Goal: Task Accomplishment & Management: Complete application form

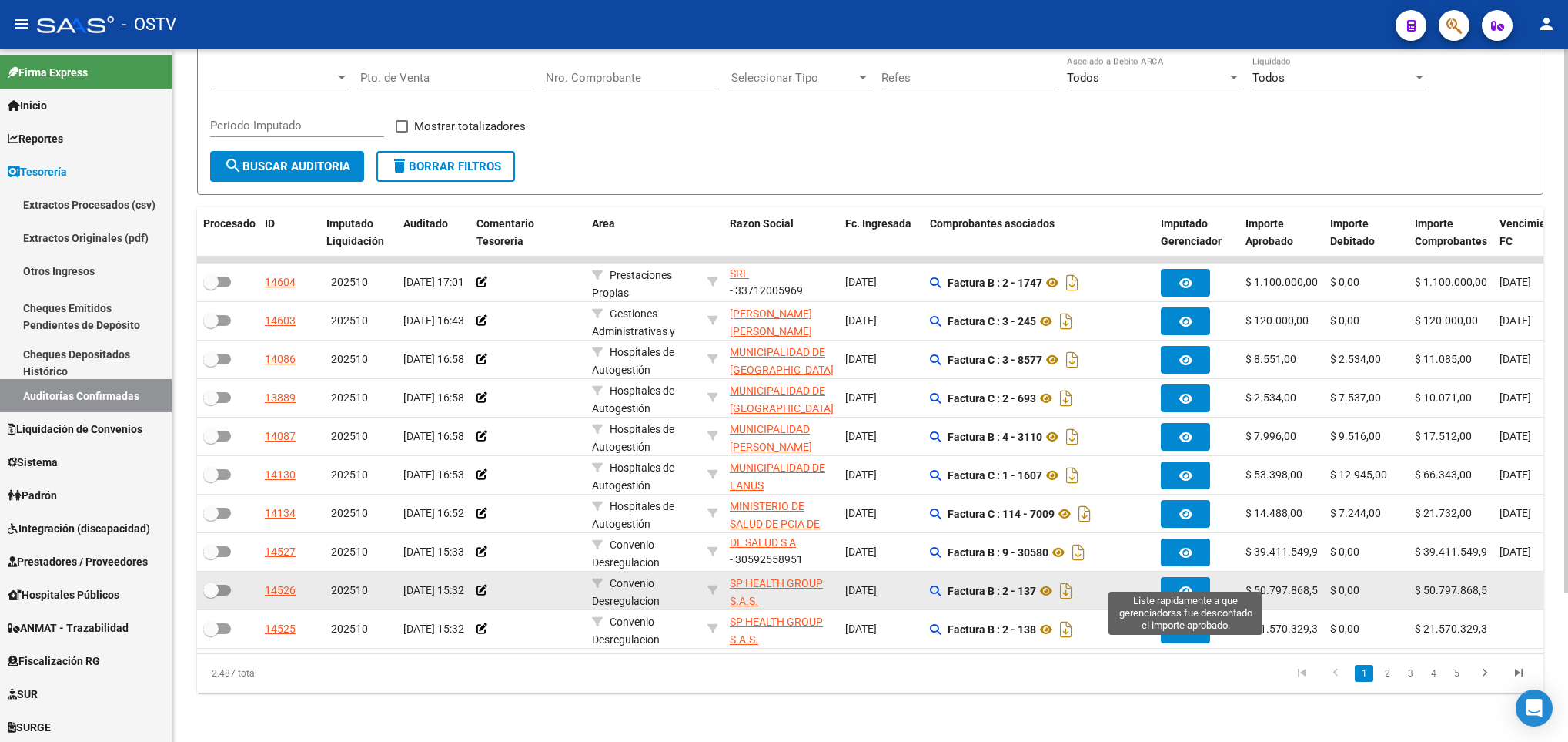
scroll to position [190, 0]
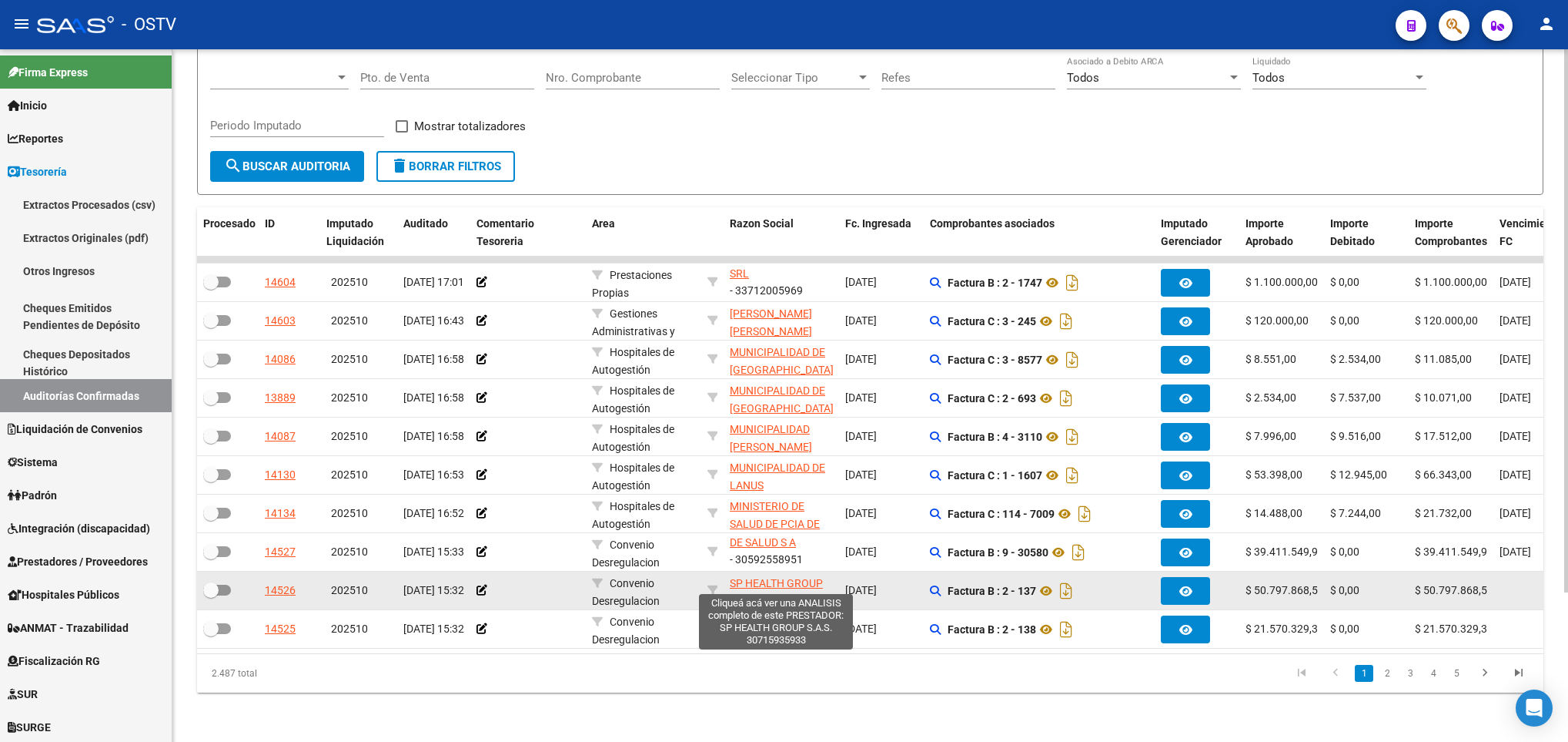
click at [766, 577] on span "SP HEALTH GROUP S.A.S." at bounding box center [777, 591] width 93 height 30
type textarea "30715935933"
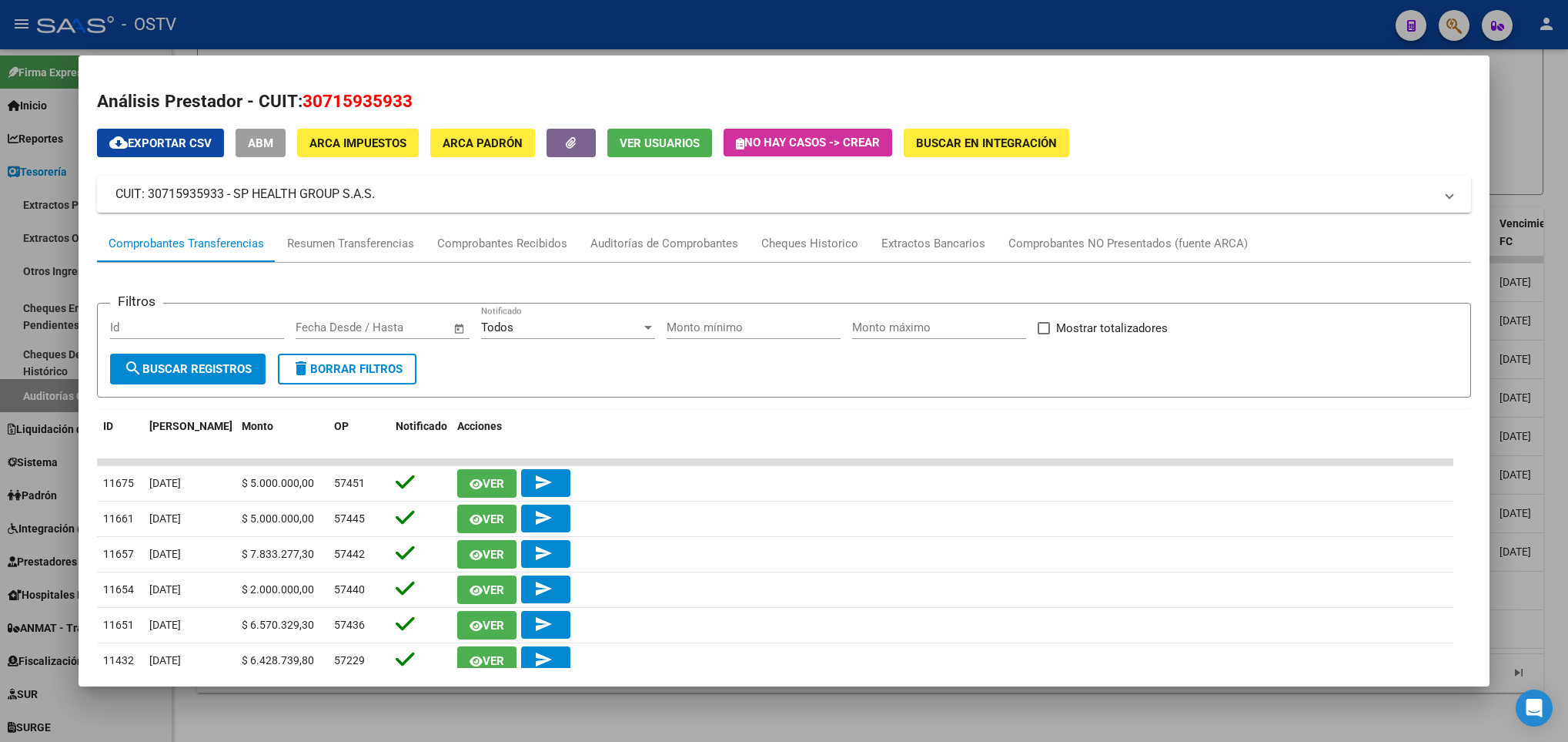
click at [412, 721] on div at bounding box center [784, 371] width 1568 height 742
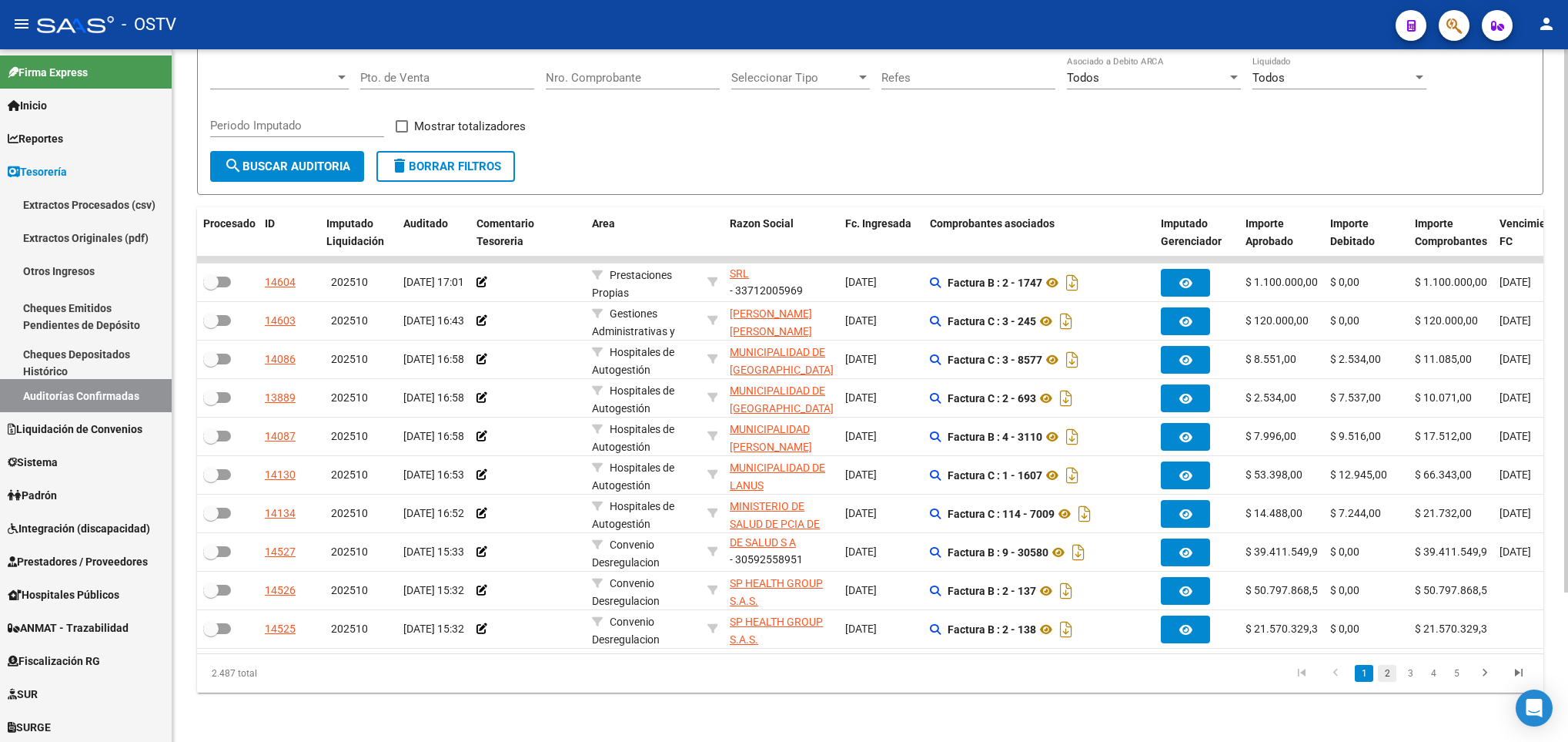
click at [1392, 666] on link "2" at bounding box center [1387, 673] width 19 height 17
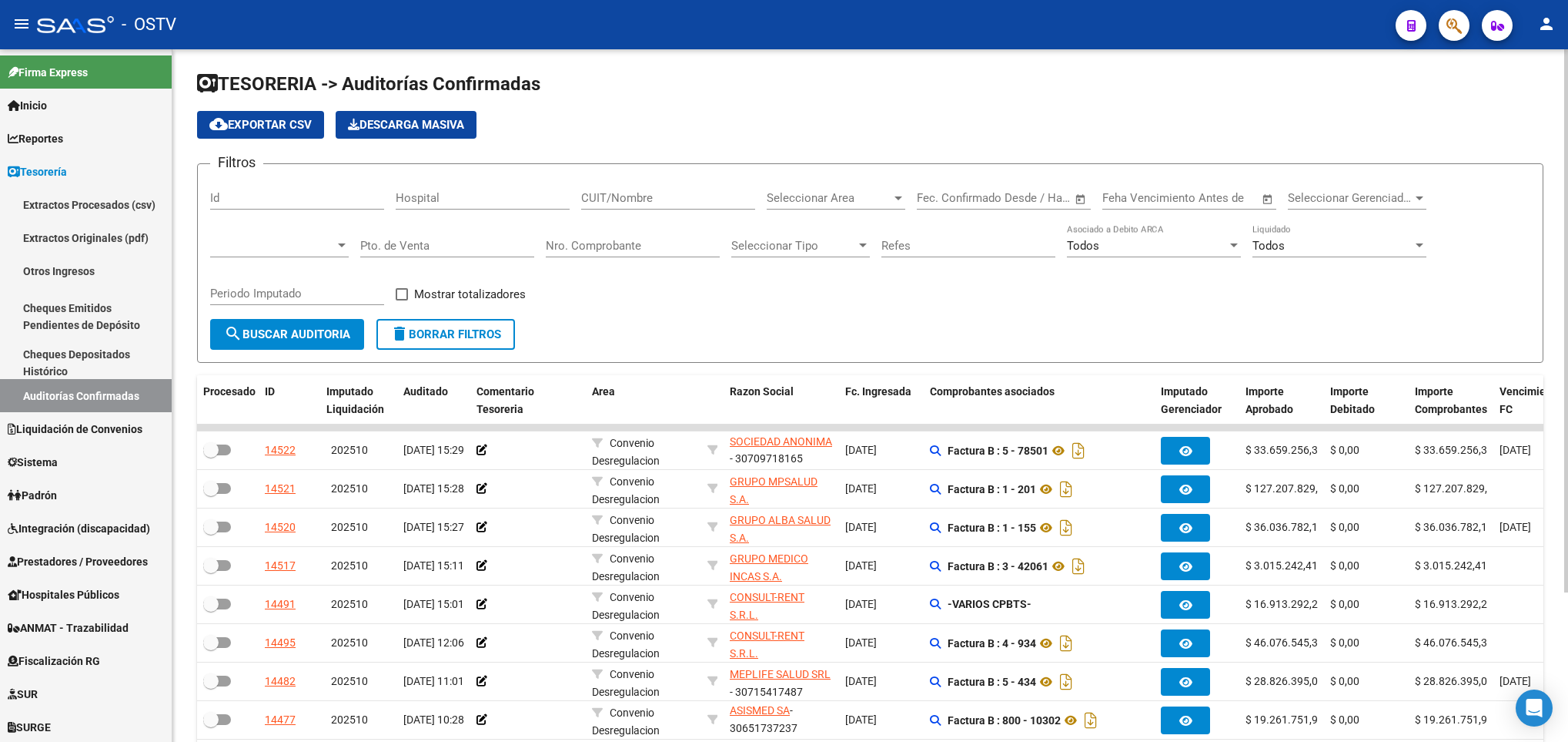
scroll to position [0, 0]
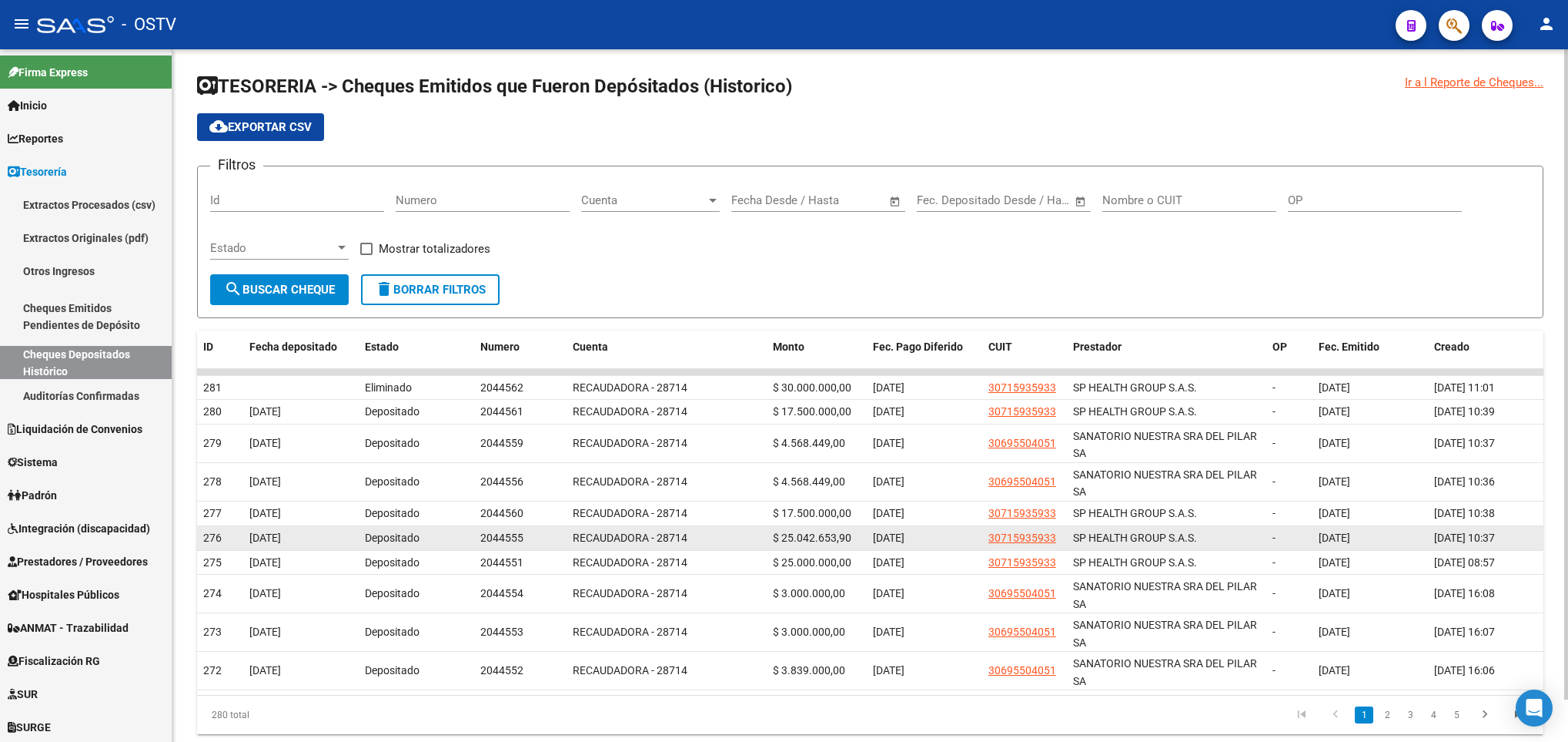
scroll to position [47, 0]
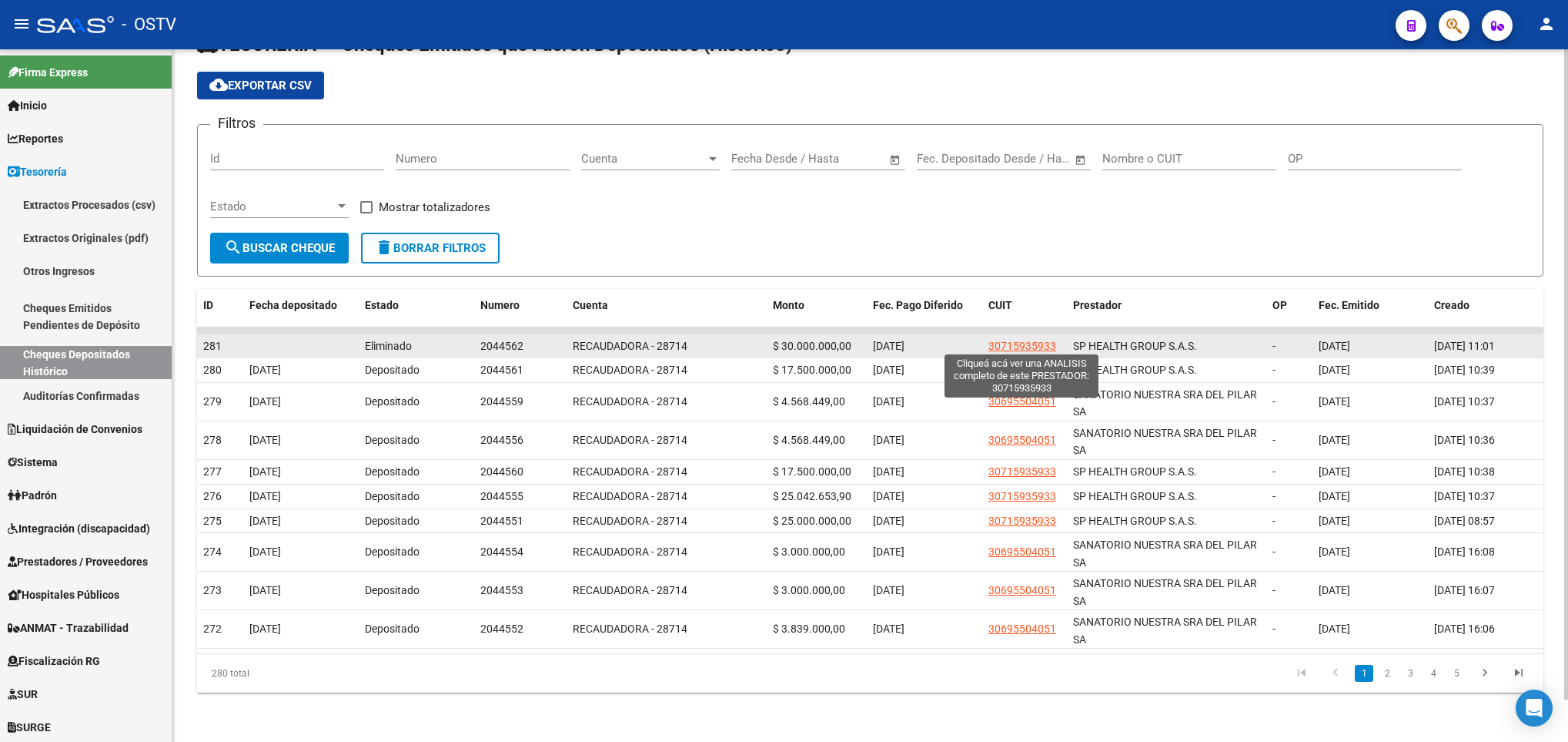
click at [1029, 344] on span "30715935933" at bounding box center [1022, 346] width 67 height 12
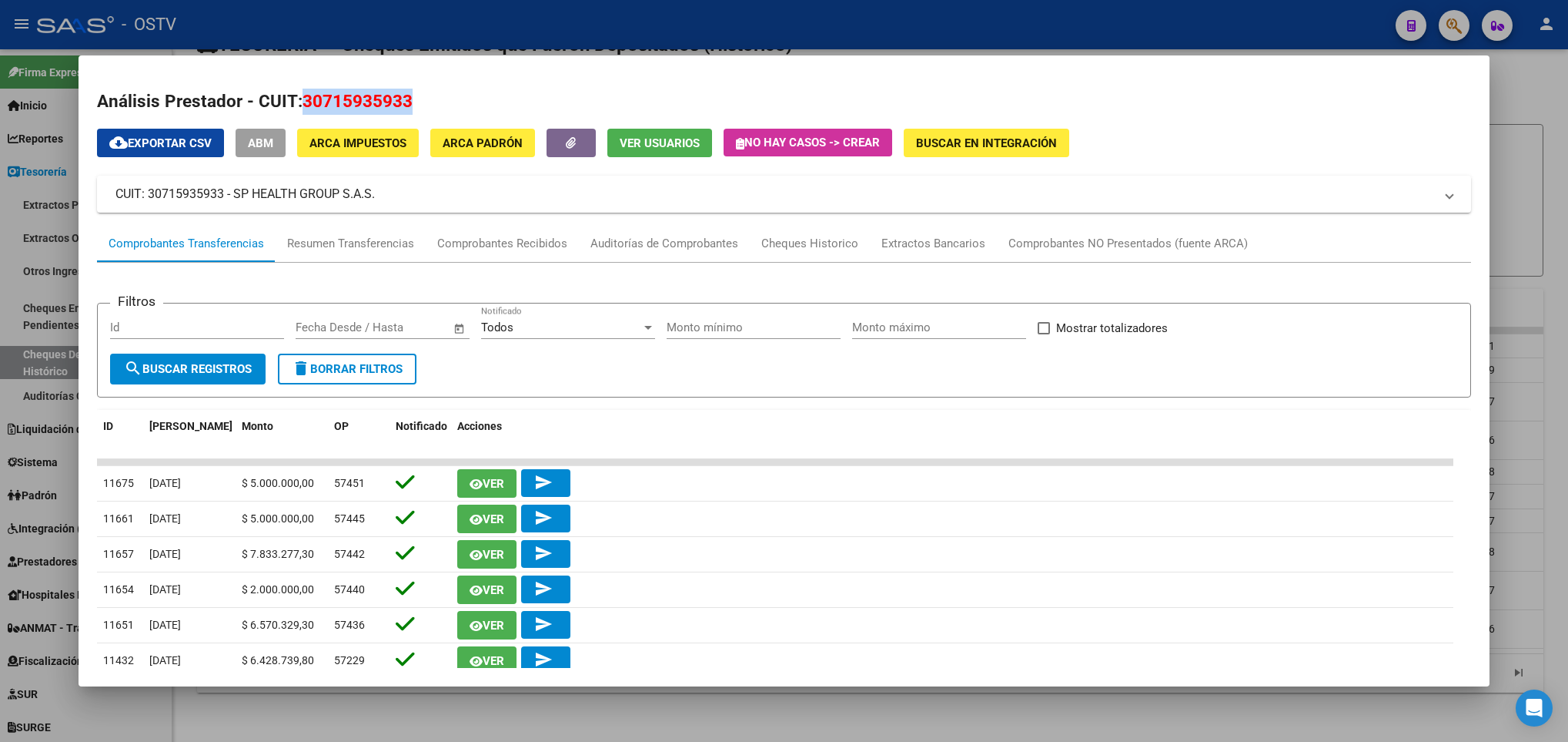
drag, startPoint x: 414, startPoint y: 95, endPoint x: 306, endPoint y: 88, distance: 108.2
click at [306, 88] on h2 "Análisis Prestador - CUIT: 30715935933" at bounding box center [784, 101] width 1375 height 26
drag, startPoint x: 306, startPoint y: 88, endPoint x: 321, endPoint y: 102, distance: 20.5
copy span "30715935933"
click at [69, 278] on div at bounding box center [784, 371] width 1568 height 742
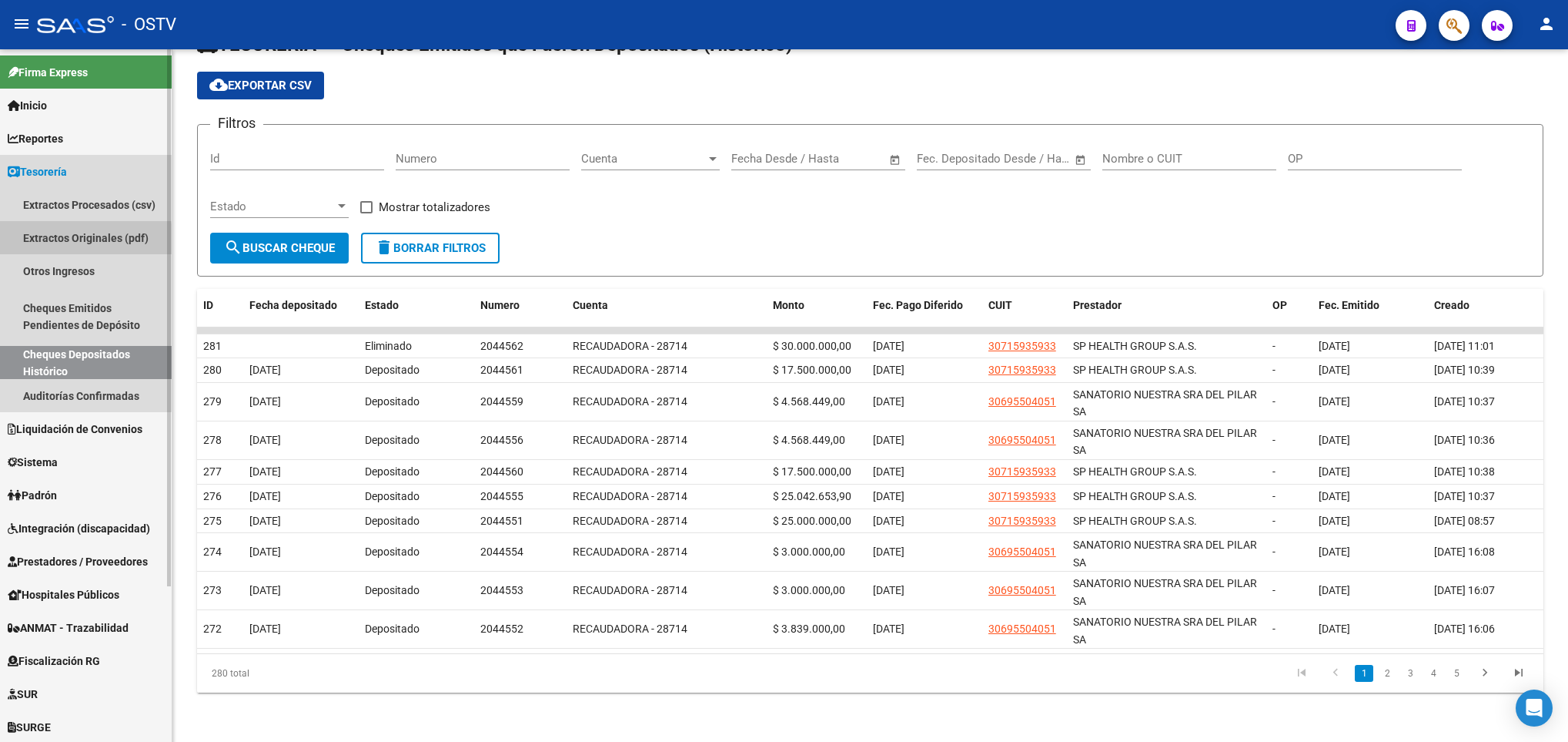
click at [1, 248] on link "Extractos Originales (pdf)" at bounding box center [85, 237] width 171 height 33
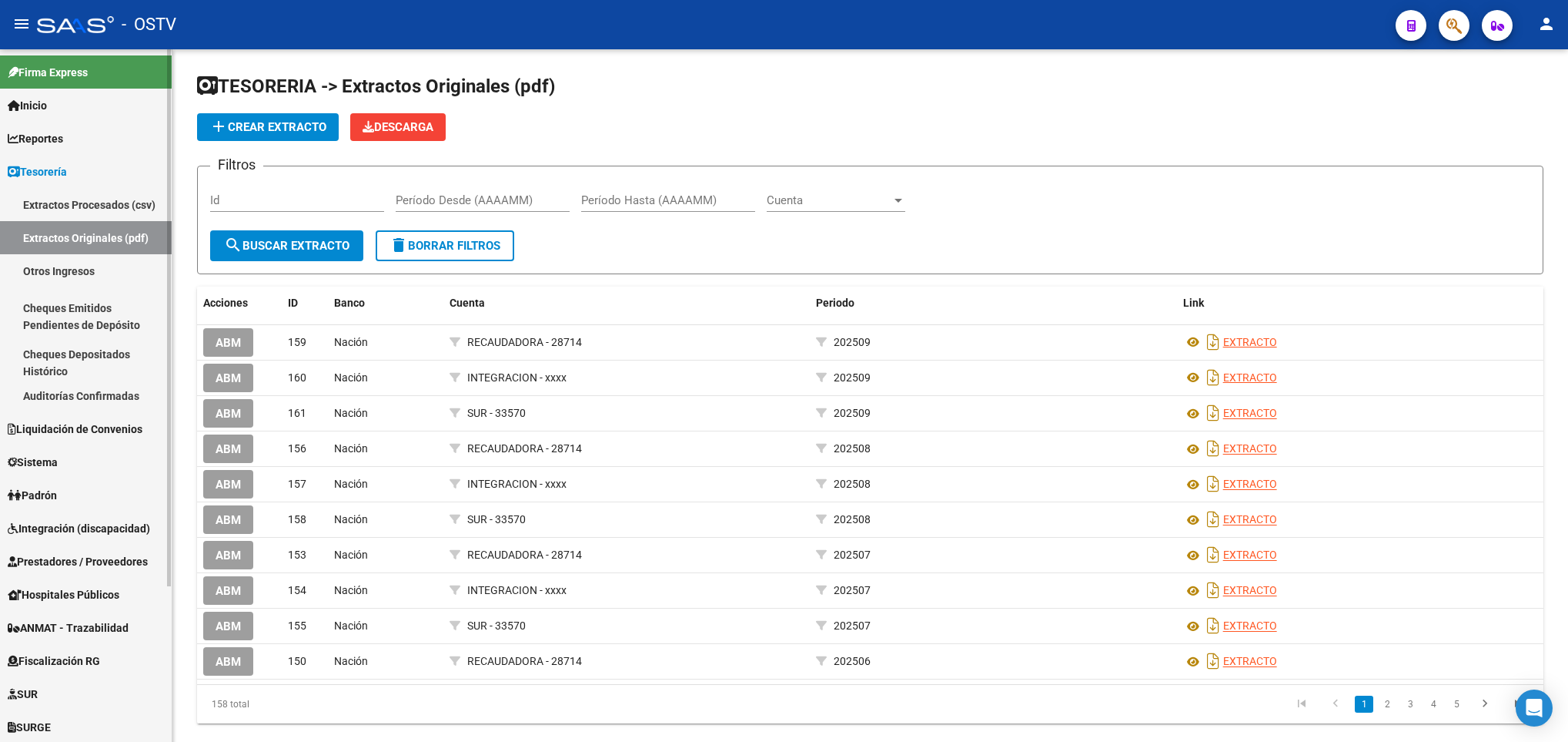
click at [81, 303] on link "Cheques Emitidos Pendientes de Depósito" at bounding box center [85, 316] width 171 height 58
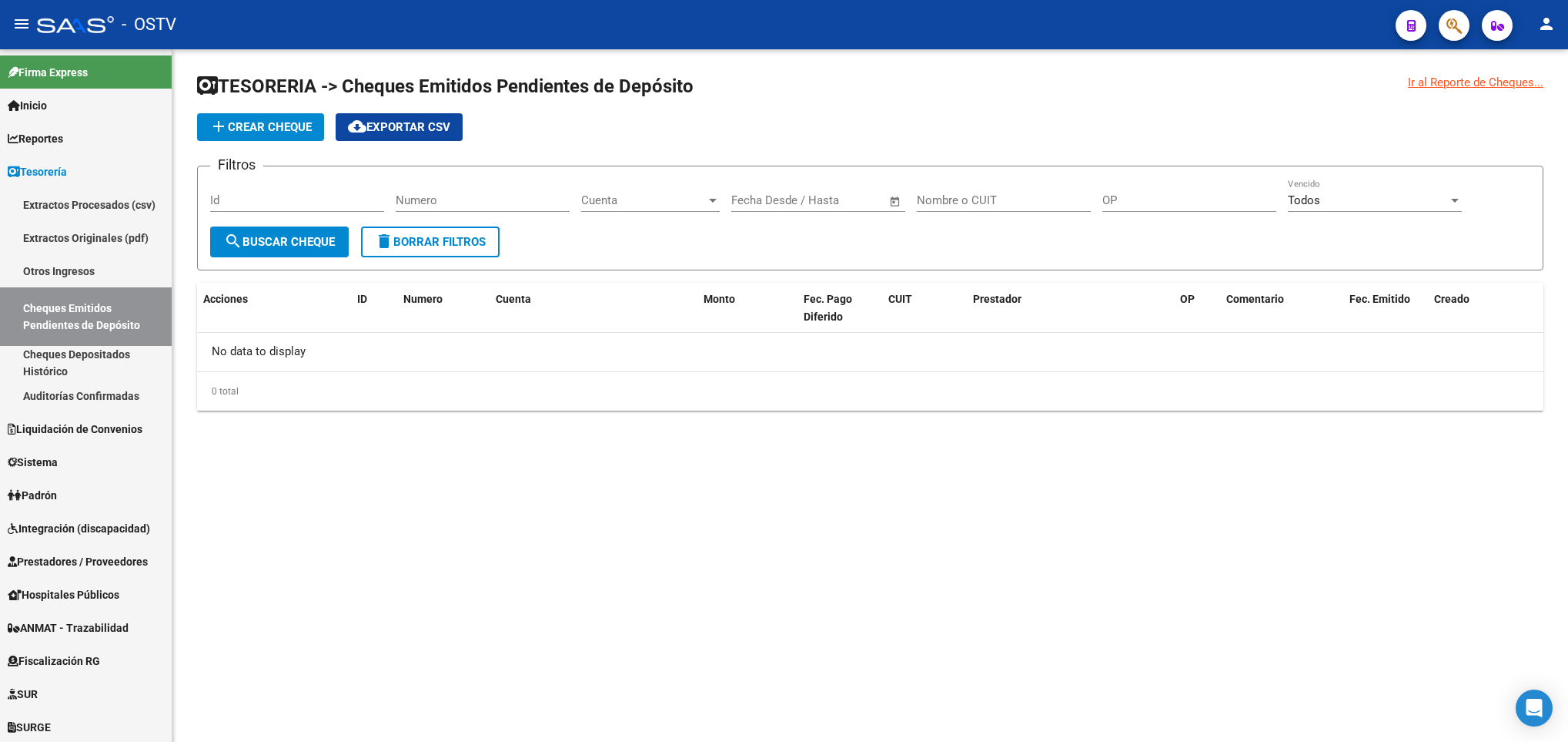
click at [268, 132] on span "add Crear Cheque" at bounding box center [260, 127] width 102 height 14
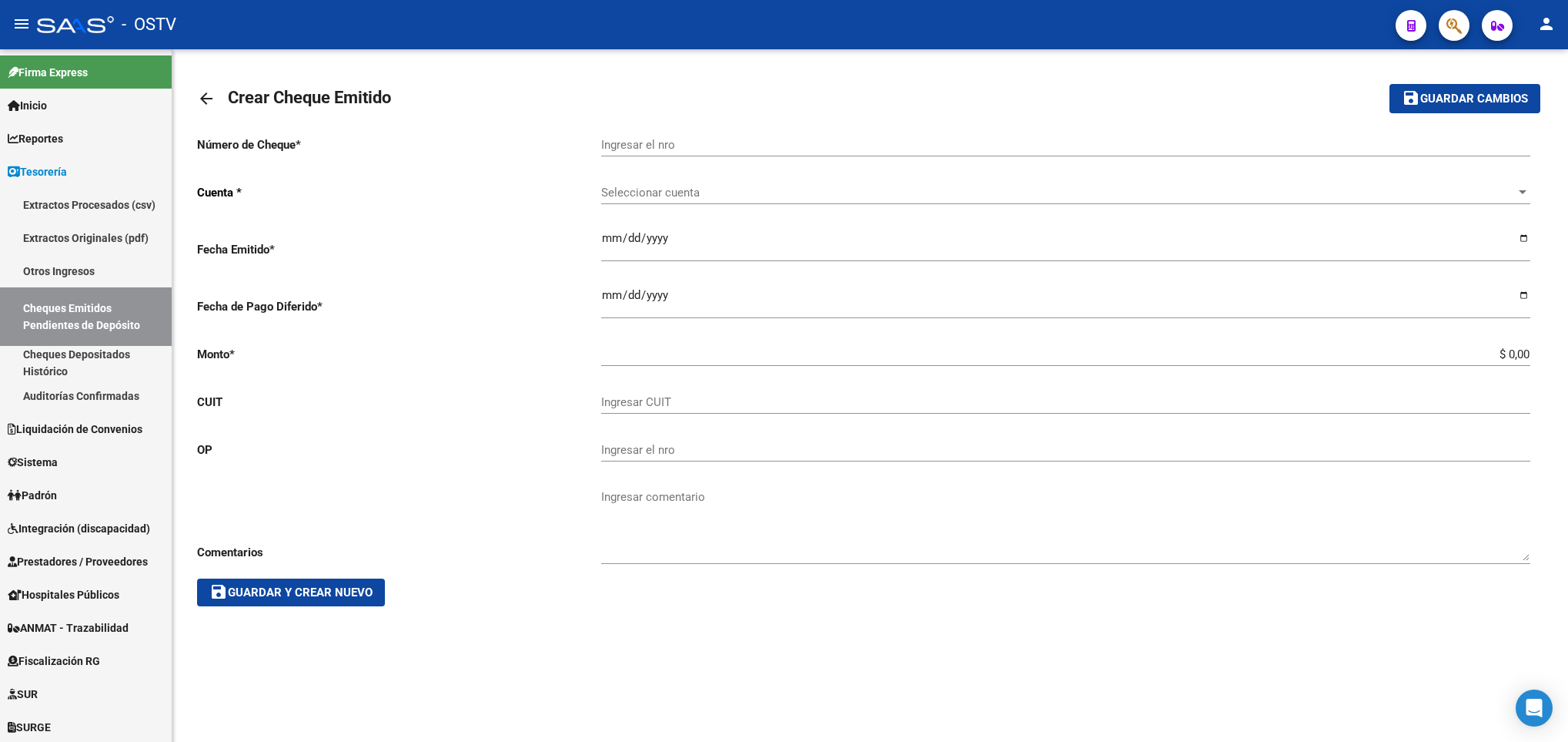
click at [631, 146] on input "Ingresar el nro" at bounding box center [1066, 145] width 929 height 14
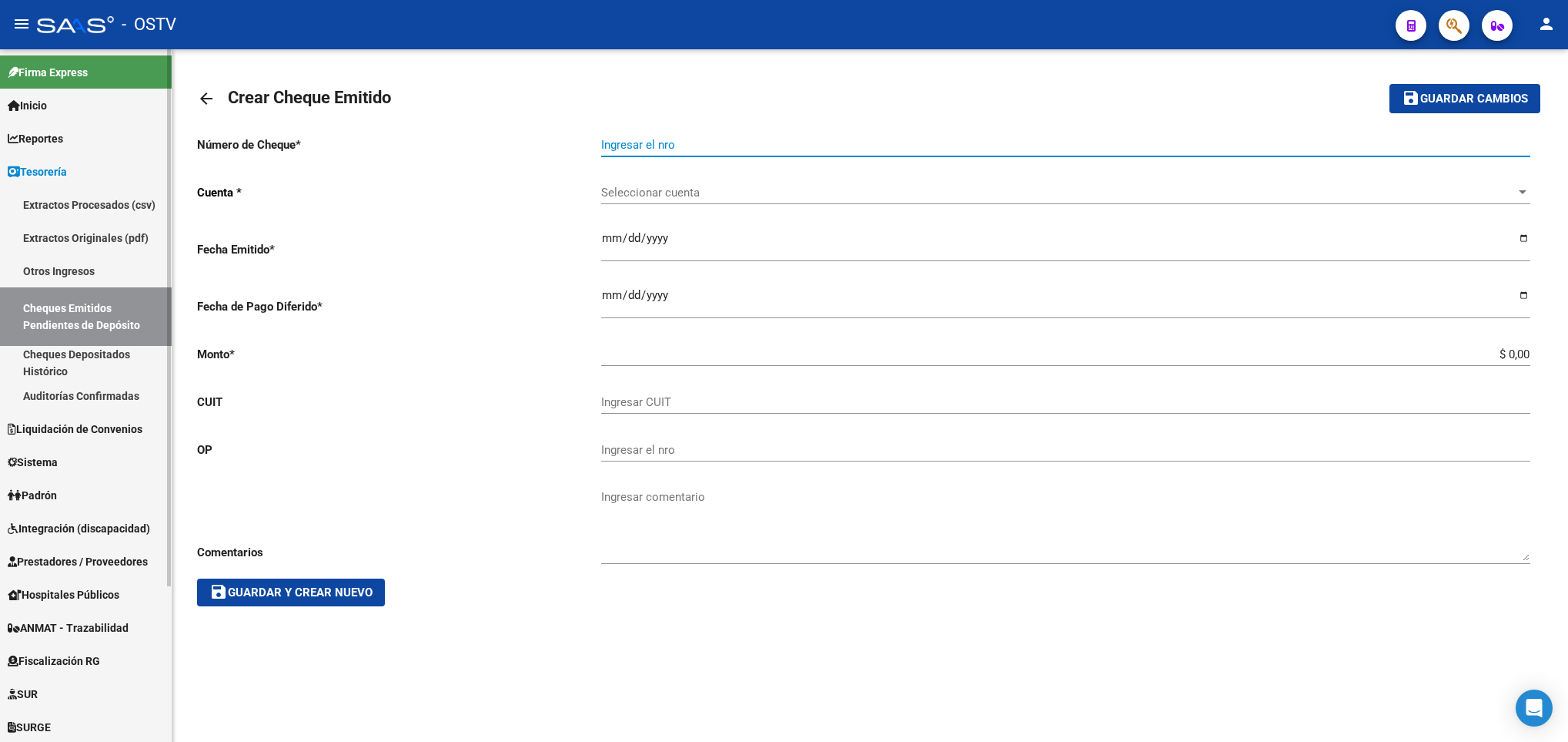
click at [57, 350] on link "Cheques Depositados Histórico" at bounding box center [85, 362] width 171 height 33
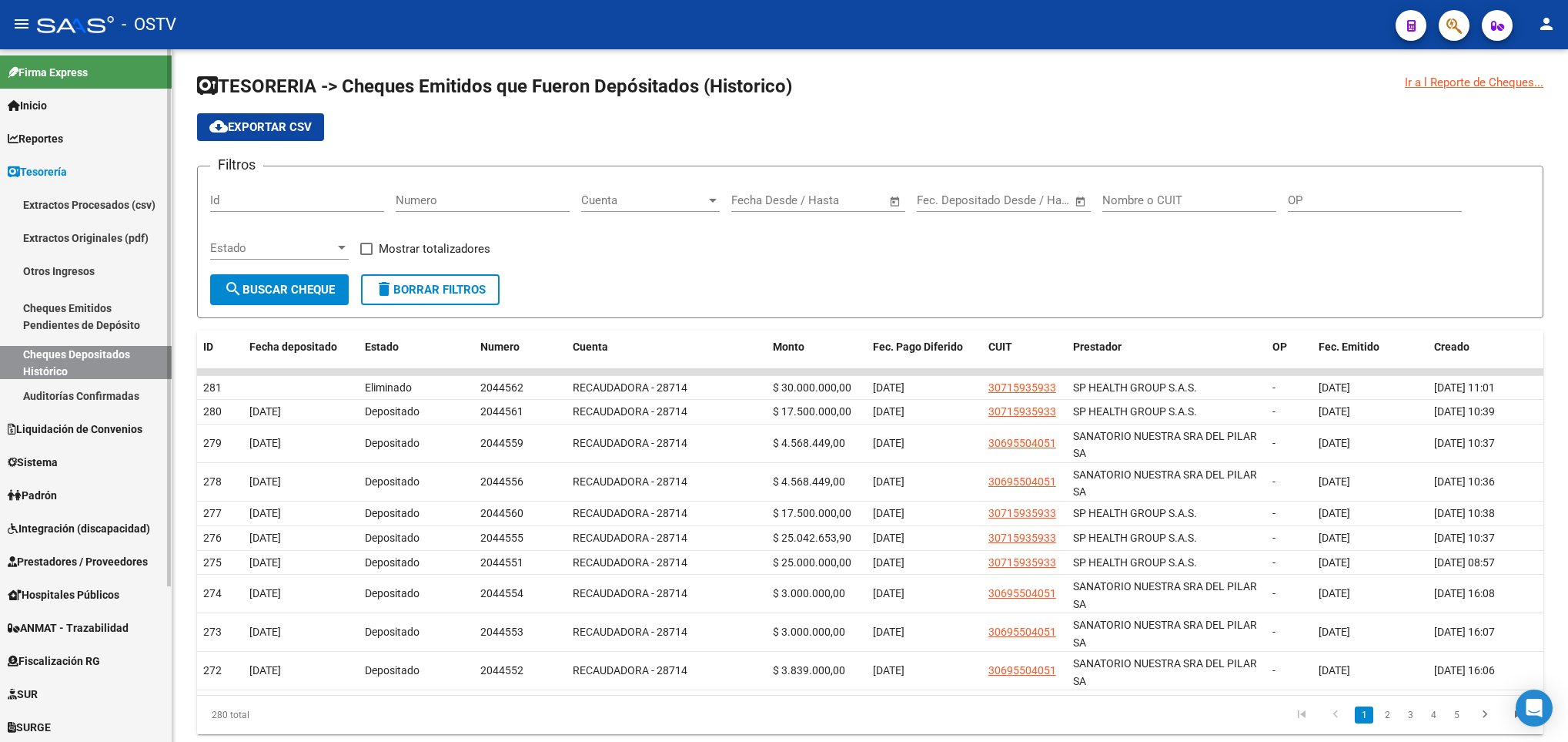
click at [63, 309] on link "Cheques Emitidos Pendientes de Depósito" at bounding box center [85, 316] width 171 height 58
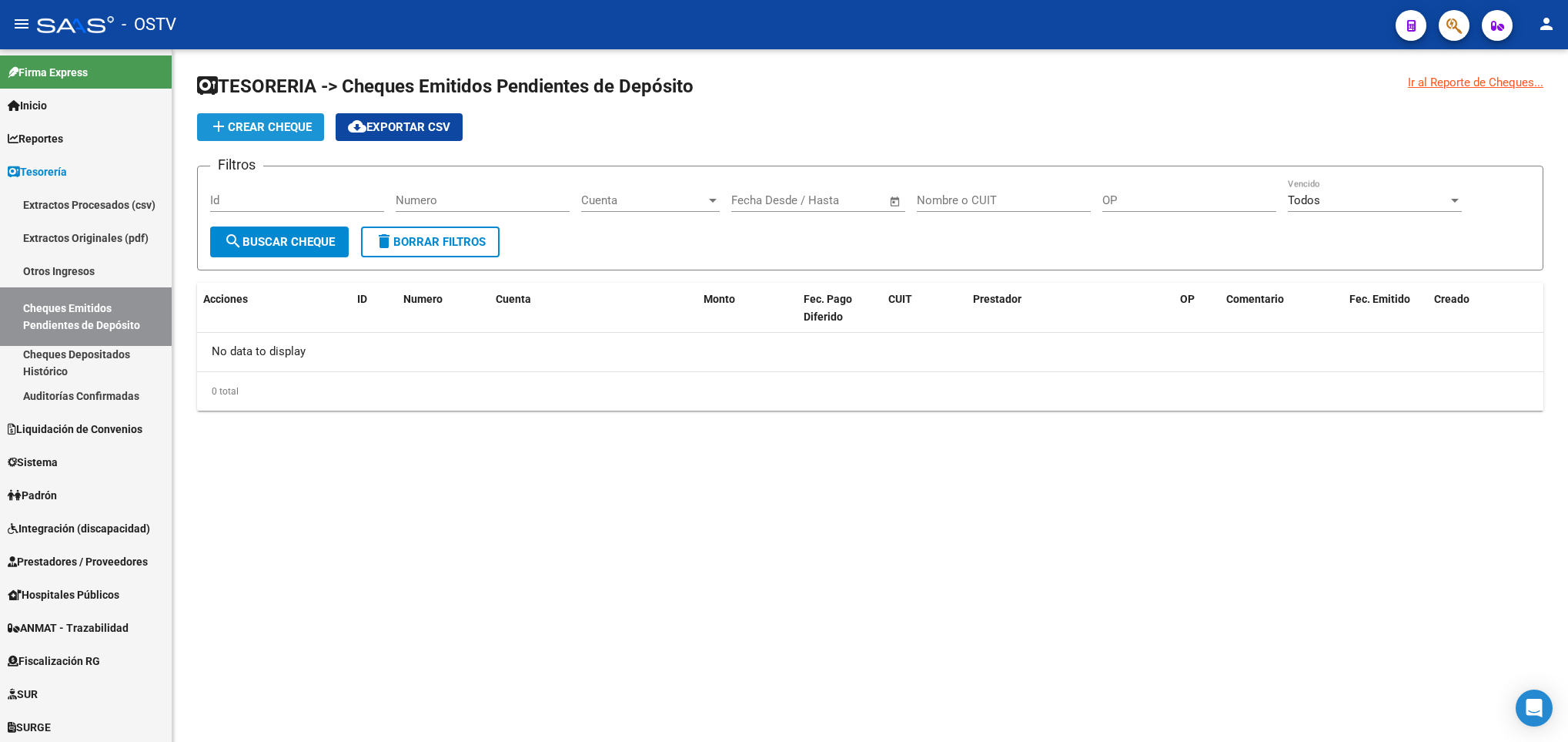
click at [243, 116] on button "add Crear Cheque" at bounding box center [261, 127] width 127 height 28
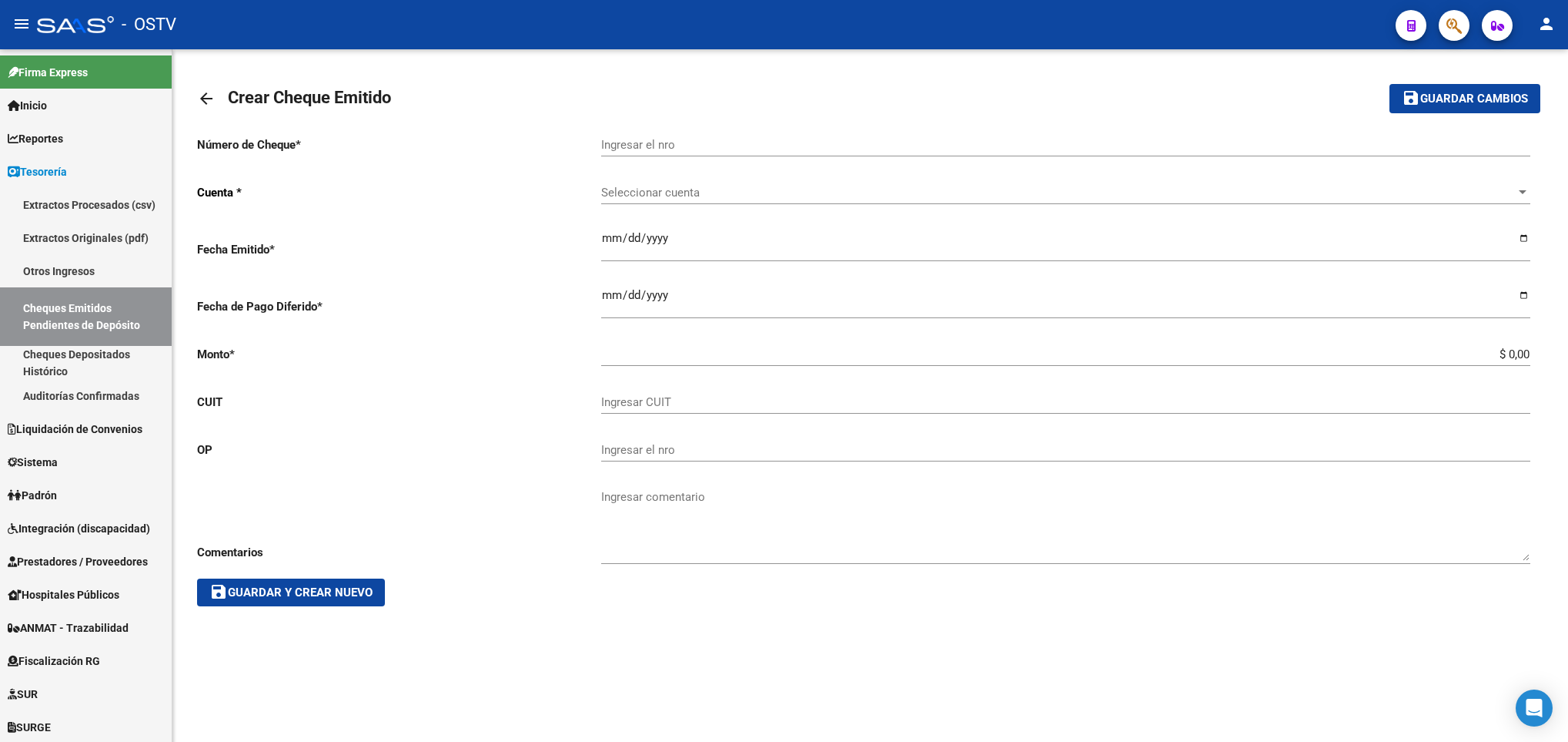
click at [647, 132] on div "Ingresar el nro" at bounding box center [1066, 139] width 929 height 33
type input "2044562"
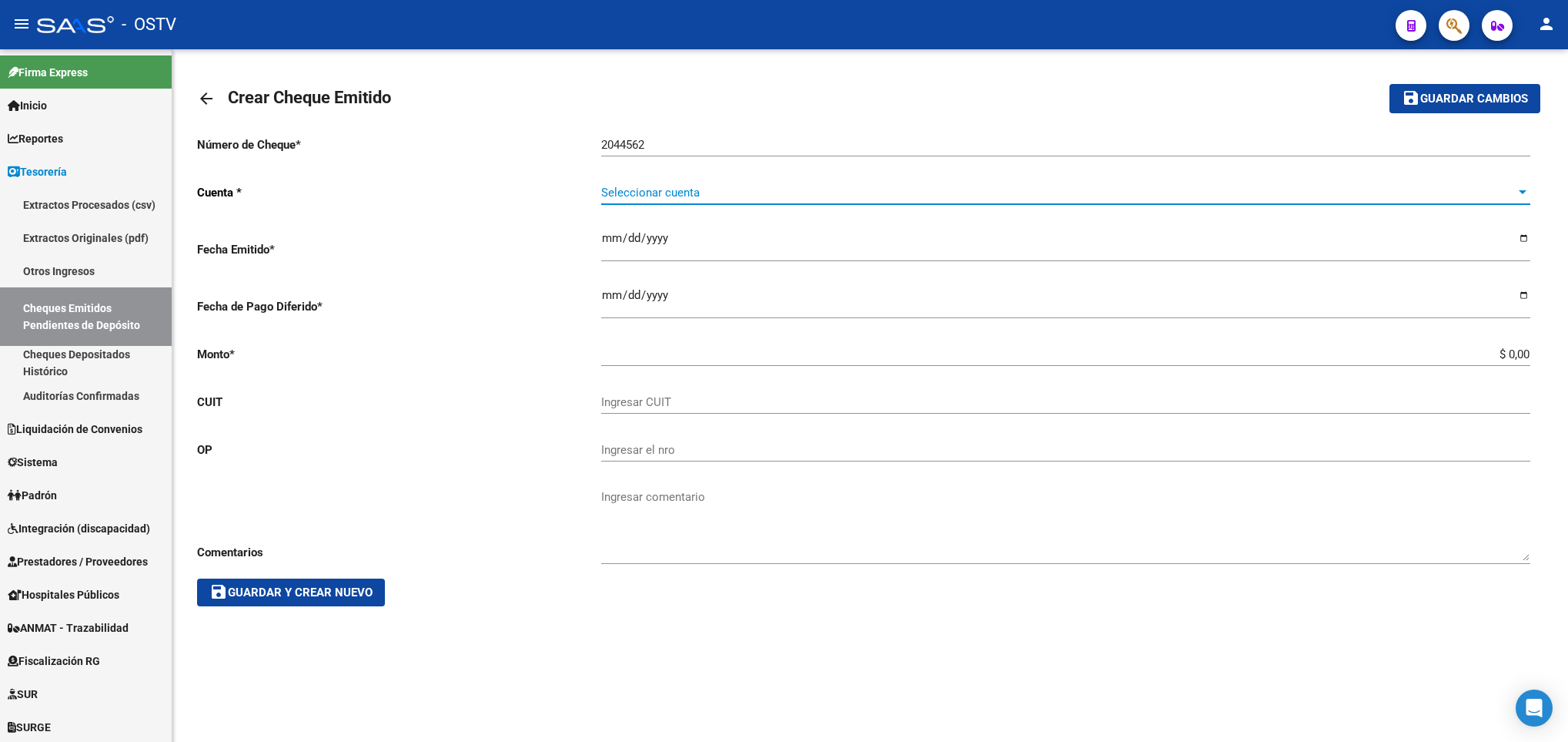
click at [627, 190] on span "Seleccionar cuenta" at bounding box center [1059, 192] width 915 height 14
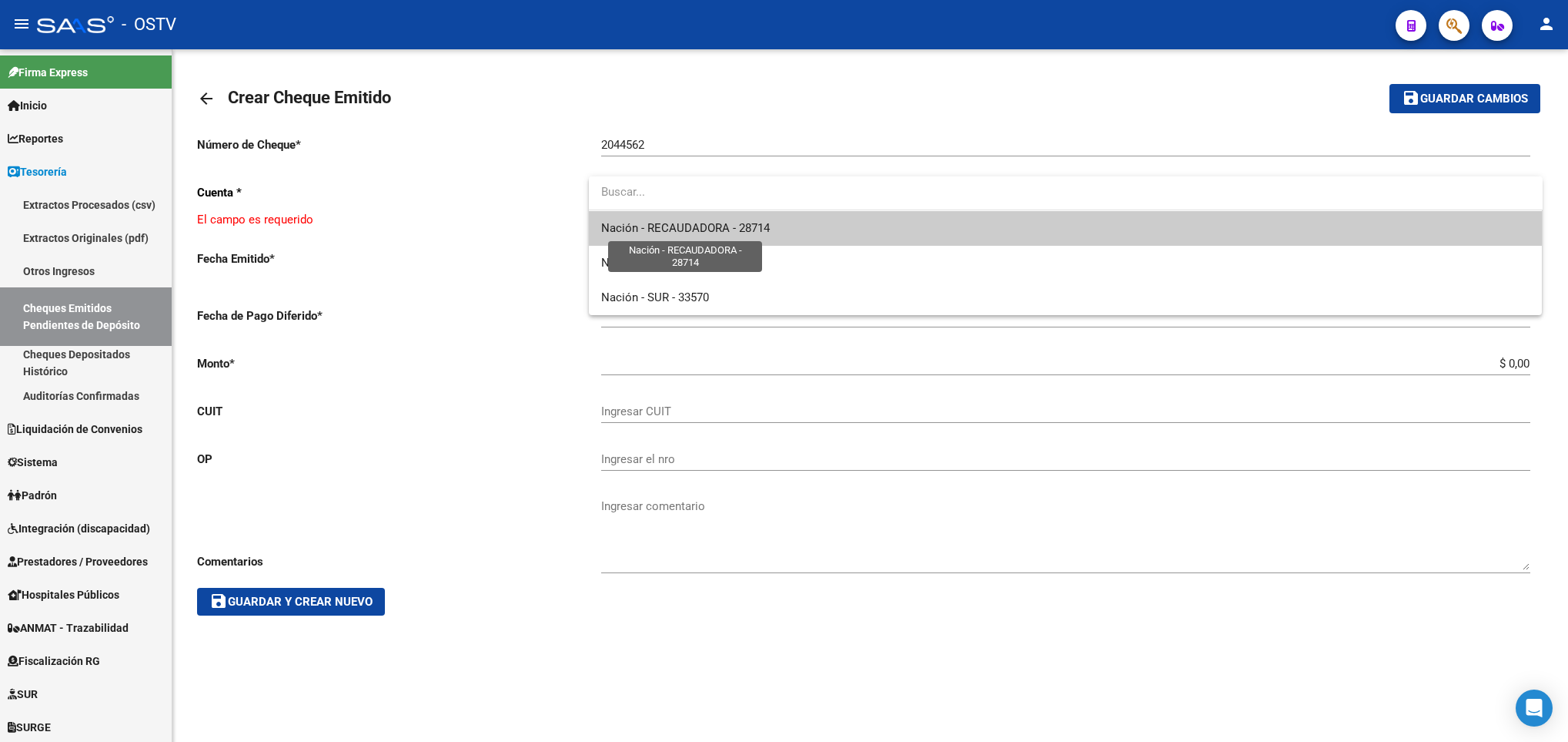
click at [679, 231] on span "Nación - RECAUDADORA - 28714" at bounding box center [685, 228] width 168 height 14
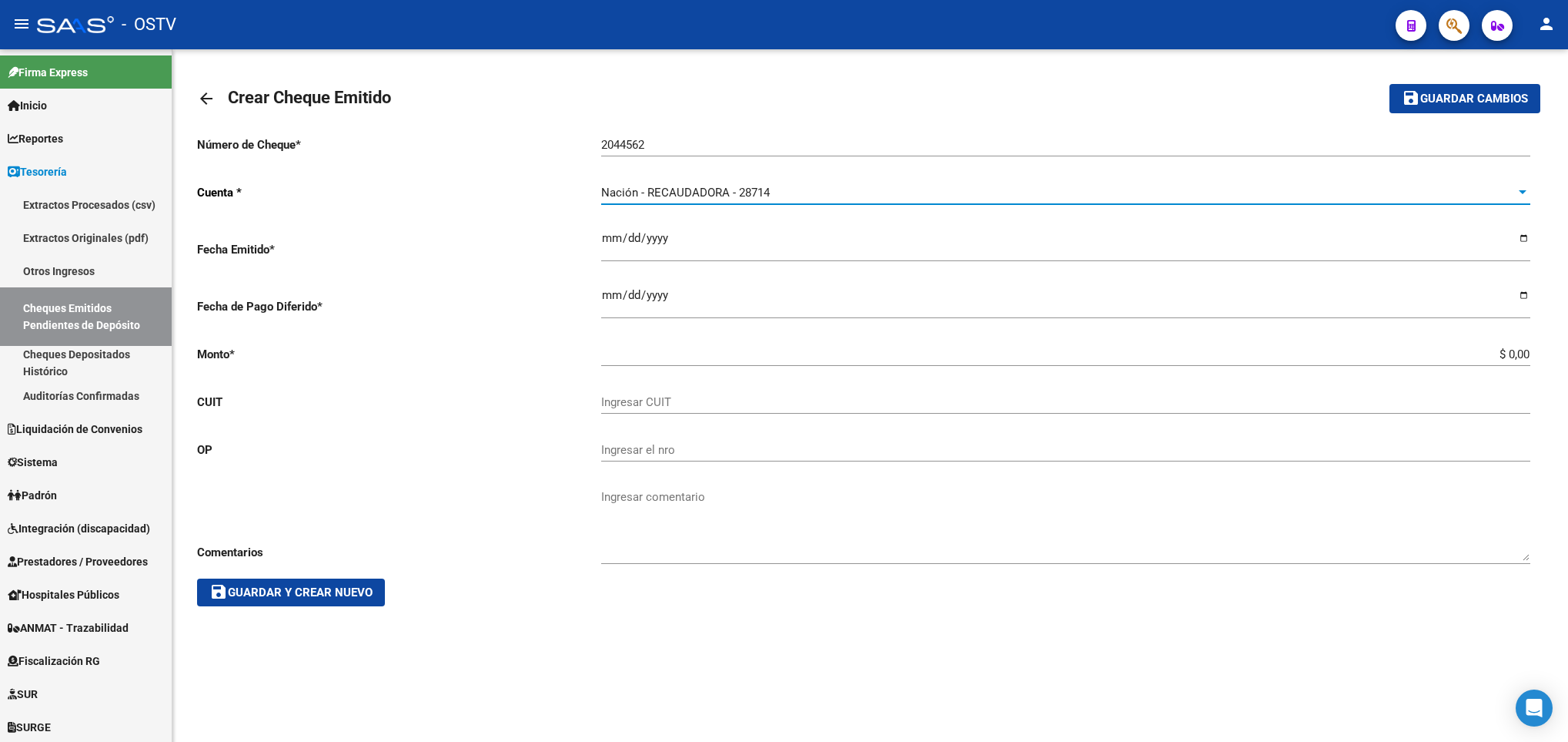
click at [1524, 239] on input "Ingresar la fecha" at bounding box center [1066, 244] width 929 height 25
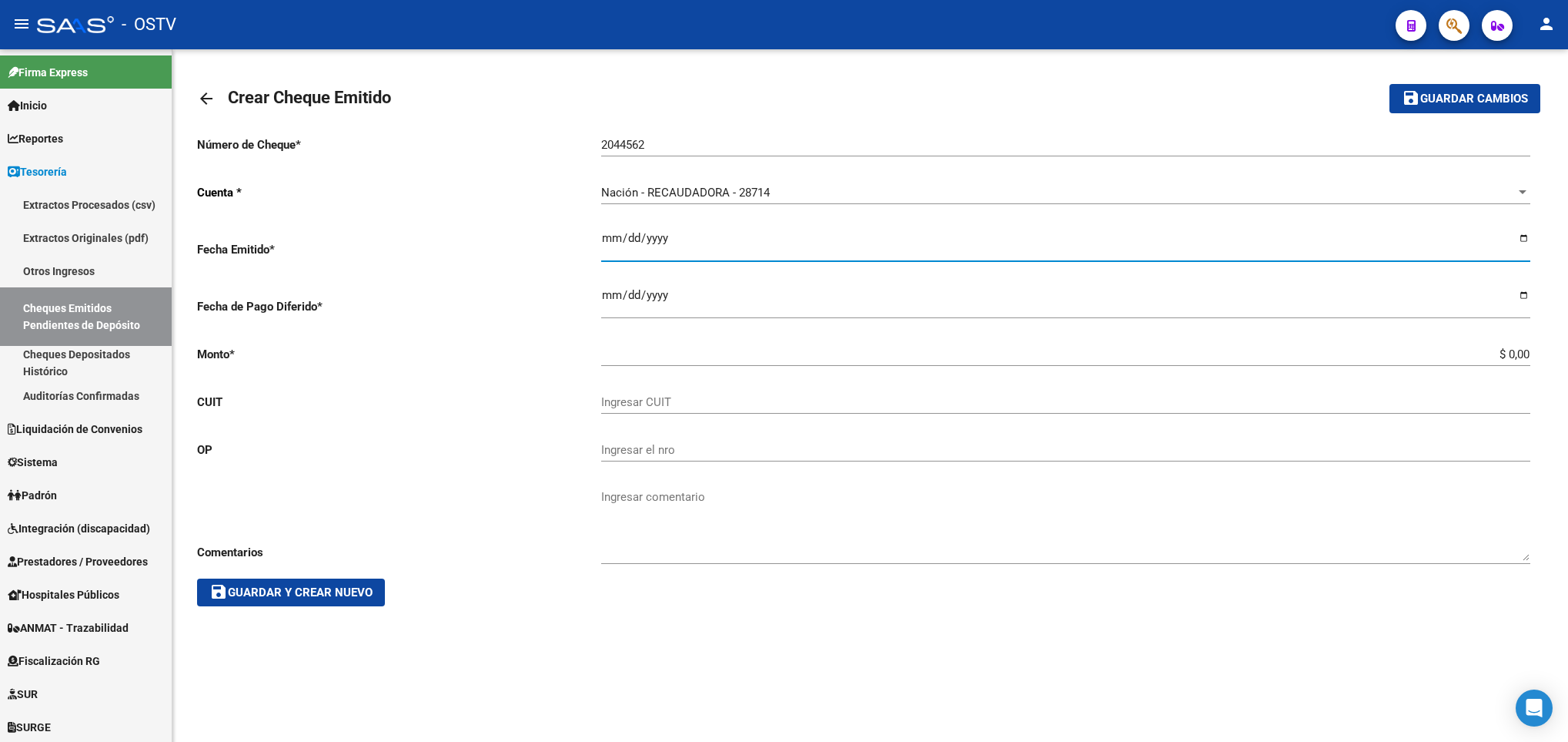
type input "[DATE]"
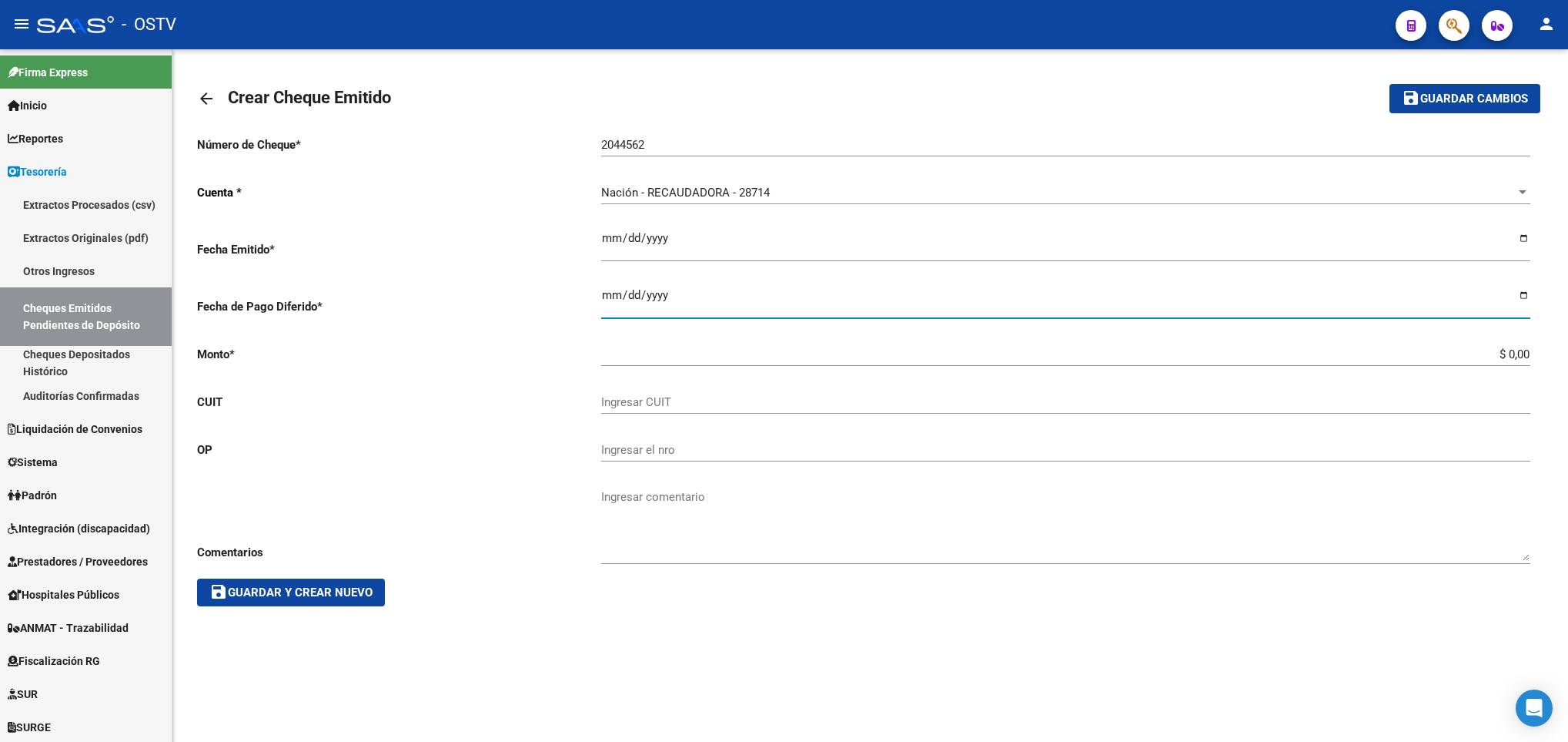
click at [1522, 299] on input "Ingresar la fecha" at bounding box center [1066, 301] width 929 height 25
type input "[DATE]"
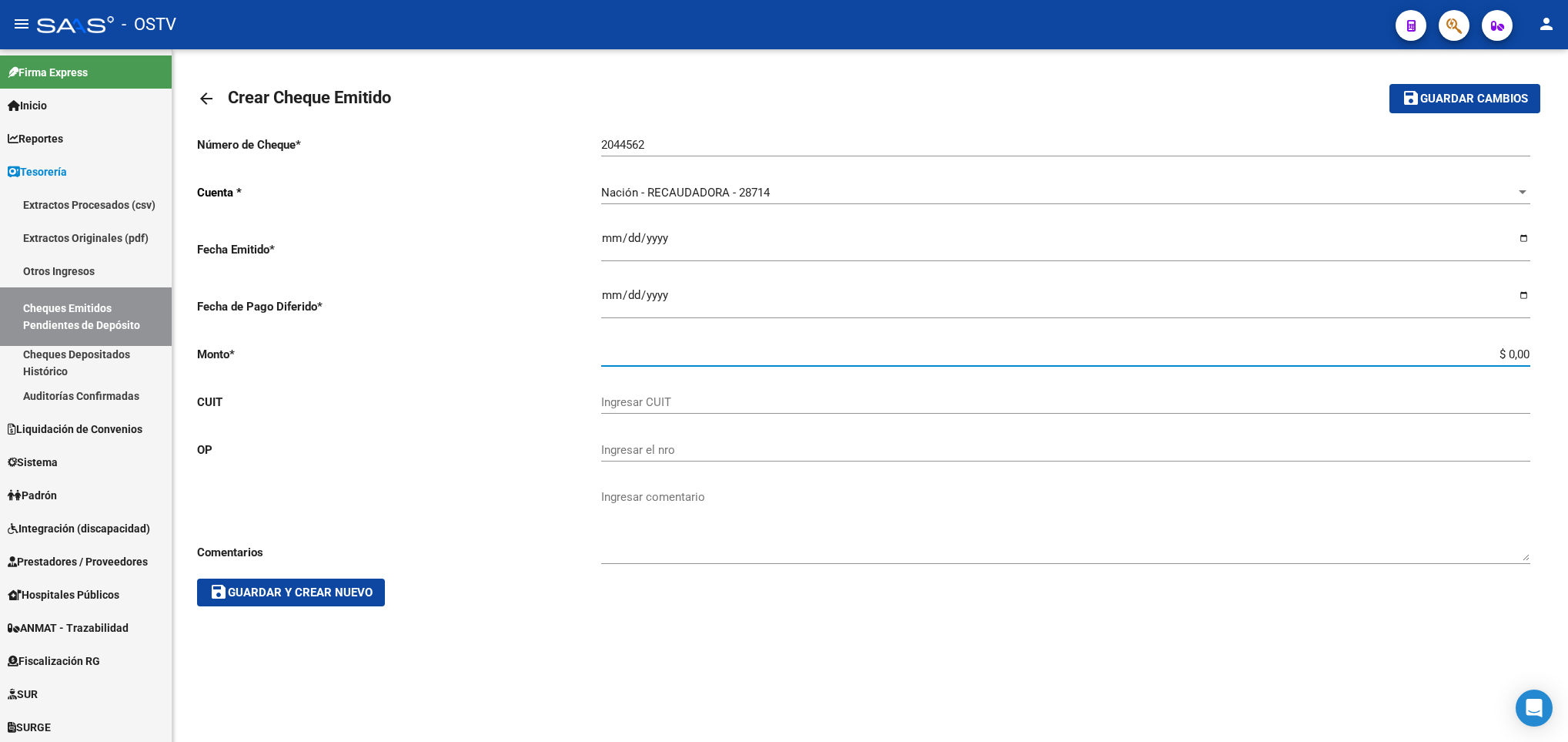
click at [1472, 355] on input "$ 0,00" at bounding box center [1066, 355] width 929 height 14
drag, startPoint x: 1537, startPoint y: 359, endPoint x: 1507, endPoint y: 362, distance: 30.1
click at [1507, 362] on div "Número de Cheque * 2044562 Ingresar el nro Cuenta * Nación - RECAUDADORA - 2871…" at bounding box center [871, 364] width 1347 height 482
drag, startPoint x: 1503, startPoint y: 355, endPoint x: 1564, endPoint y: 351, distance: 61.1
click at [1562, 351] on div "arrow_back Crear Cheque Emitido save Guardar cambios Número de Cheque * 2044562…" at bounding box center [870, 346] width 1396 height 593
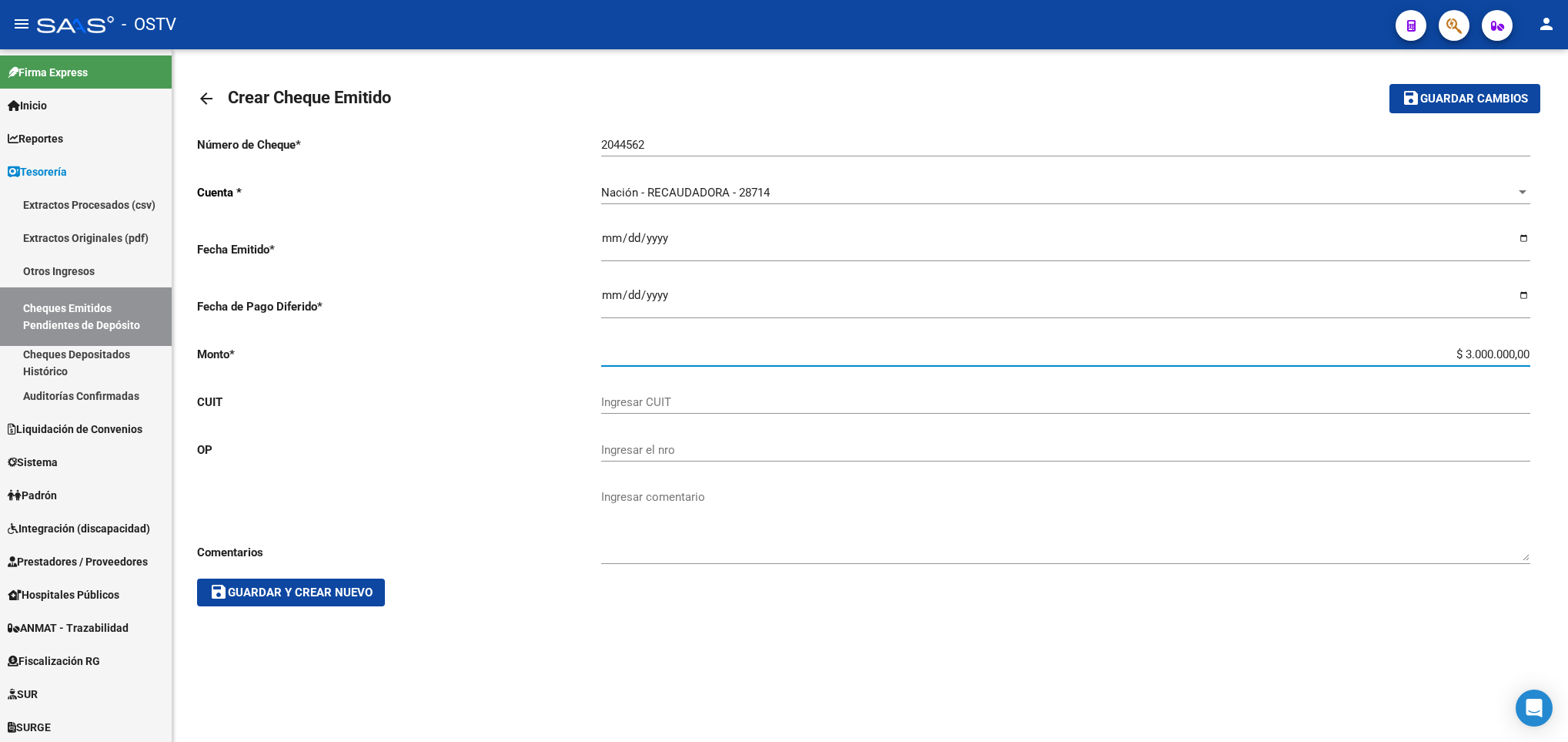
type input "$ 30.000.000,00"
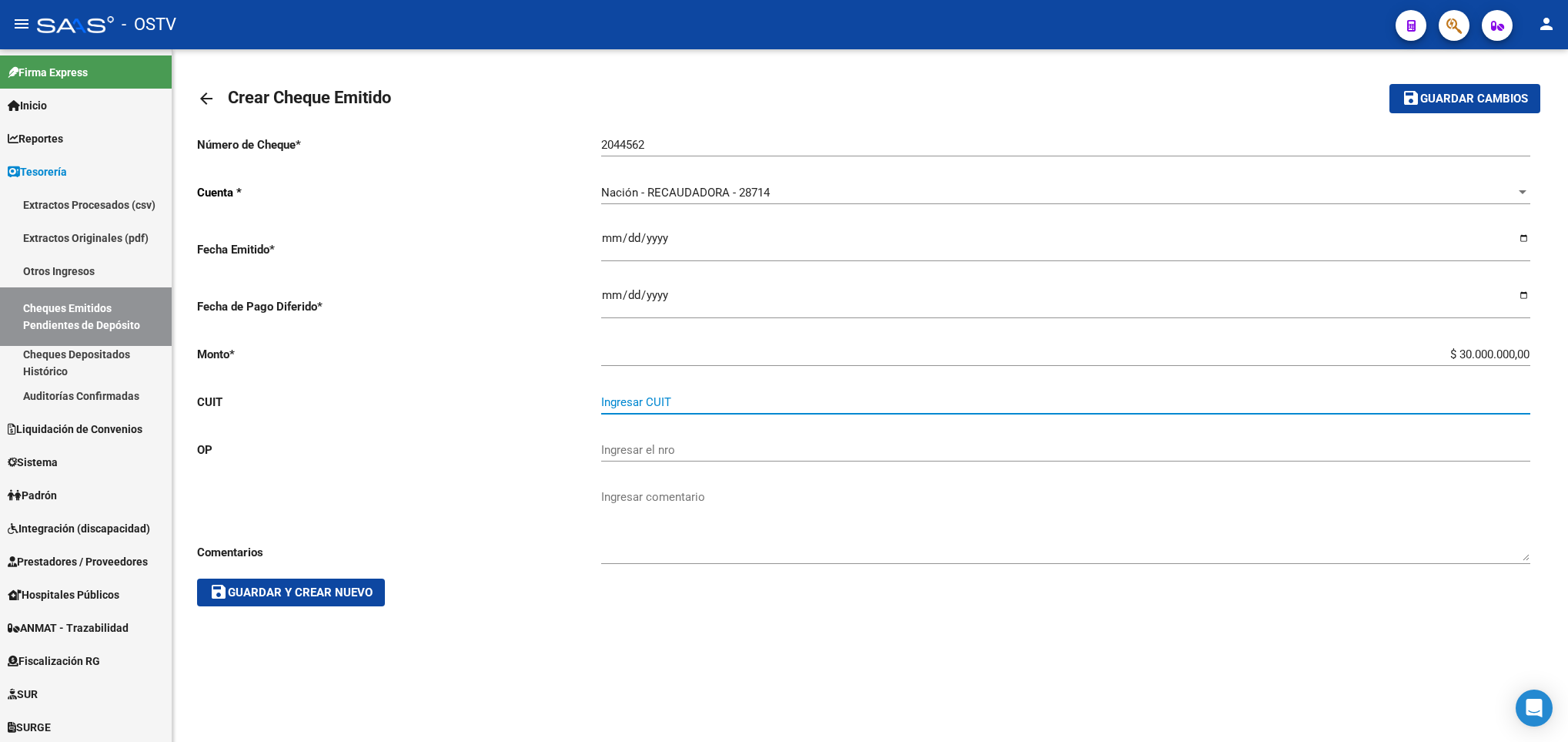
click at [717, 400] on input "Ingresar CUIT" at bounding box center [1066, 402] width 929 height 14
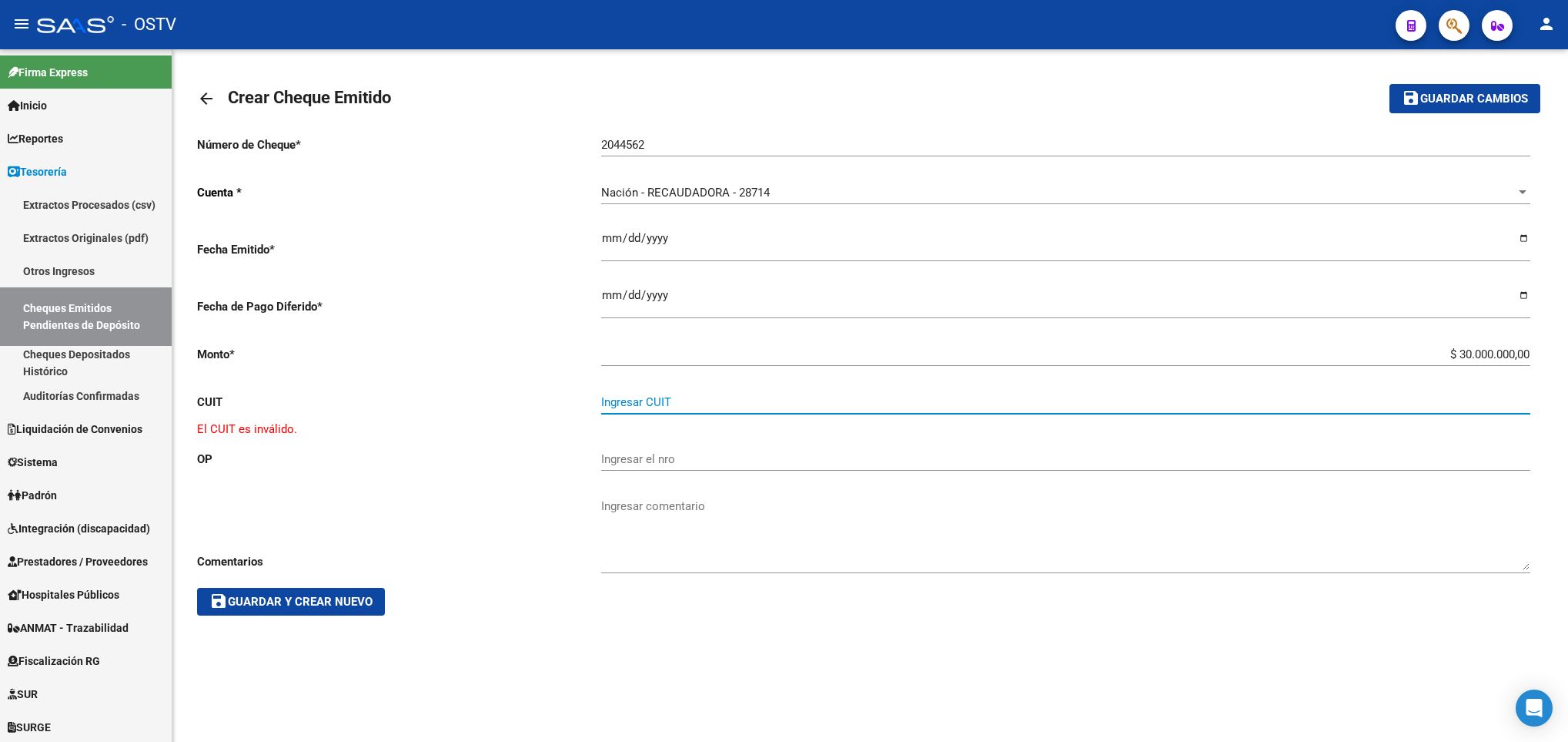
click at [645, 404] on input "Ingresar CUIT" at bounding box center [1066, 402] width 929 height 14
drag, startPoint x: 655, startPoint y: 396, endPoint x: 629, endPoint y: 411, distance: 30.0
click at [629, 409] on input "Ingresar CUIT" at bounding box center [1066, 402] width 929 height 14
paste input "30-71593593-3"
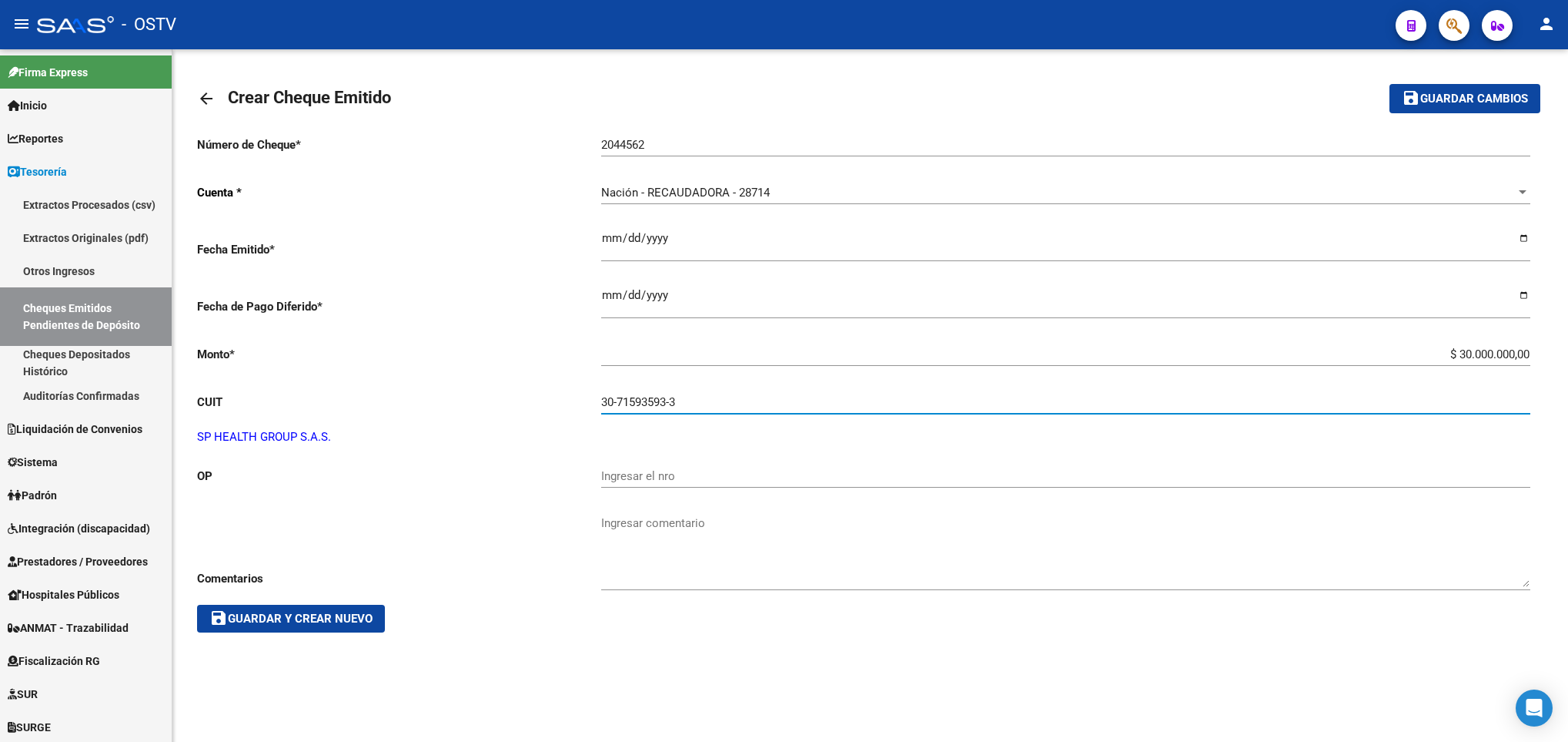
type input "30-71593593-3"
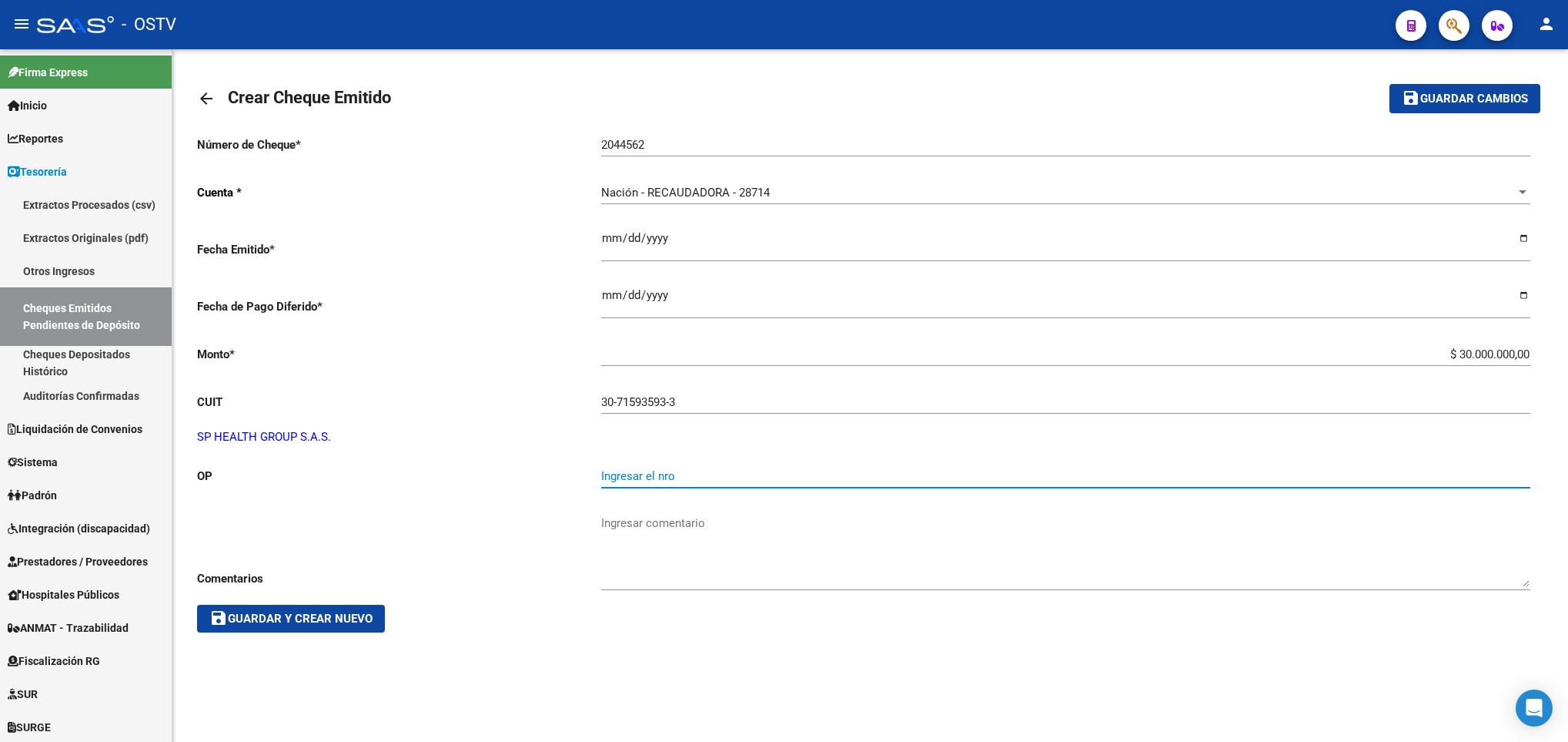
click at [635, 478] on input "Ingresar el nro" at bounding box center [1066, 476] width 929 height 14
type input "57330"
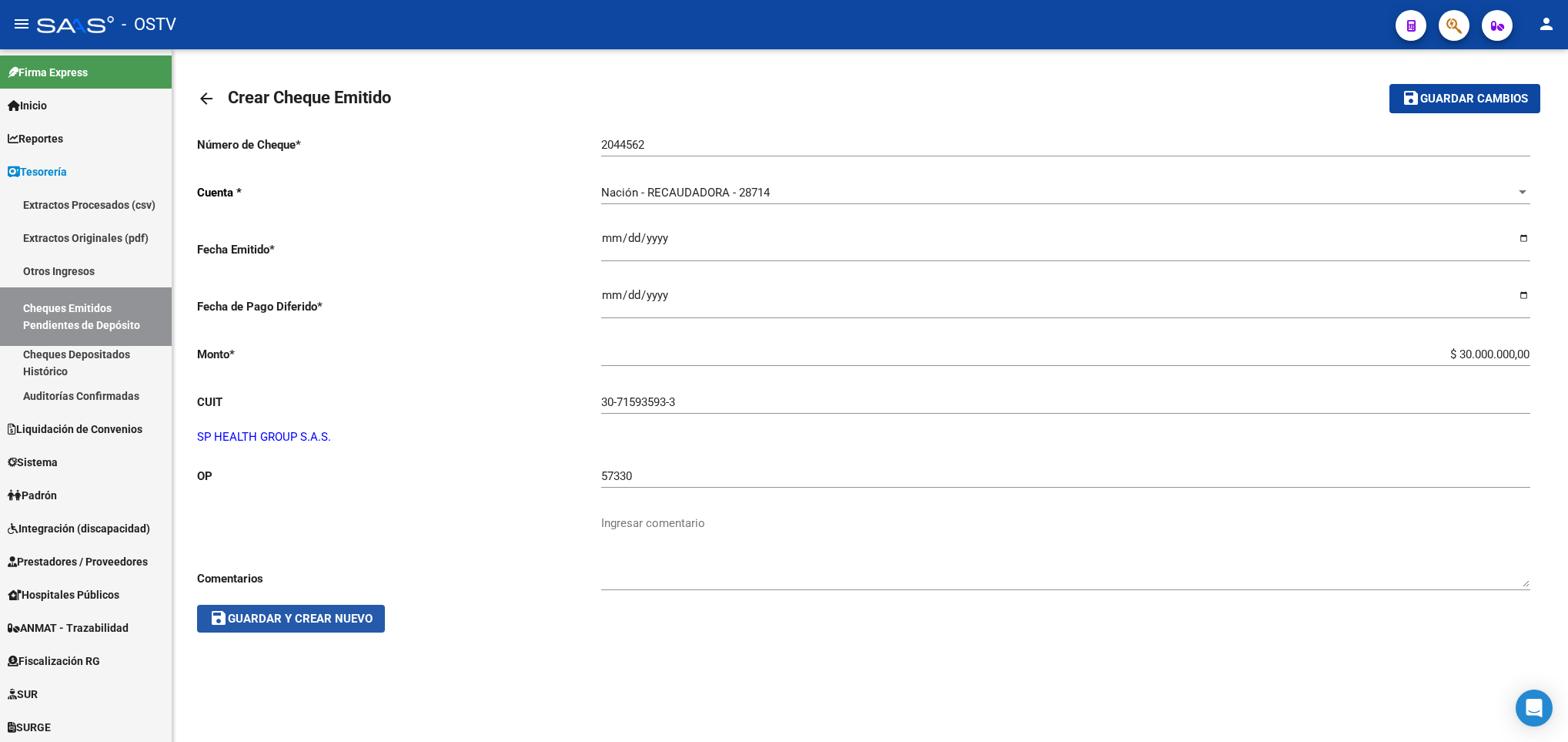
click at [314, 619] on span "save Guardar y Crear Nuevo" at bounding box center [290, 618] width 163 height 14
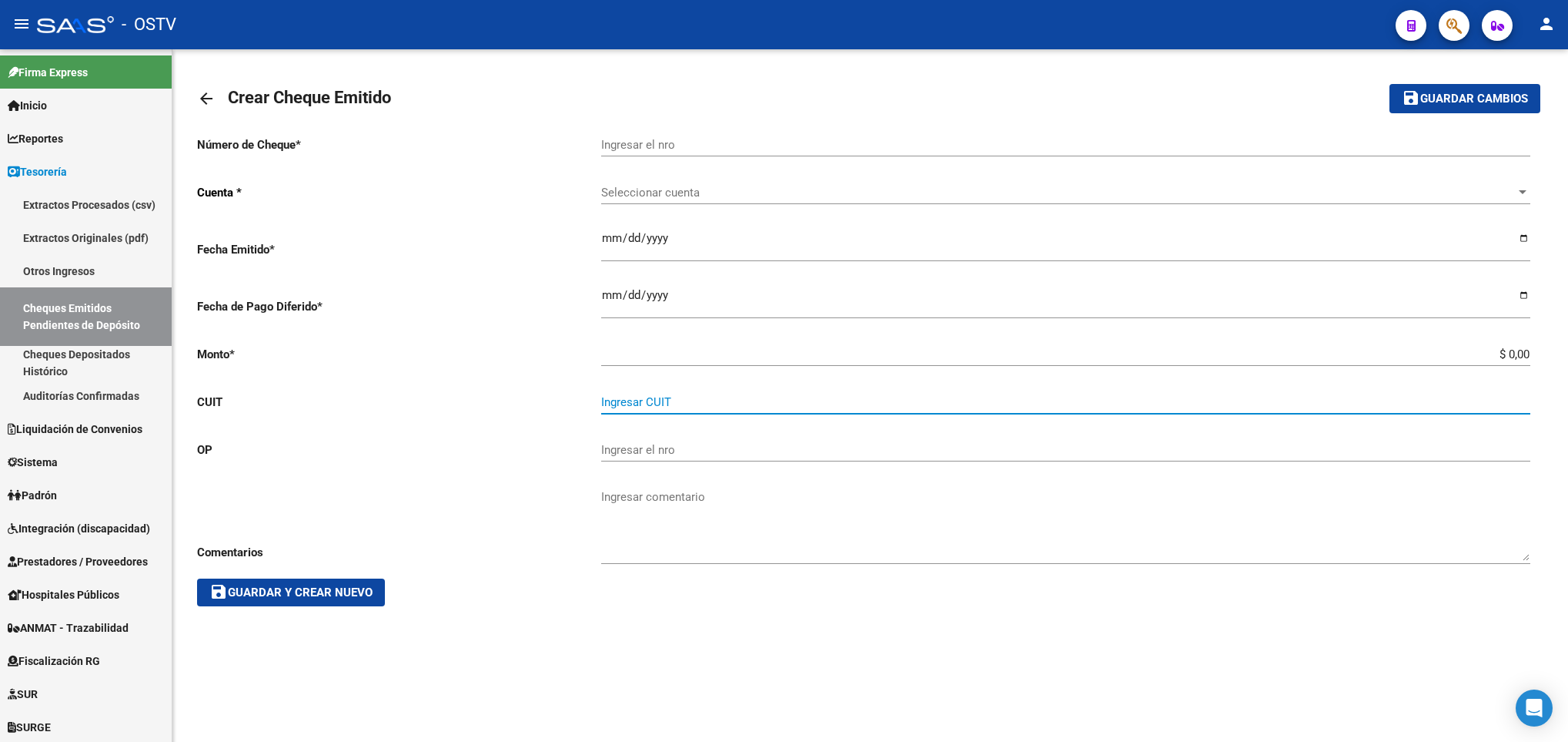
click at [666, 400] on input "Ingresar CUIT" at bounding box center [1066, 402] width 929 height 14
paste input "30-71593593-3"
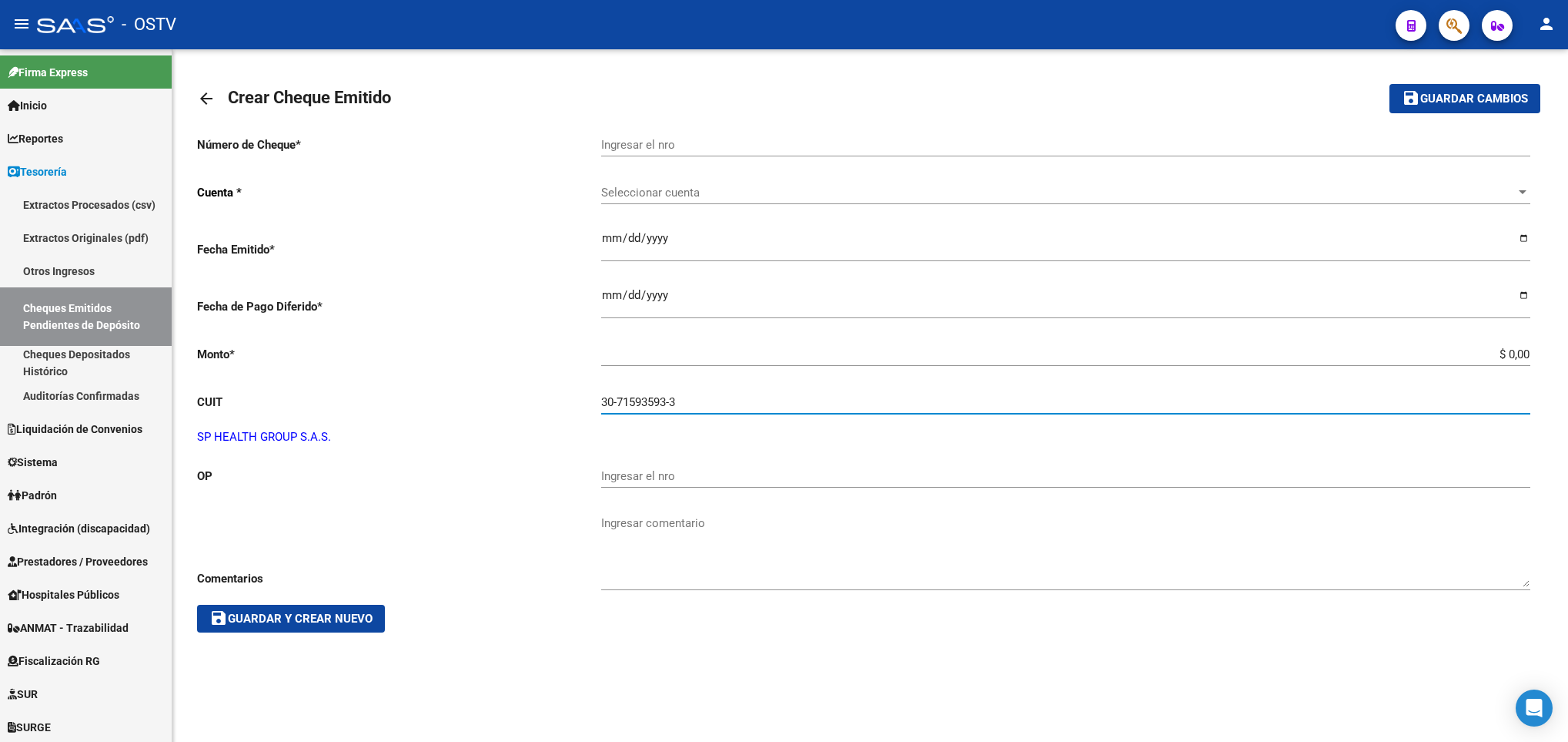
type input "30-71593593-3"
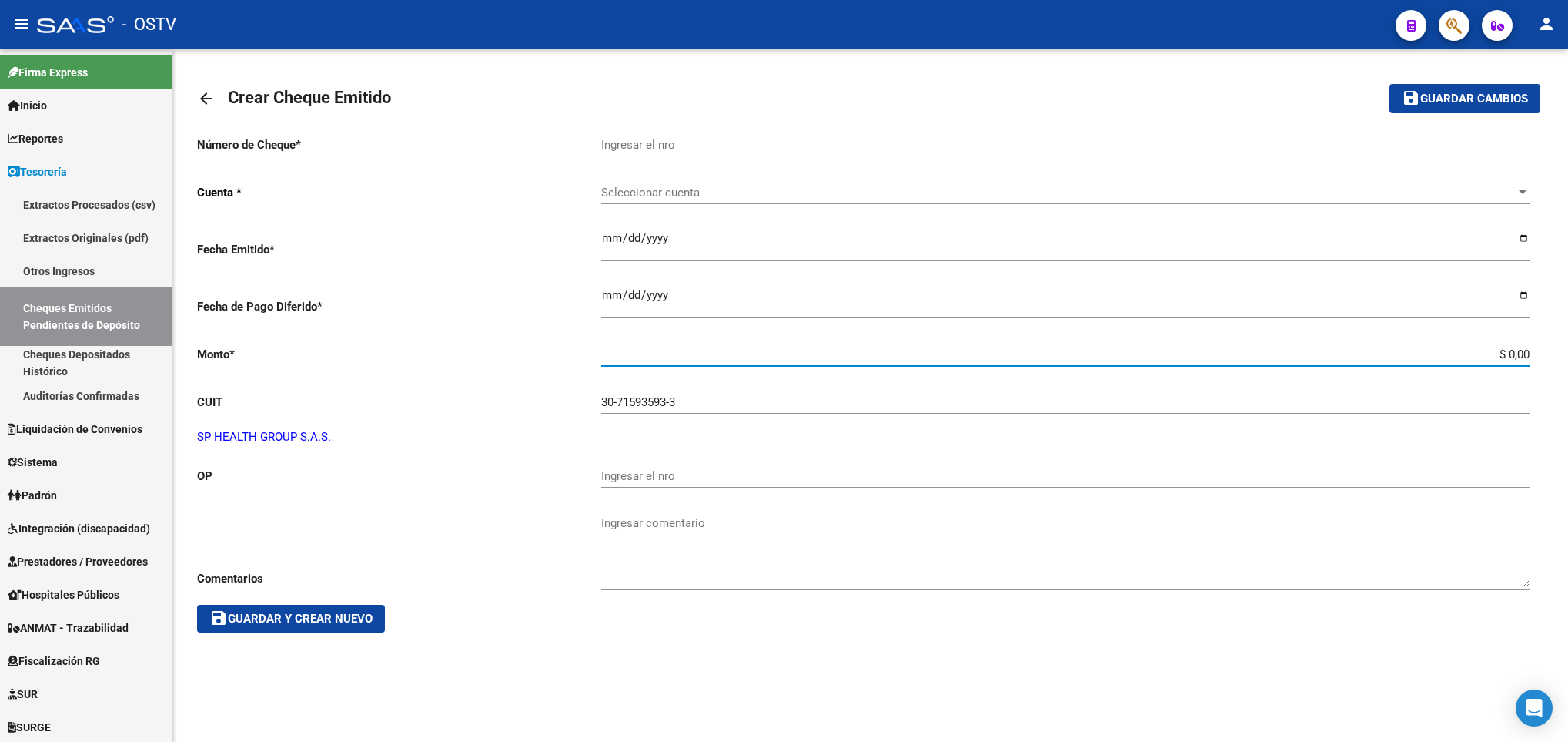
drag, startPoint x: 1497, startPoint y: 352, endPoint x: 1572, endPoint y: 347, distance: 75.2
click at [1568, 347] on html "menu - OSTV person Firma Express Inicio Calendario SSS Instructivos Contacto OS…" at bounding box center [784, 371] width 1568 height 742
type input "$ 300.000,00"
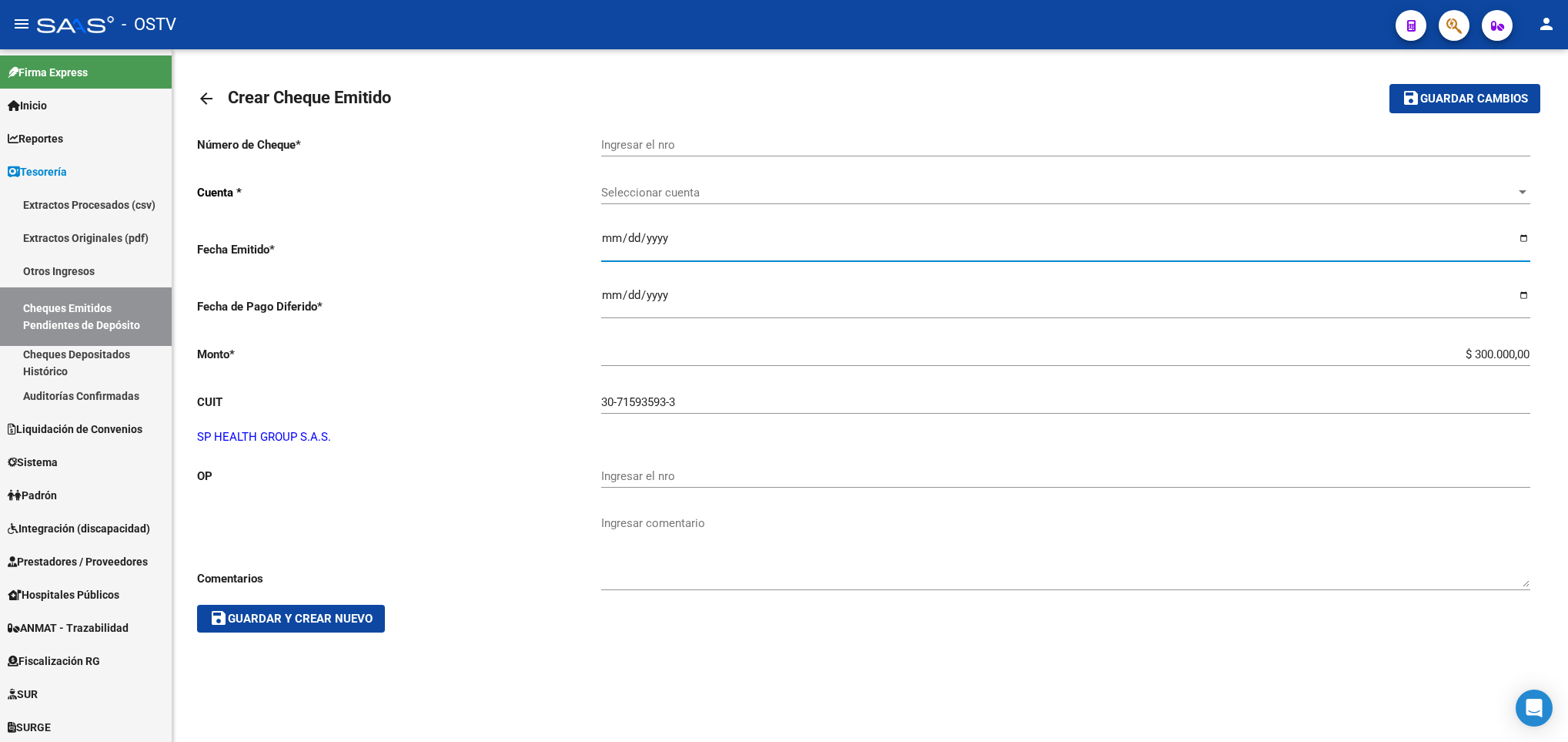
click at [619, 241] on input "Ingresar la fecha" at bounding box center [1066, 244] width 929 height 25
click at [1520, 234] on input "Ingresar la fecha" at bounding box center [1066, 244] width 929 height 25
type input "[DATE]"
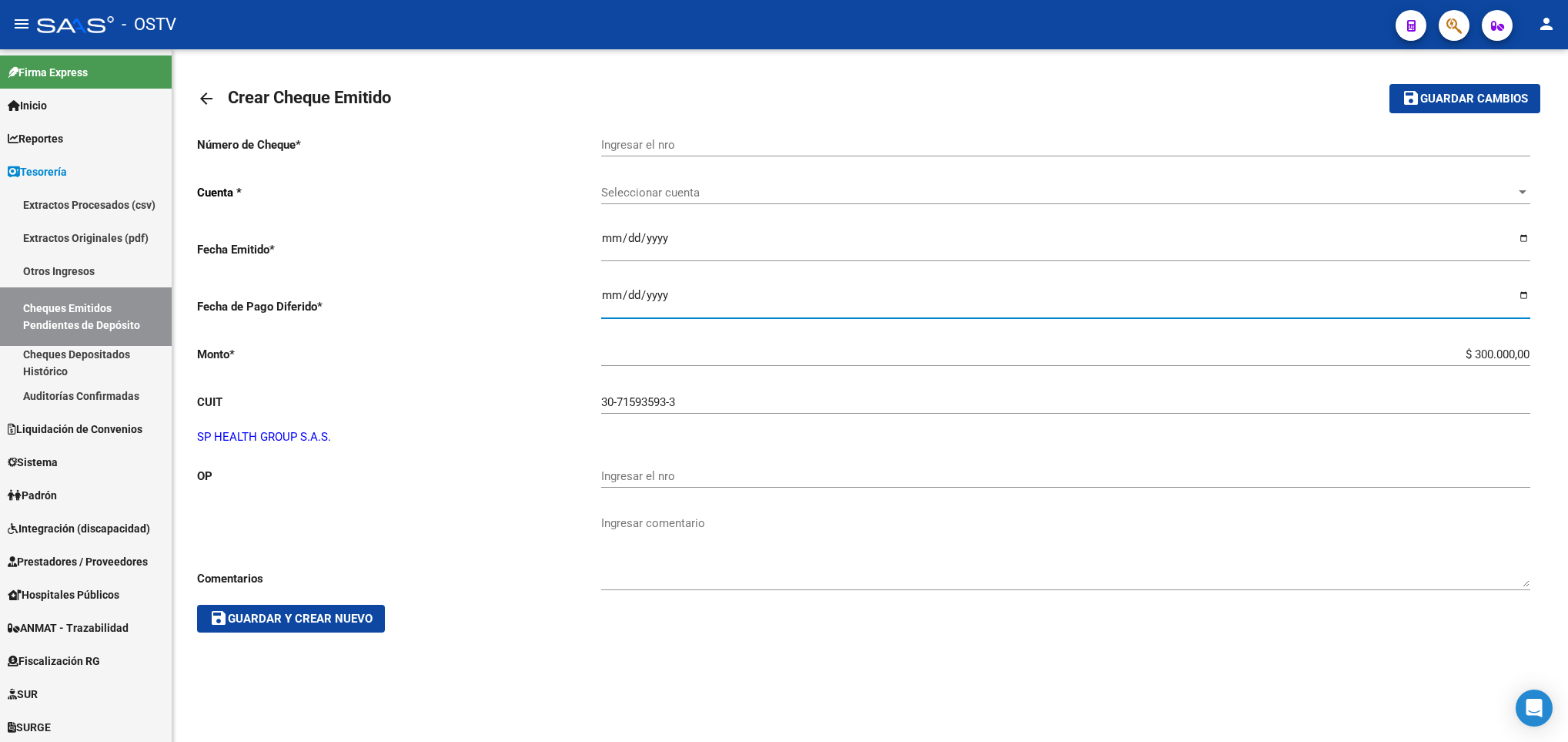
click at [1520, 296] on input "Ingresar la fecha" at bounding box center [1066, 301] width 929 height 25
type input "[DATE]"
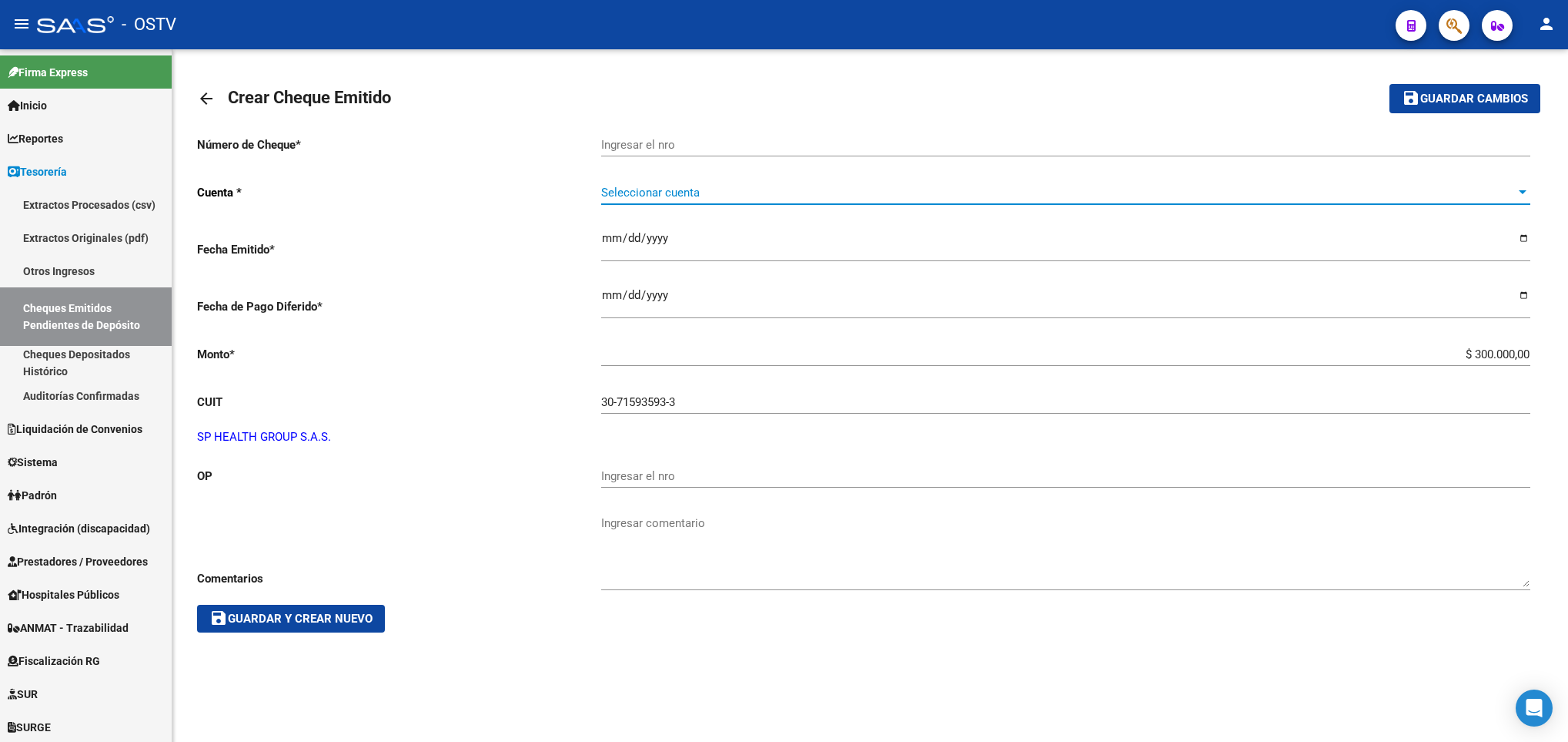
click at [649, 188] on span "Seleccionar cuenta" at bounding box center [1059, 192] width 915 height 14
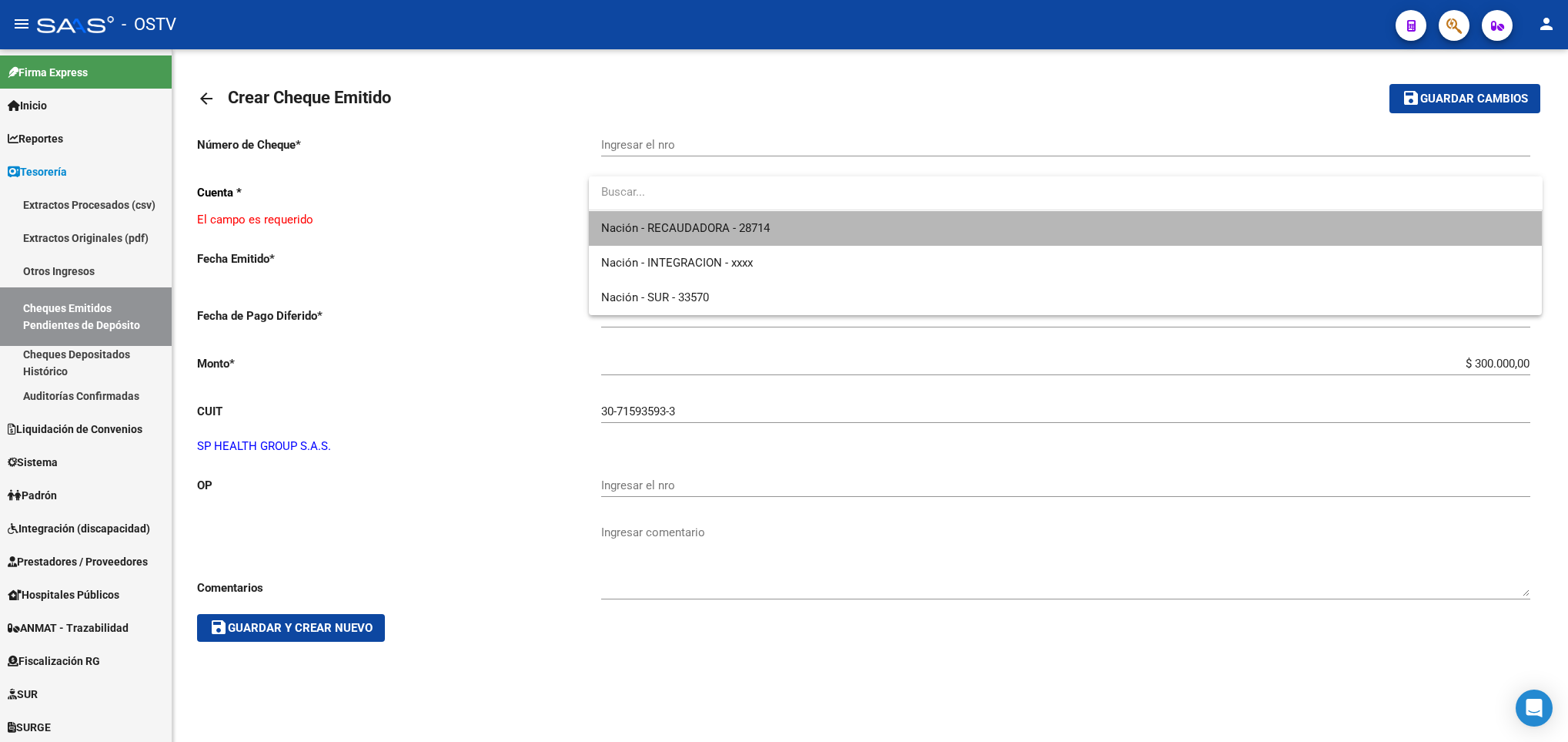
click at [698, 237] on span "Nación - RECAUDADORA - 28714" at bounding box center [1066, 228] width 929 height 35
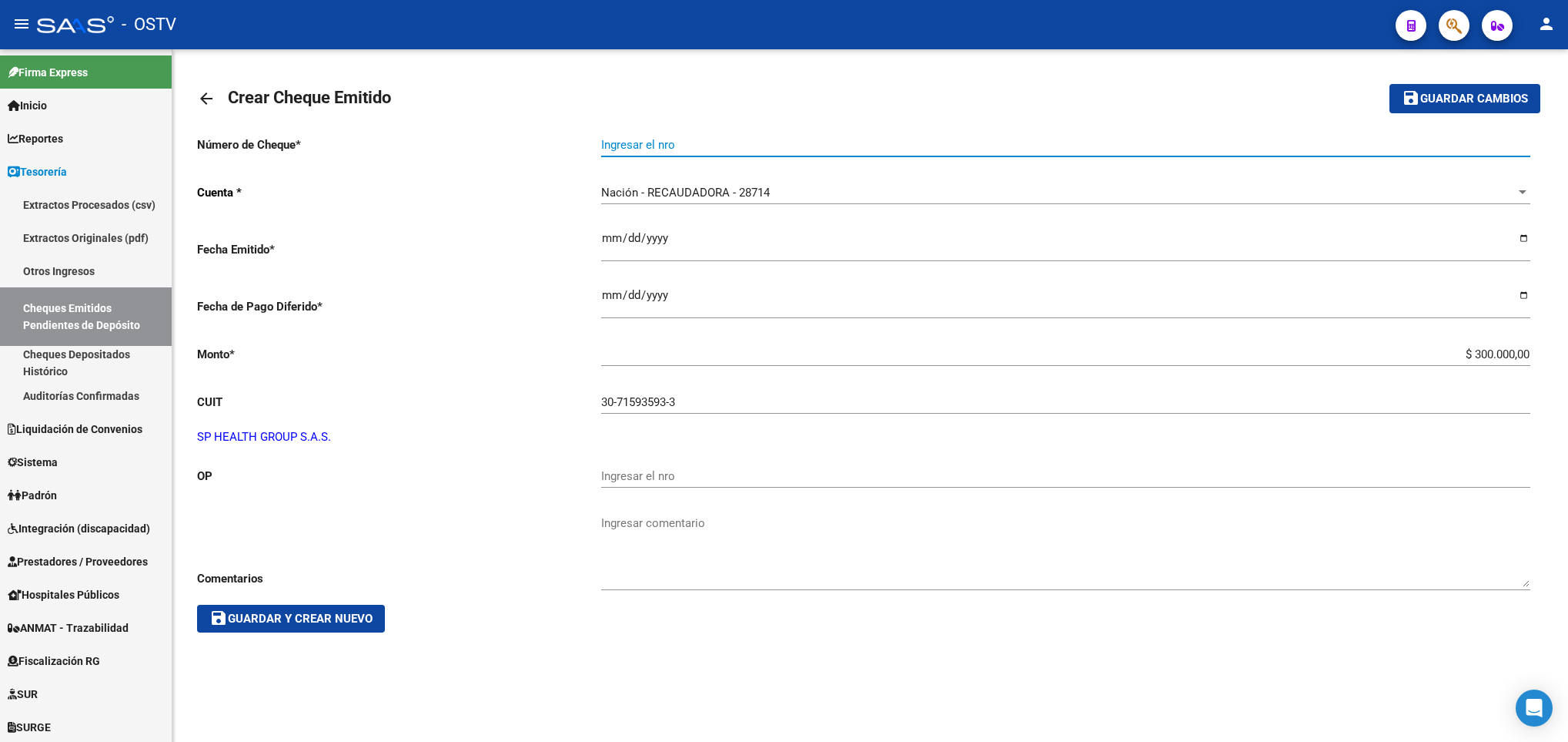
click at [641, 144] on input "Ingresar el nro" at bounding box center [1066, 145] width 929 height 14
type input "2044563"
click at [622, 477] on input "Ingresar el nro" at bounding box center [1066, 476] width 929 height 14
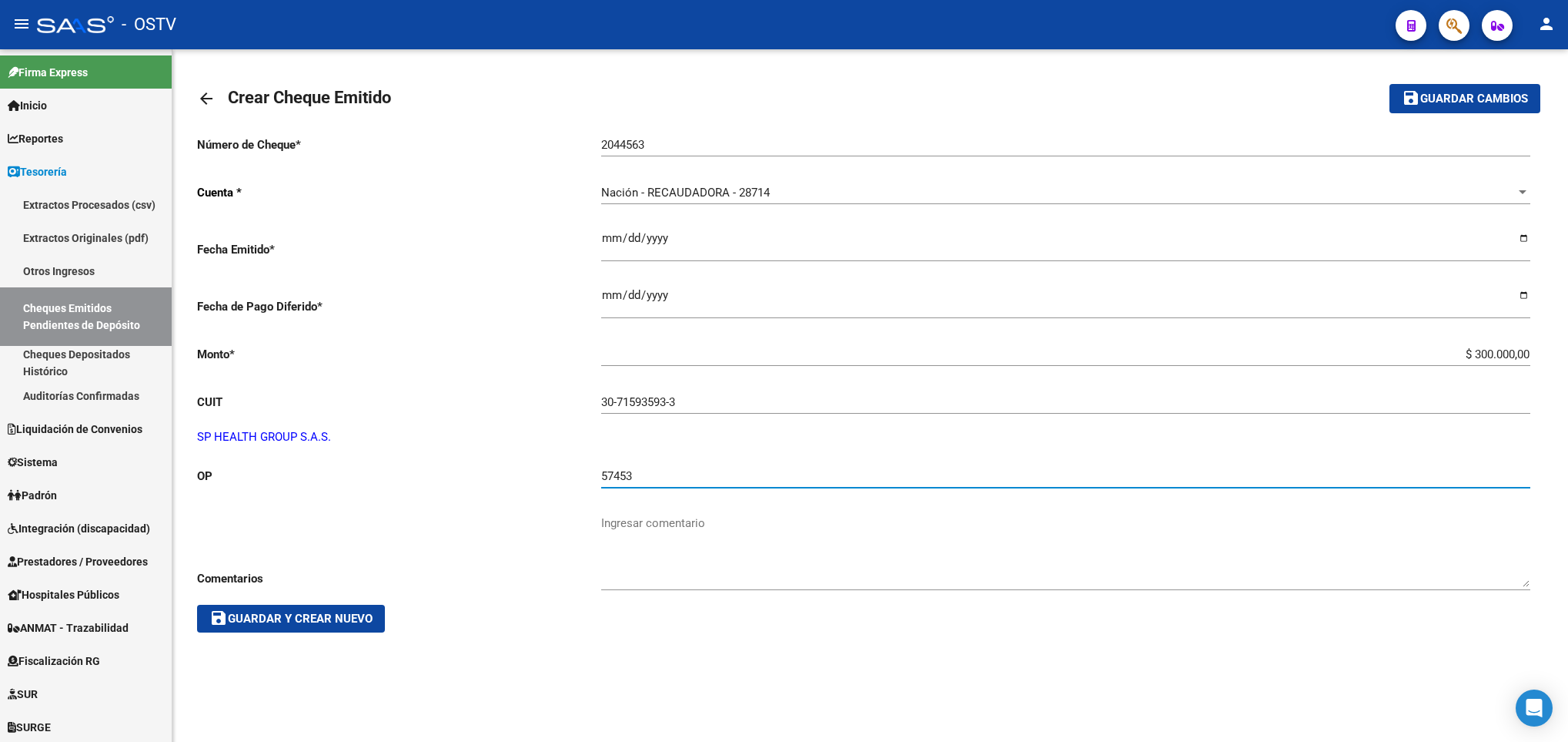
type input "57453"
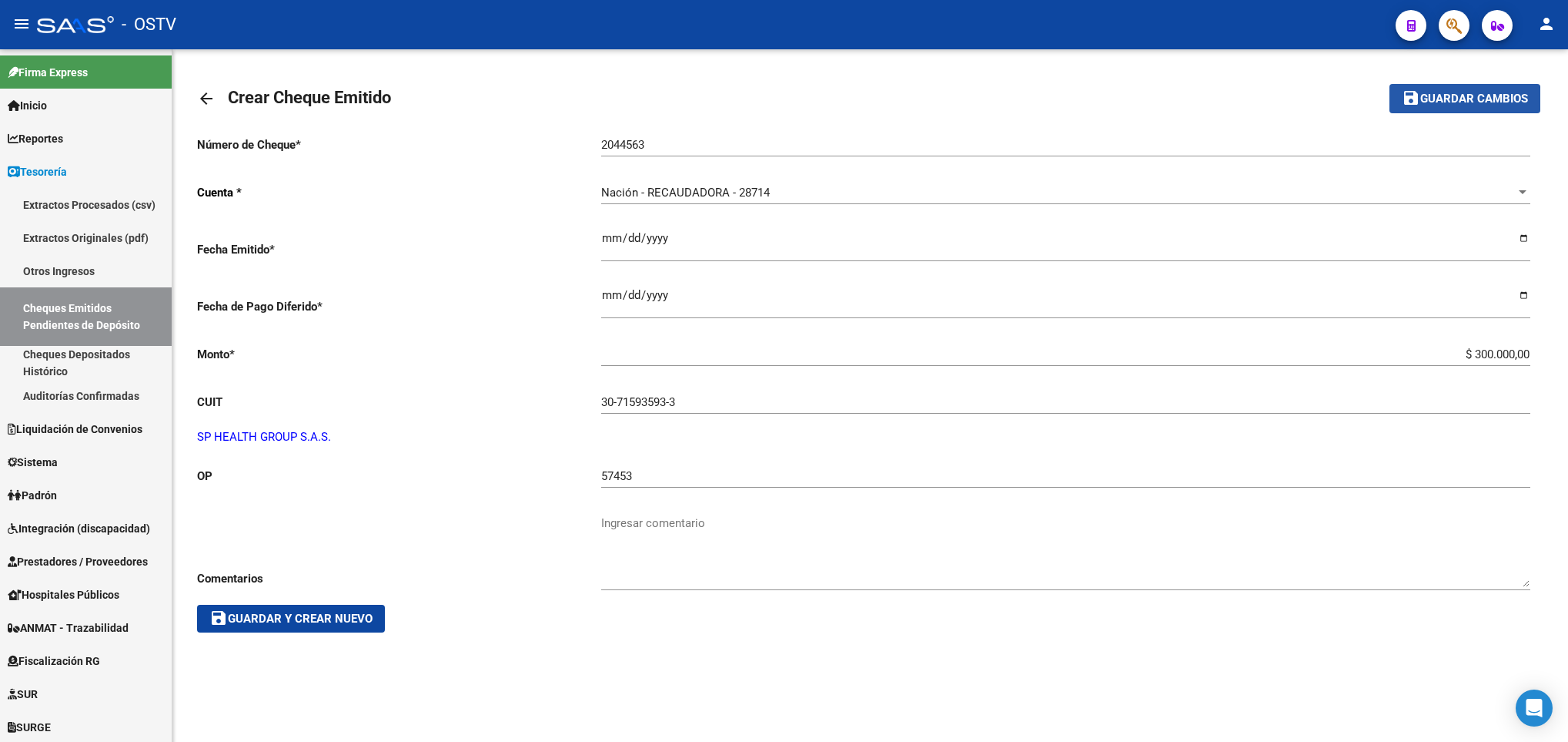
click at [1462, 100] on span "Guardar cambios" at bounding box center [1474, 99] width 108 height 14
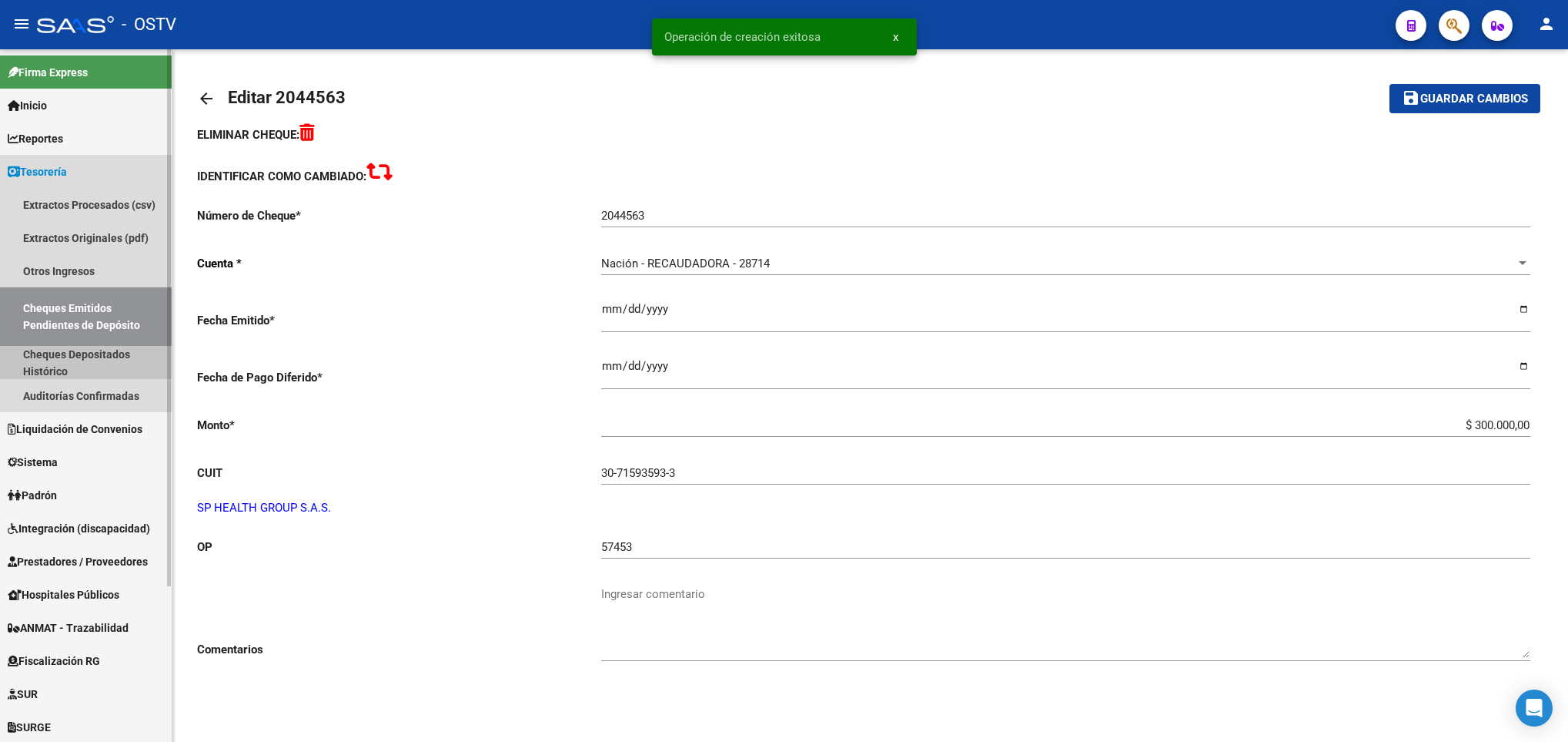
click at [57, 346] on link "Cheques Depositados Histórico" at bounding box center [85, 362] width 171 height 33
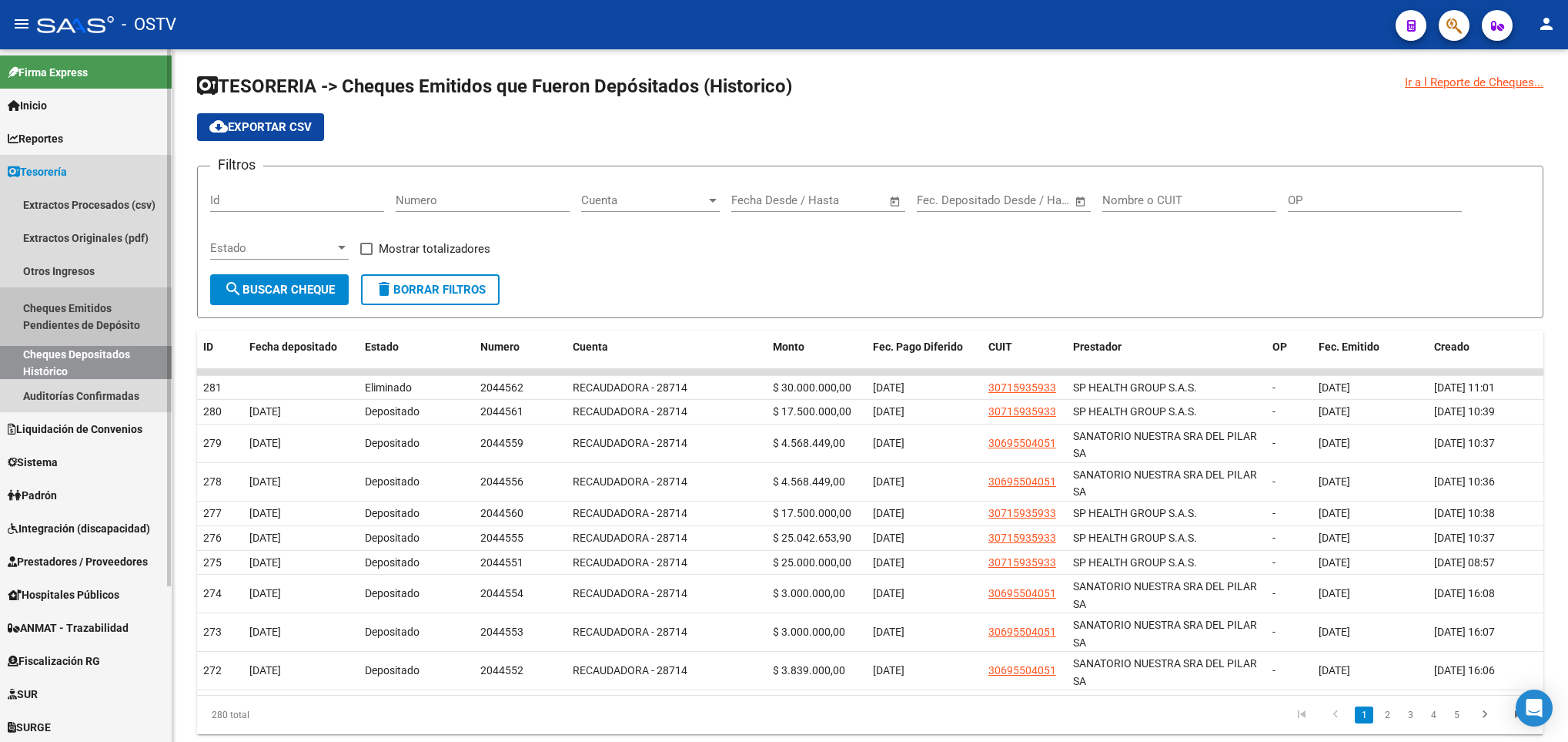
click at [57, 309] on link "Cheques Emitidos Pendientes de Depósito" at bounding box center [85, 316] width 171 height 58
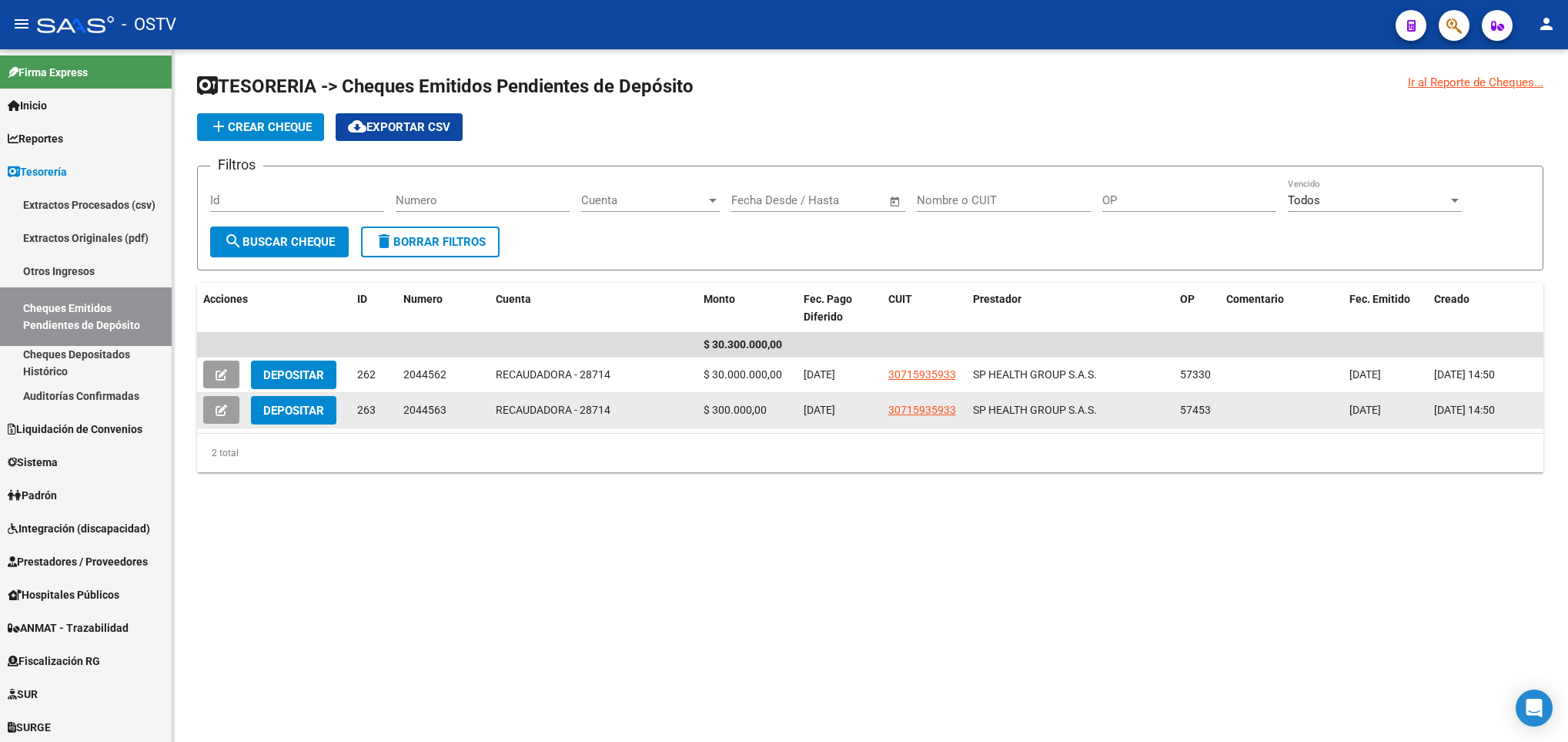
click at [229, 402] on button at bounding box center [221, 410] width 37 height 28
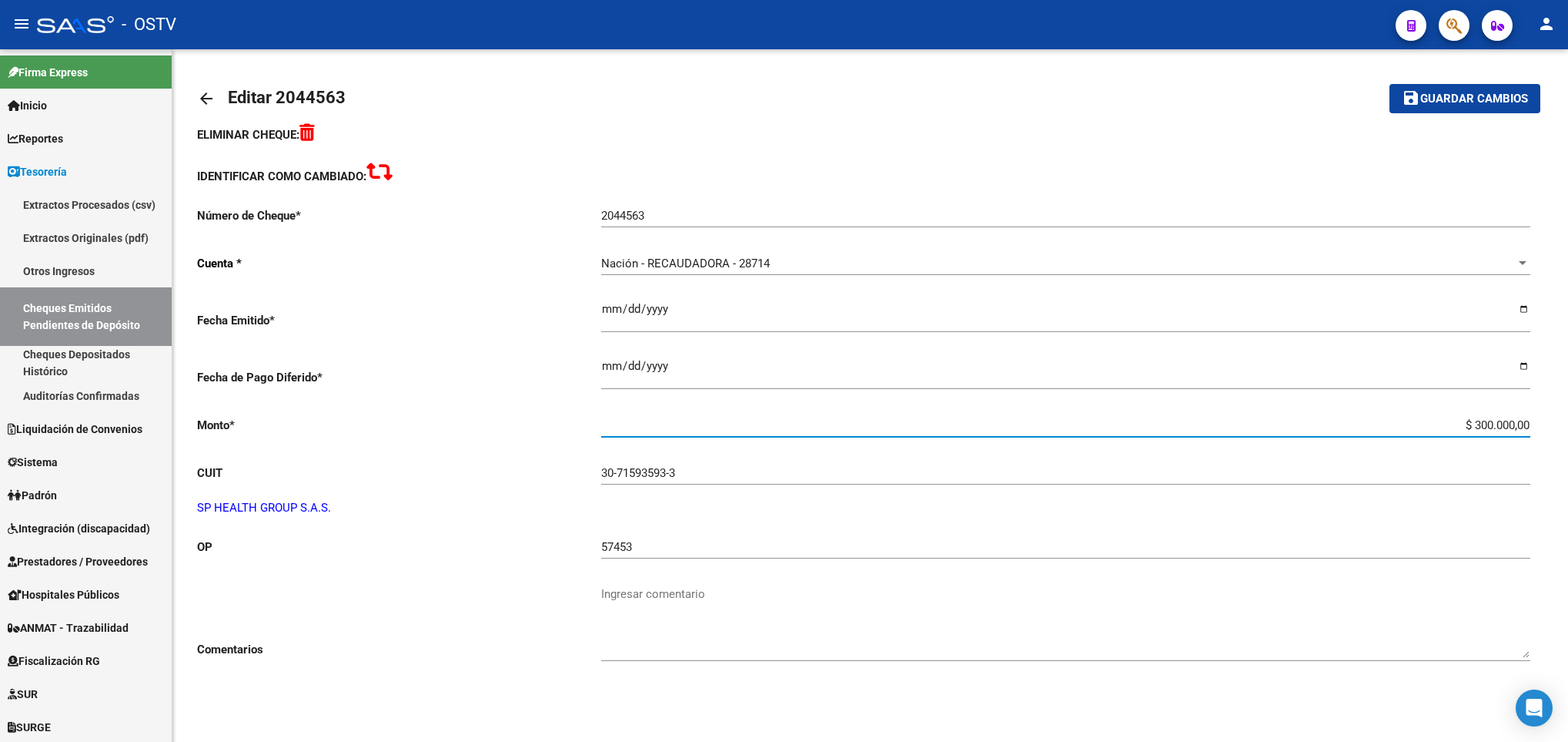
click at [1479, 432] on input "$ 300.000,00" at bounding box center [1066, 425] width 929 height 14
type input "$ 30.000.000,00"
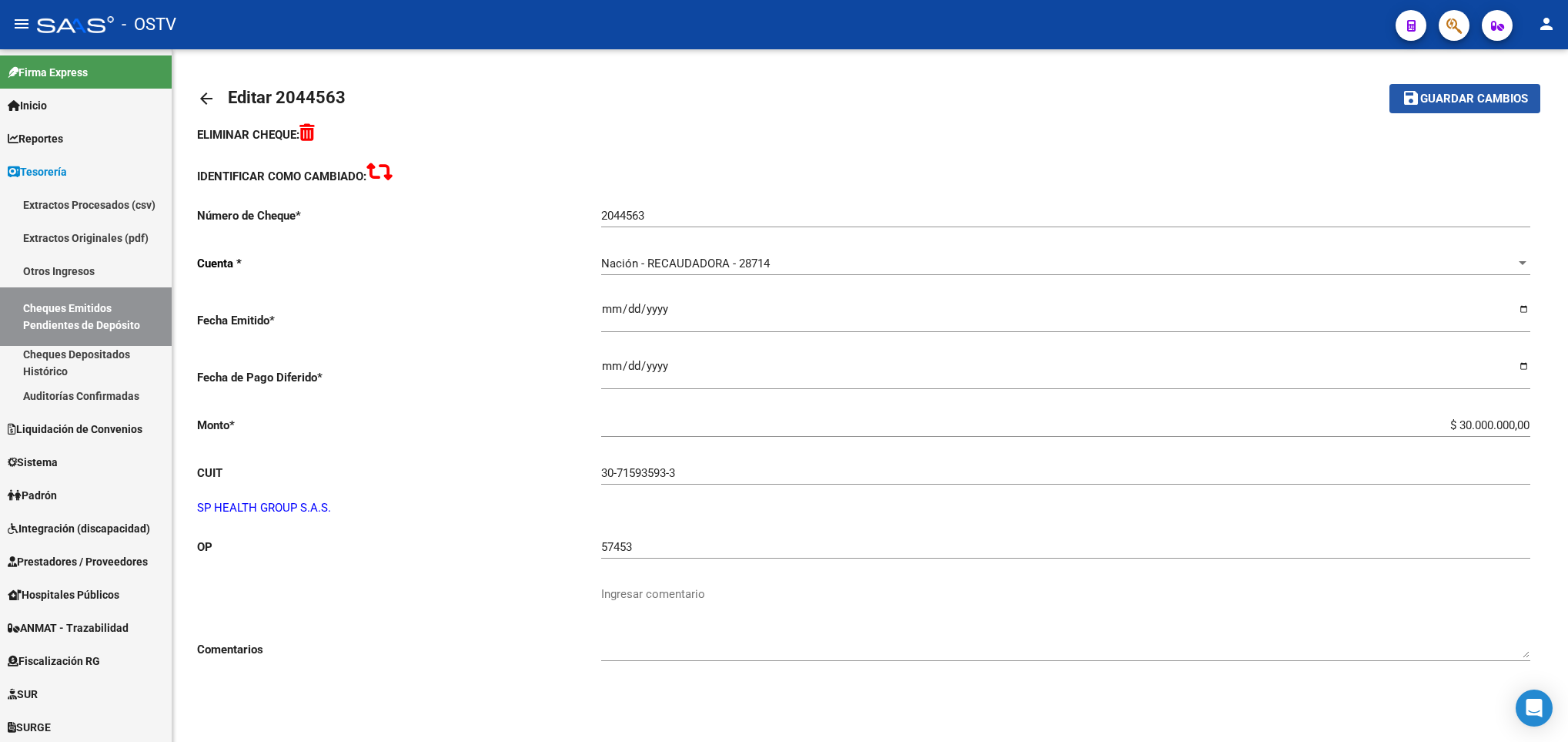
click at [1469, 99] on span "Guardar cambios" at bounding box center [1474, 99] width 108 height 14
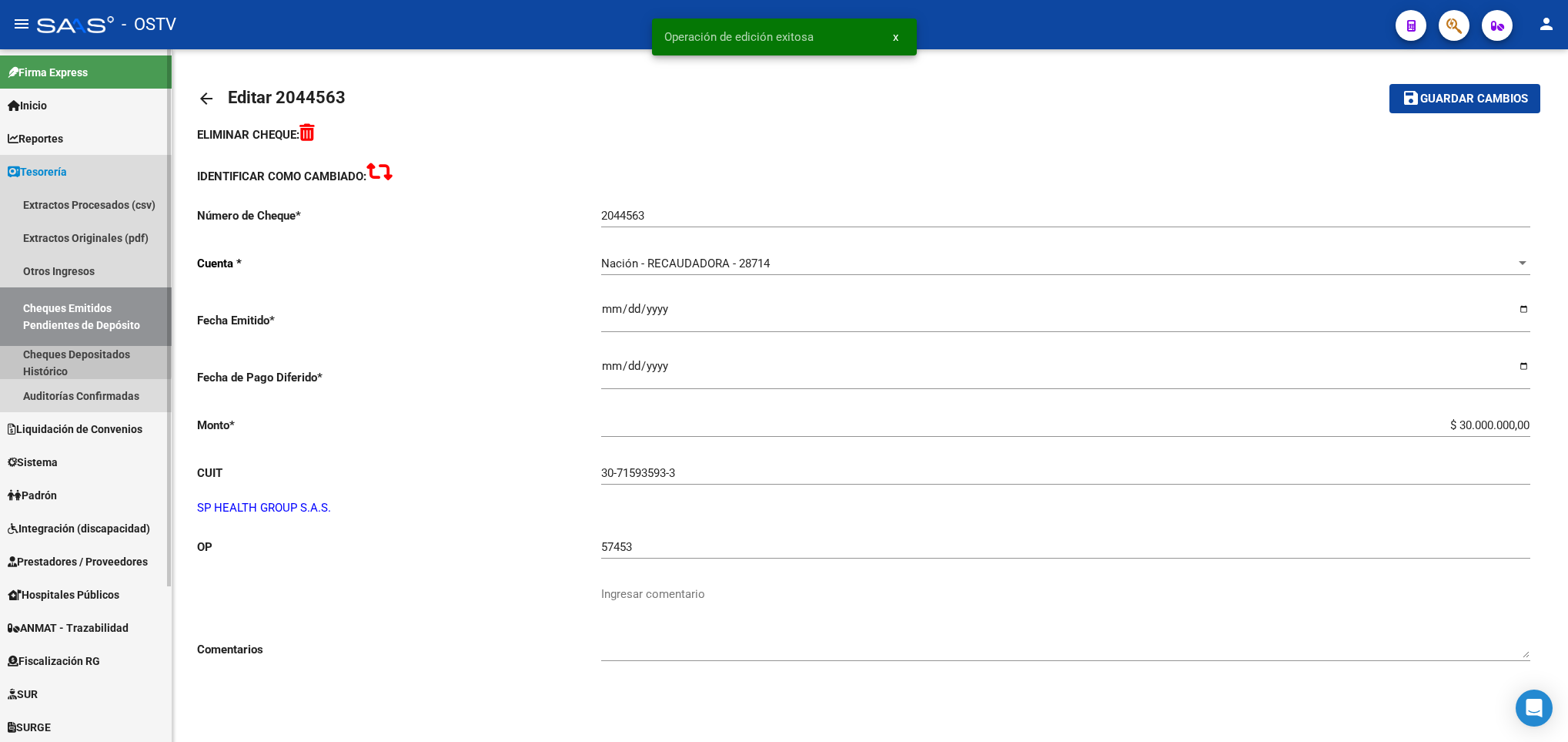
click at [71, 351] on link "Cheques Depositados Histórico" at bounding box center [85, 362] width 171 height 33
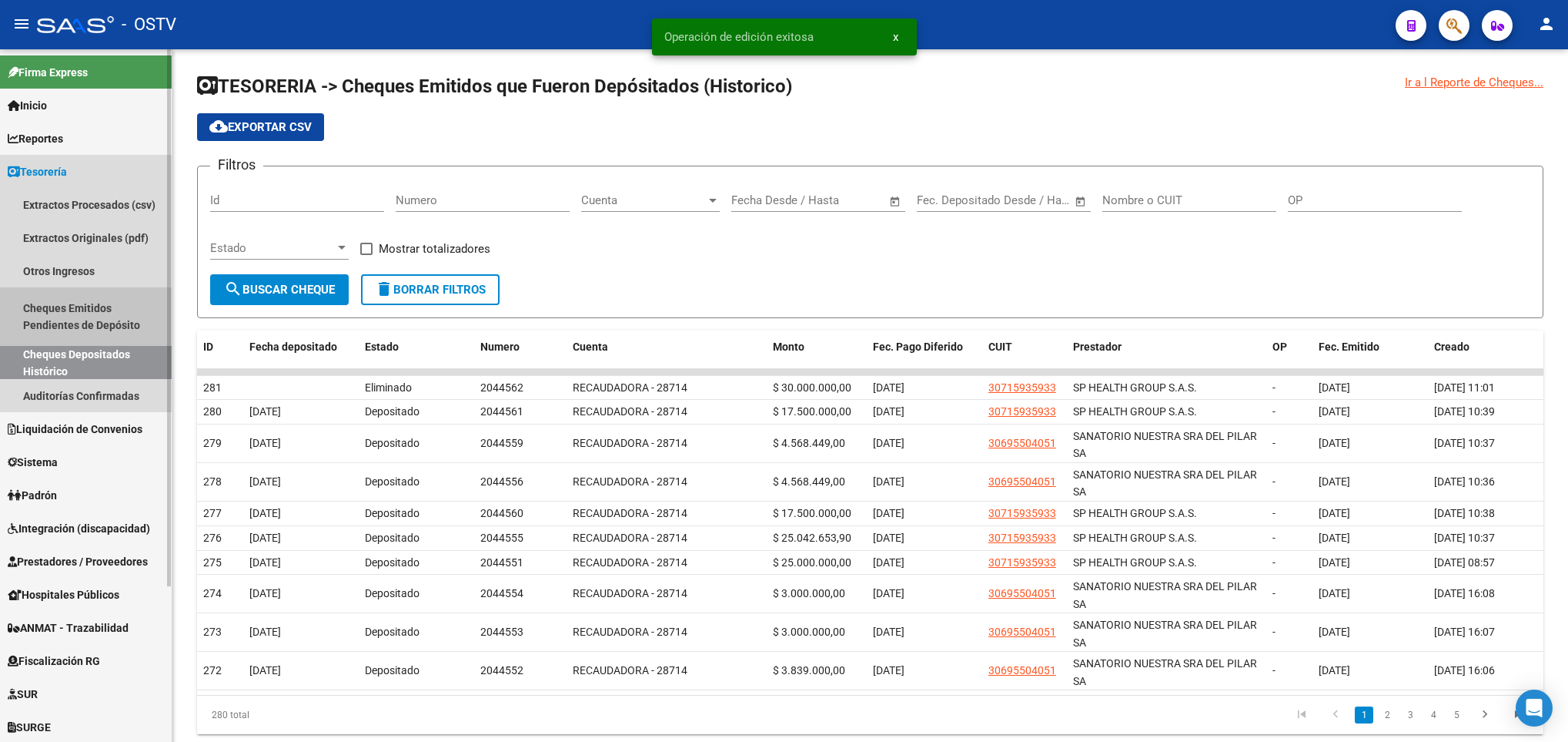
click at [58, 310] on link "Cheques Emitidos Pendientes de Depósito" at bounding box center [85, 316] width 171 height 58
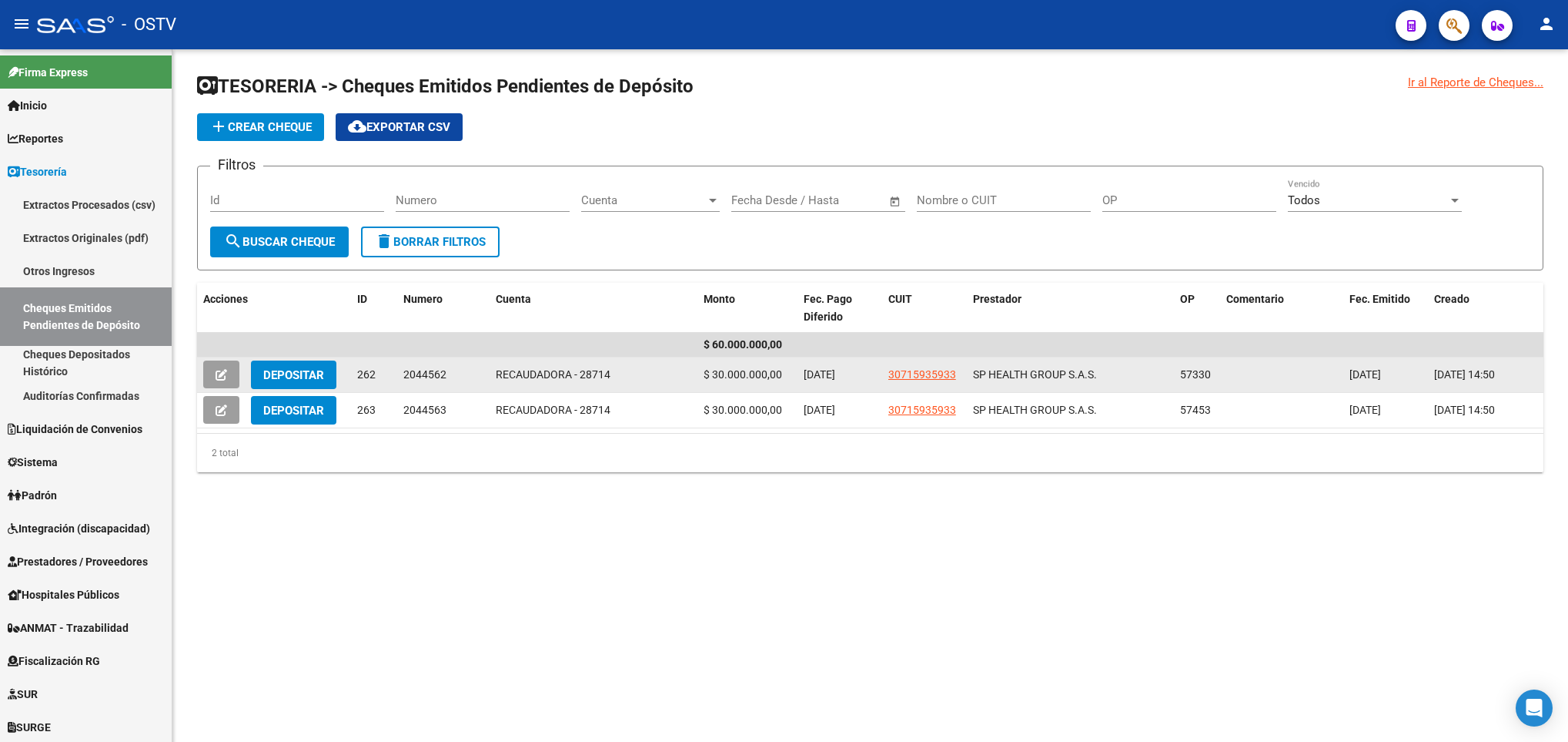
click at [265, 365] on button "Depositar" at bounding box center [293, 374] width 85 height 29
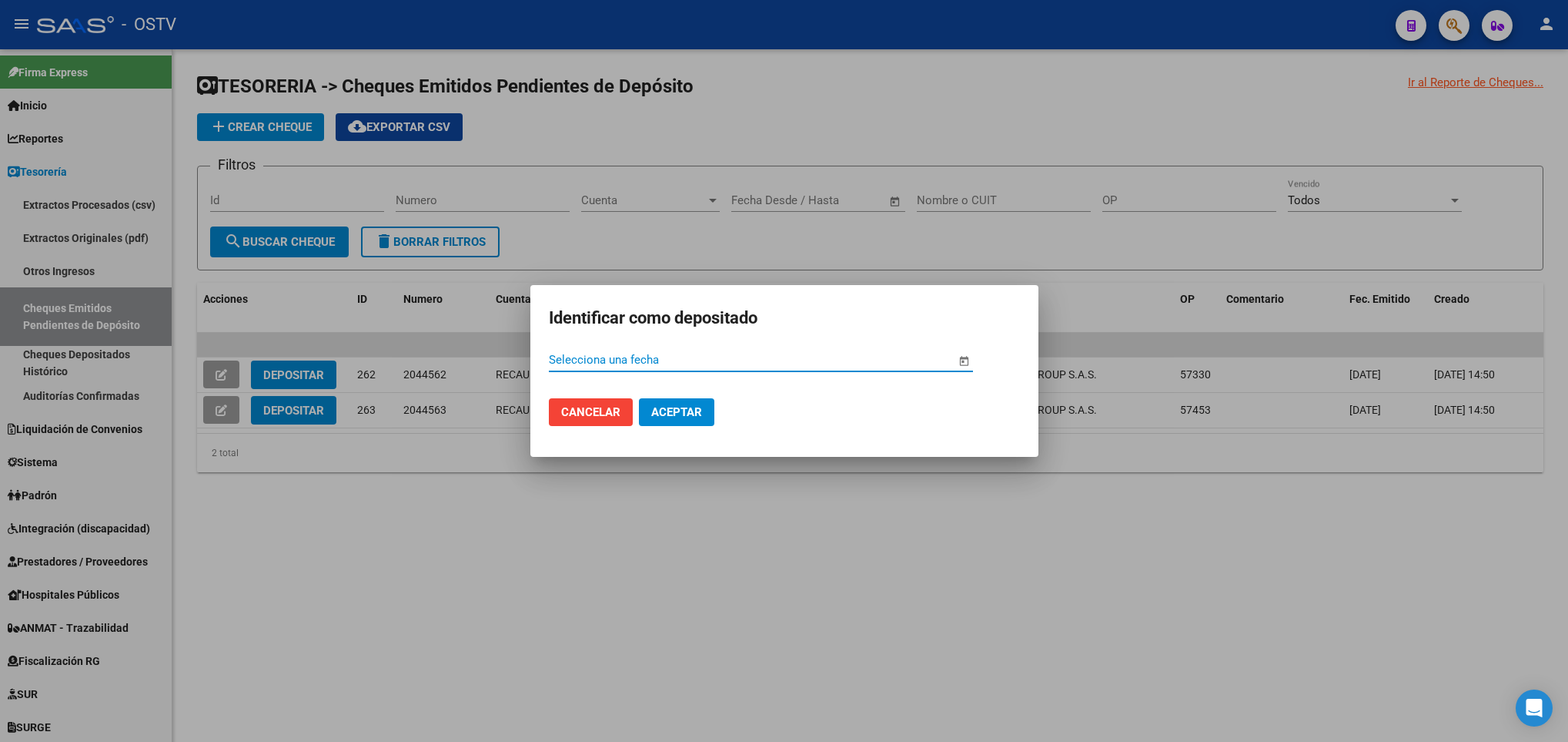
click at [959, 364] on span "Open calendar" at bounding box center [964, 360] width 37 height 37
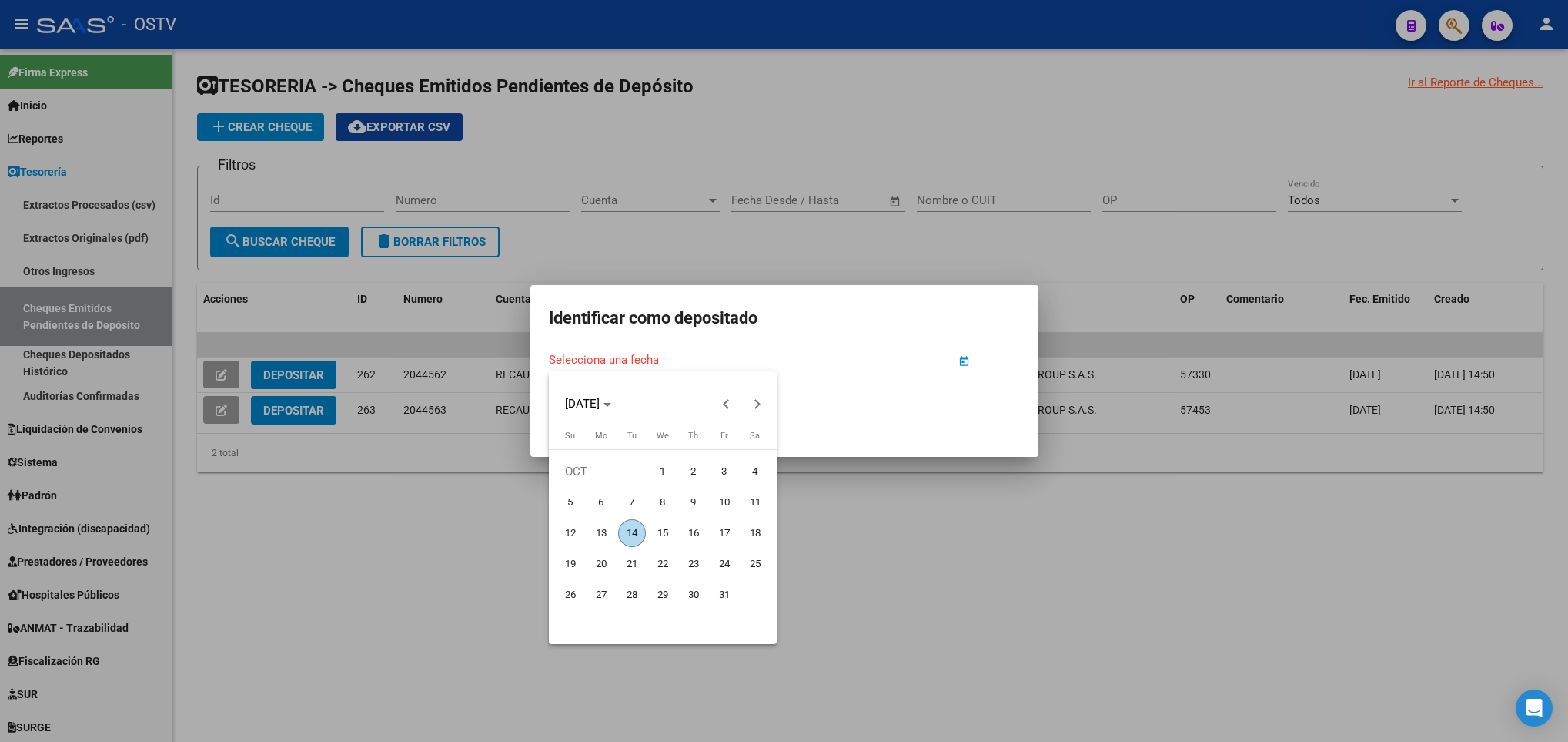
click at [591, 494] on span "6" at bounding box center [601, 502] width 28 height 28
type input "[DATE]"
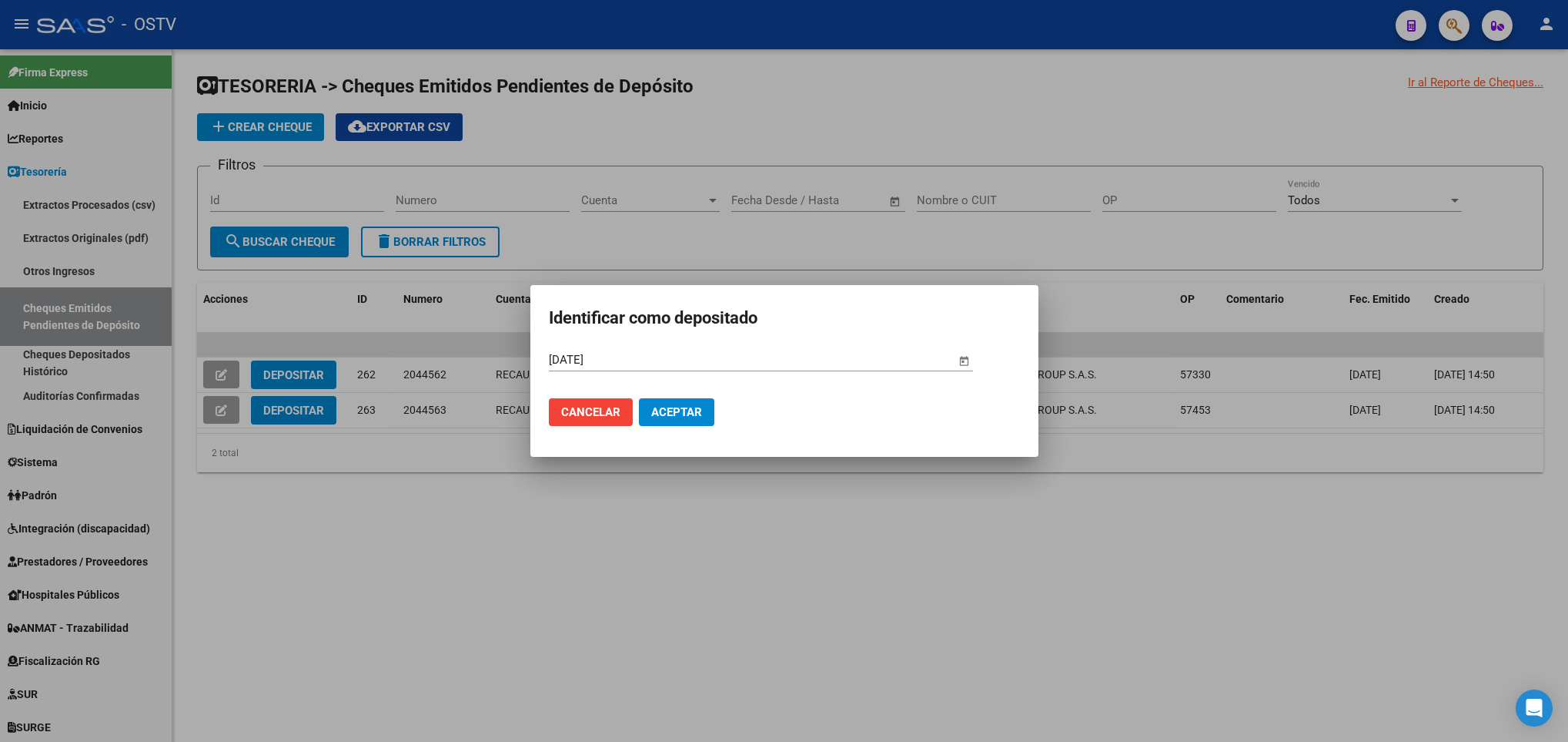
click at [678, 406] on span "Aceptar" at bounding box center [677, 412] width 51 height 14
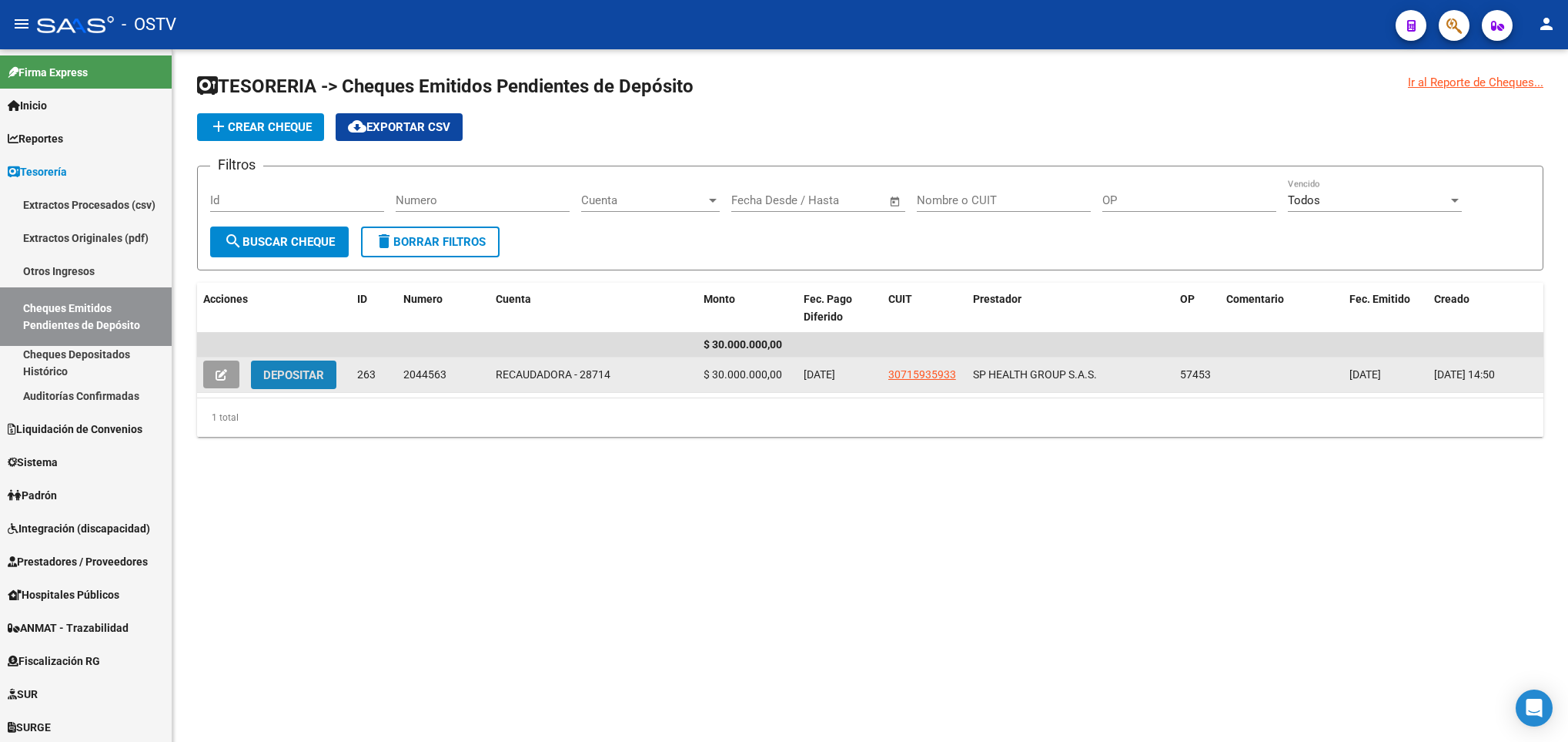
click at [272, 378] on span "Depositar" at bounding box center [293, 375] width 60 height 14
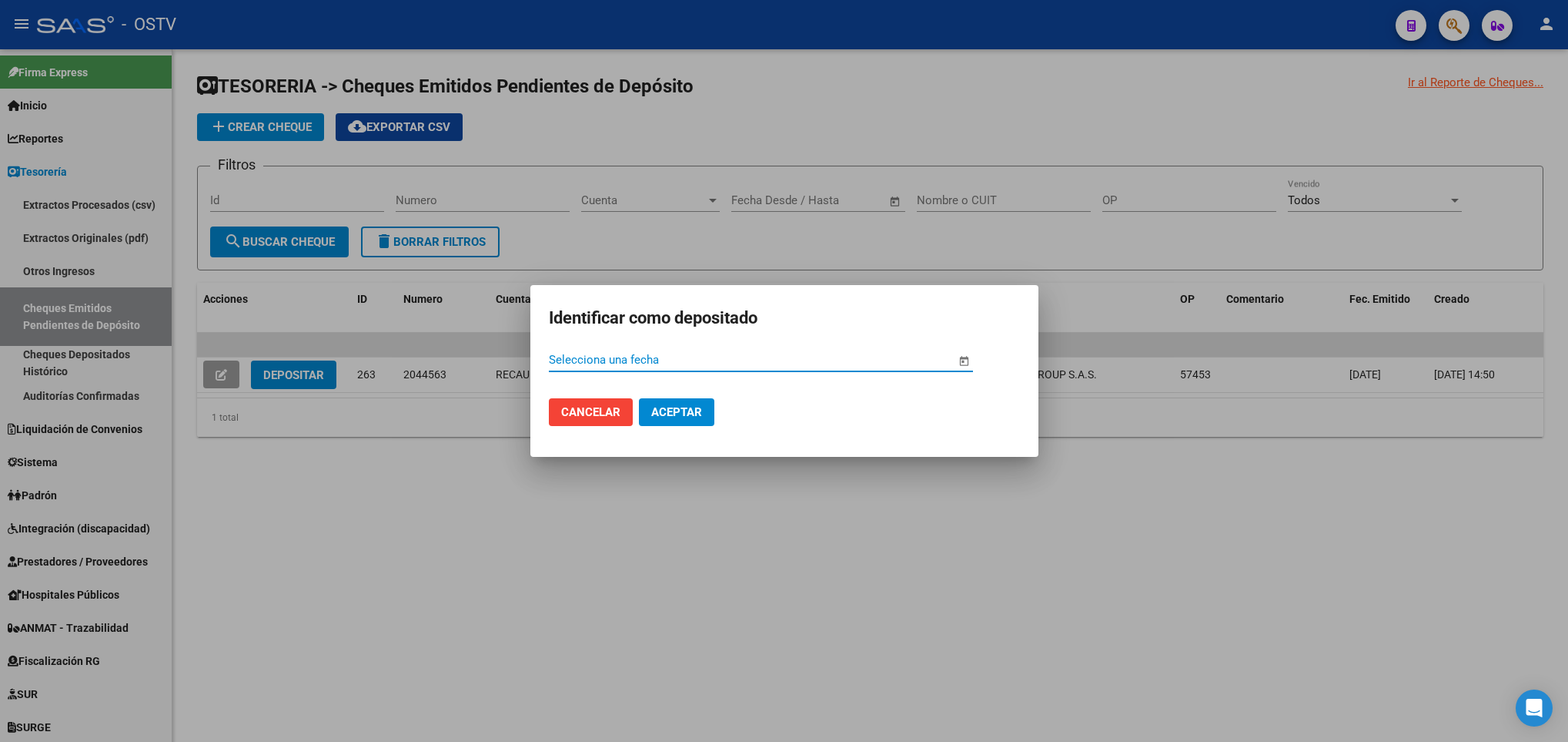
click at [686, 413] on span "Aceptar" at bounding box center [677, 412] width 51 height 14
click at [964, 359] on span "Open calendar" at bounding box center [964, 360] width 37 height 37
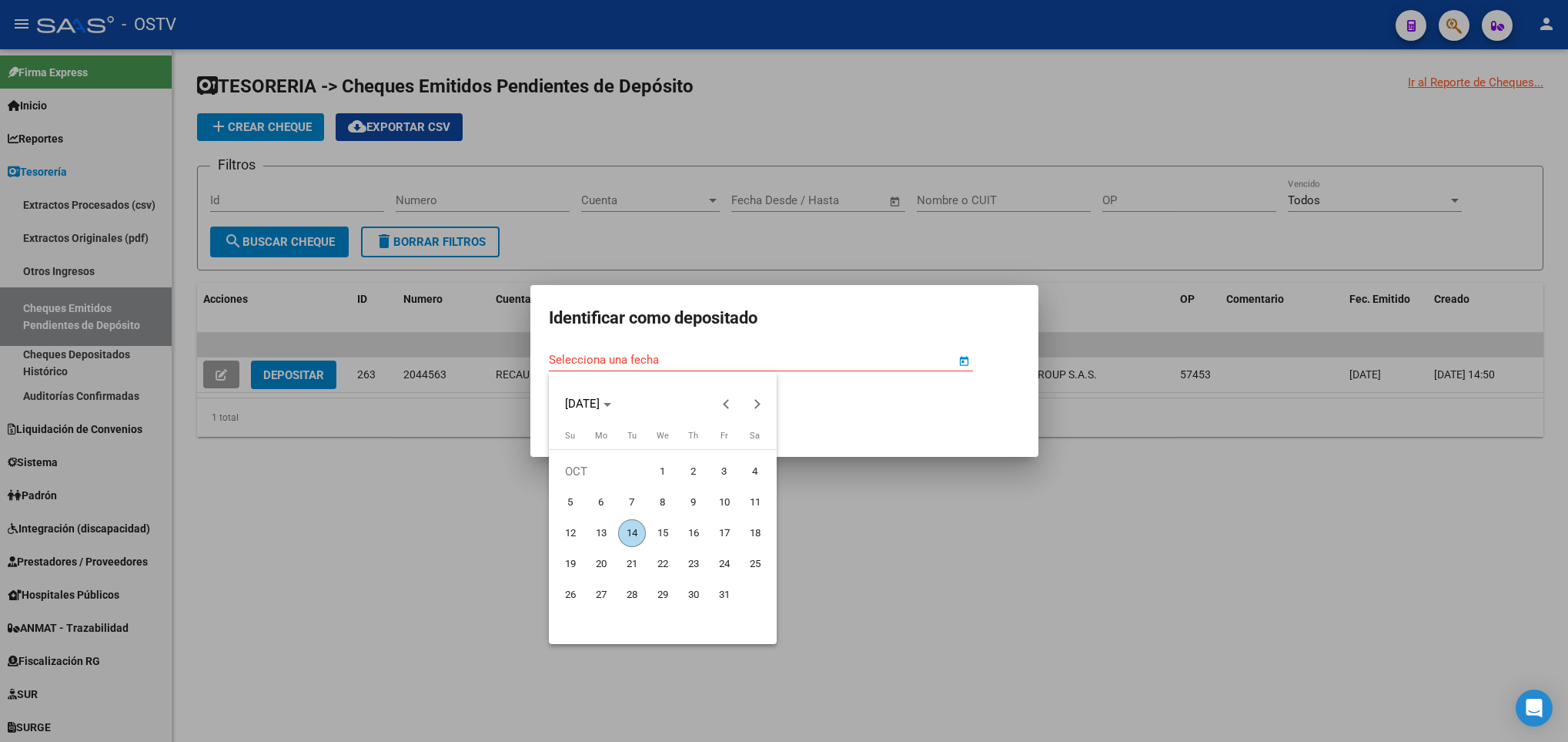
click at [636, 531] on span "14" at bounding box center [632, 533] width 28 height 28
type input "[DATE]"
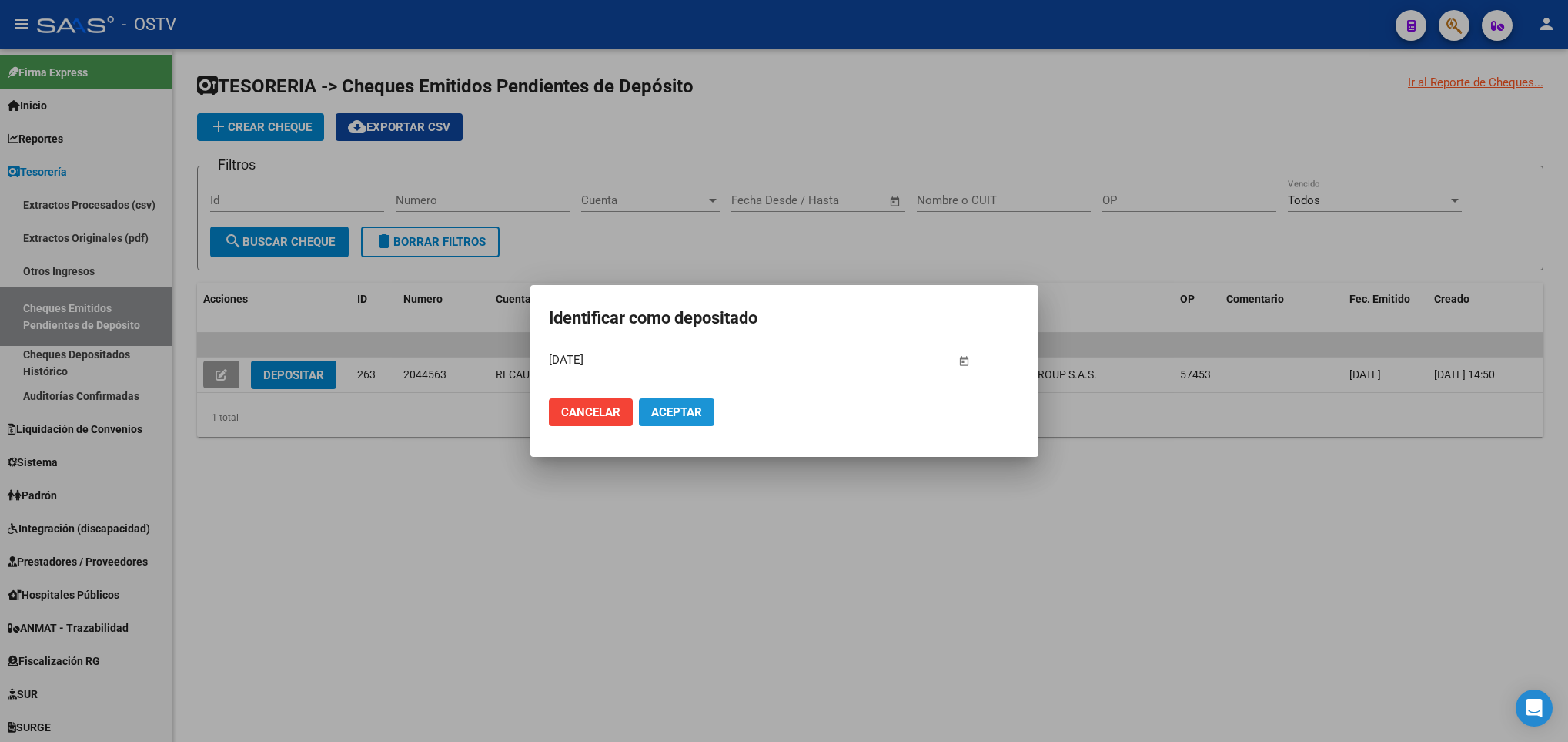
click at [671, 410] on span "Aceptar" at bounding box center [677, 412] width 51 height 14
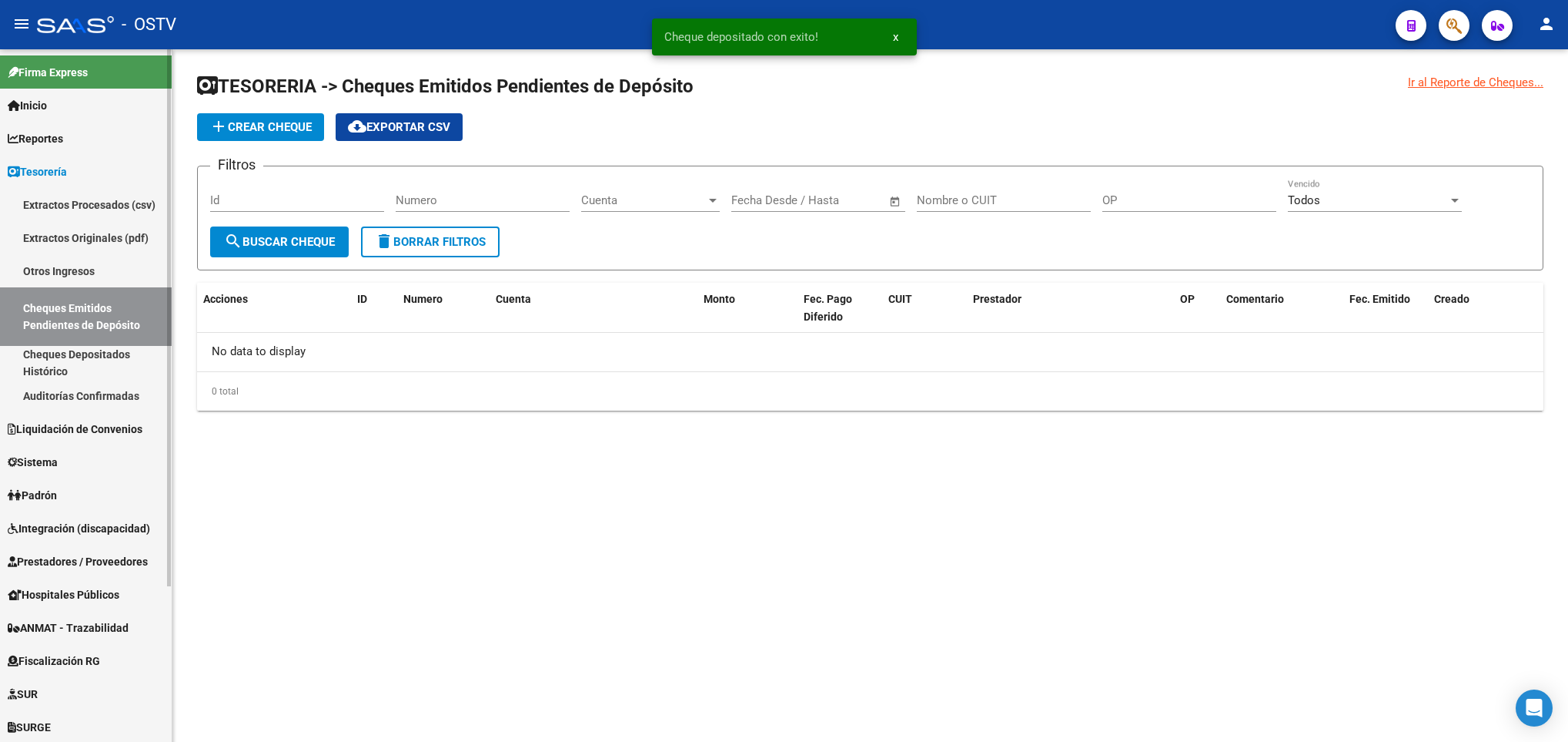
click at [81, 363] on link "Cheques Depositados Histórico" at bounding box center [85, 362] width 171 height 33
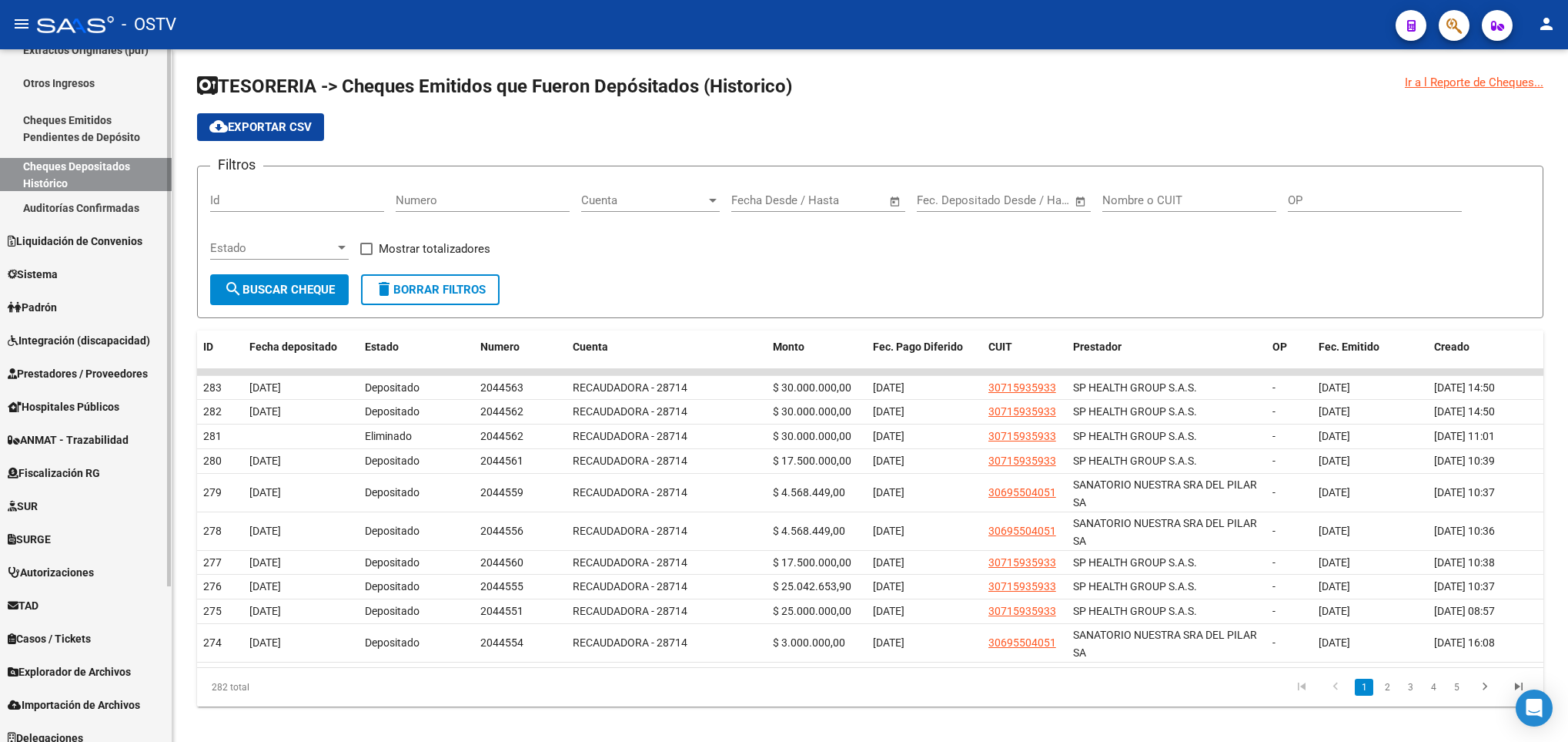
scroll to position [199, 0]
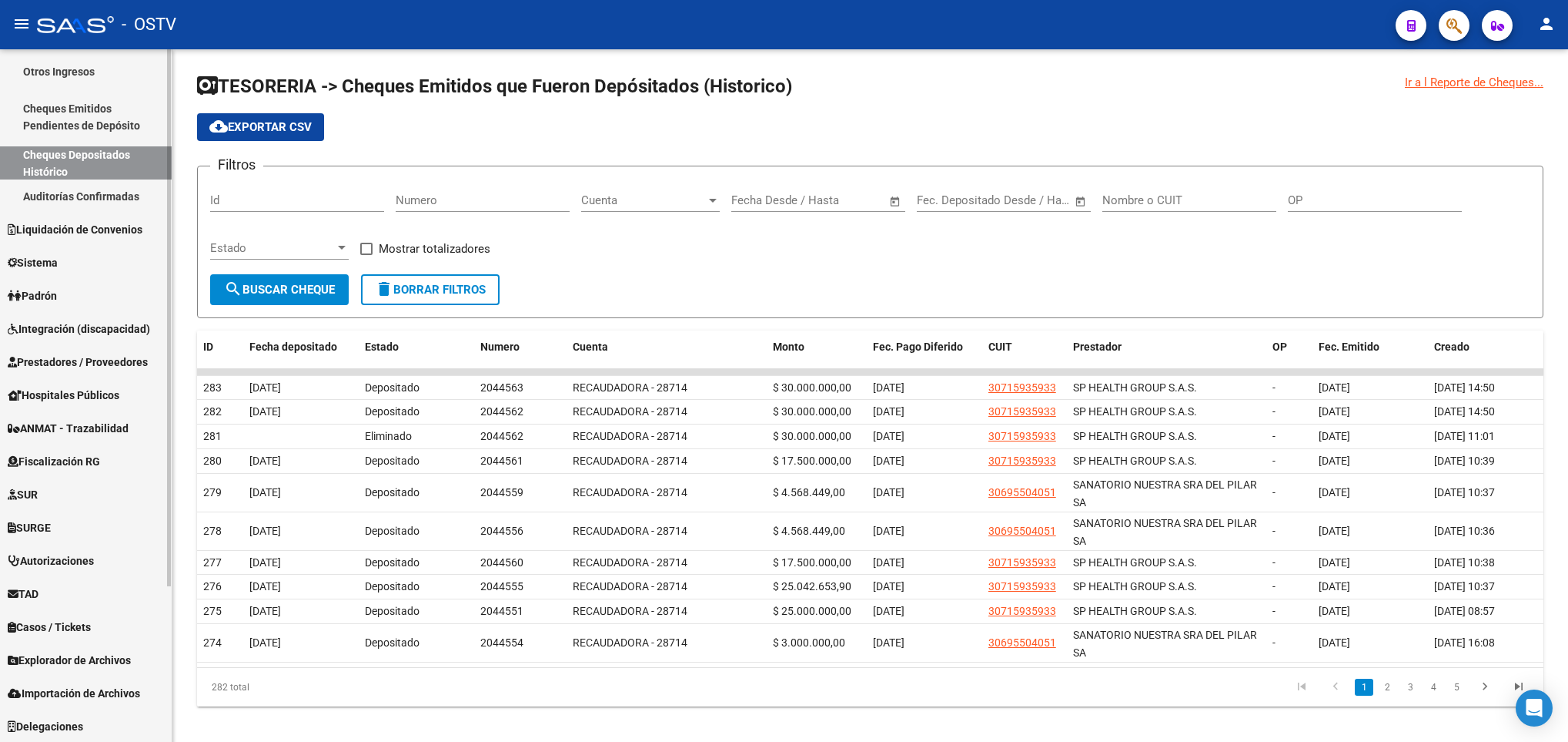
click at [84, 361] on span "Prestadores / Proveedores" at bounding box center [77, 362] width 140 height 17
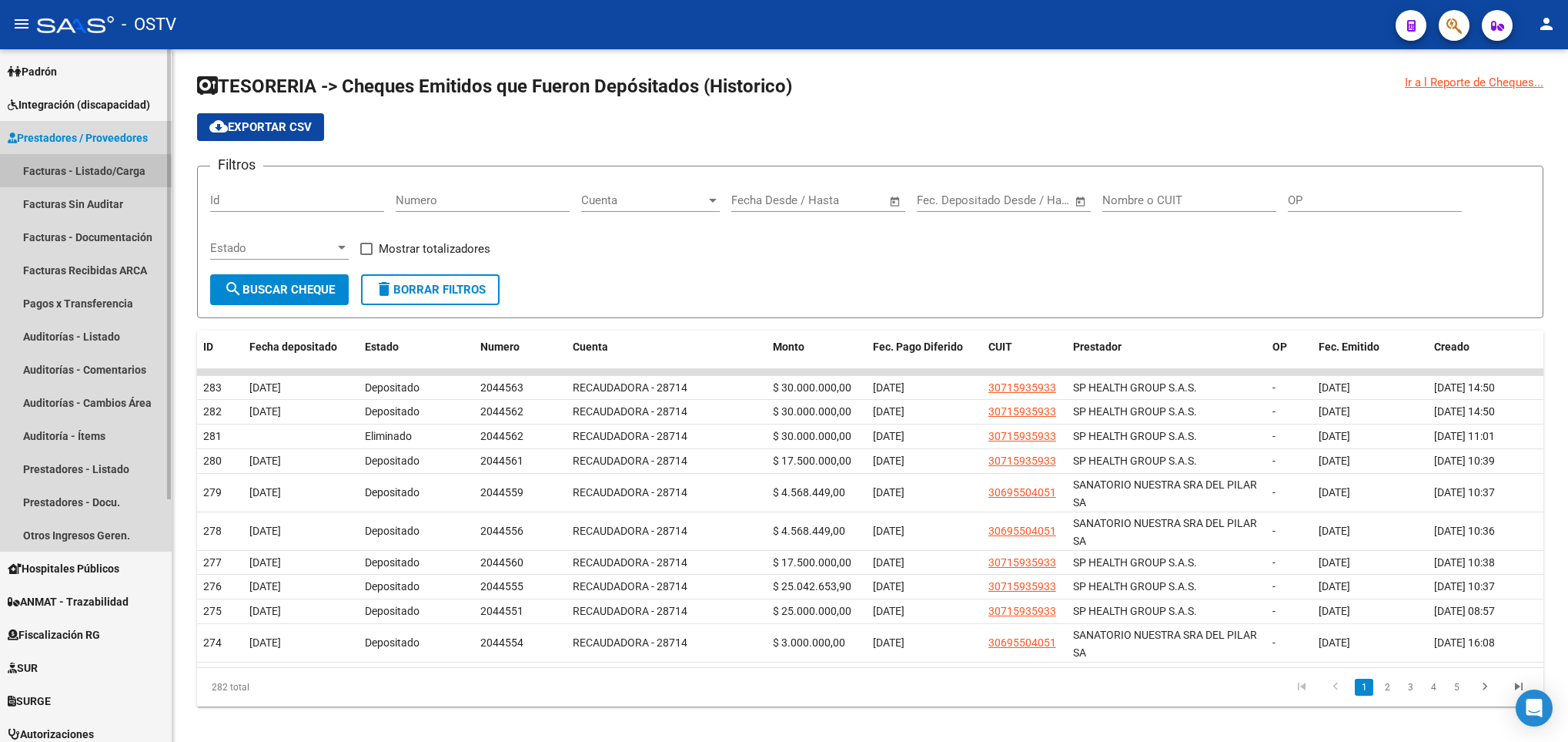
click at [83, 174] on link "Facturas - Listado/Carga" at bounding box center [85, 169] width 171 height 33
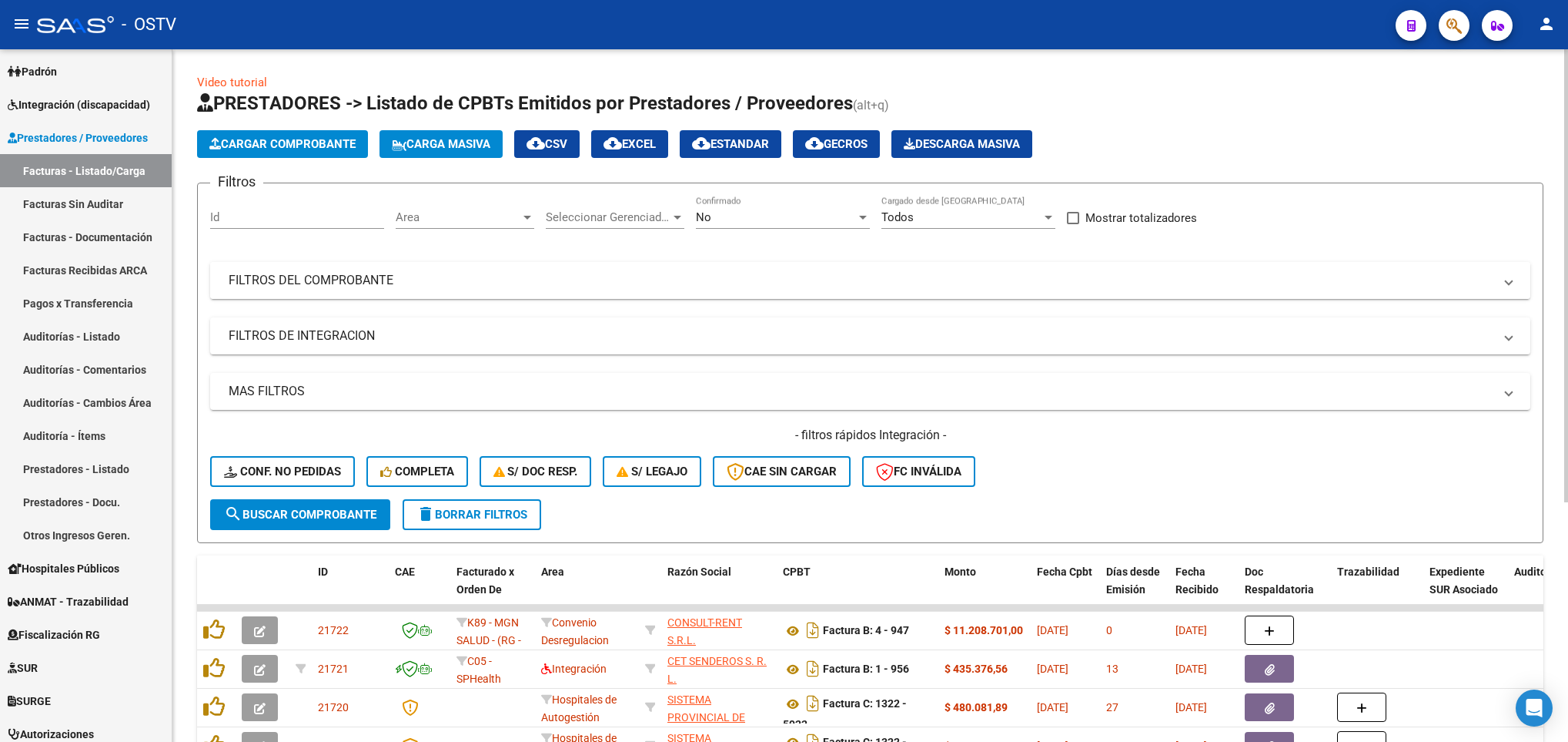
click at [449, 294] on mat-expansion-panel-header "FILTROS DEL COMPROBANTE" at bounding box center [870, 279] width 1320 height 37
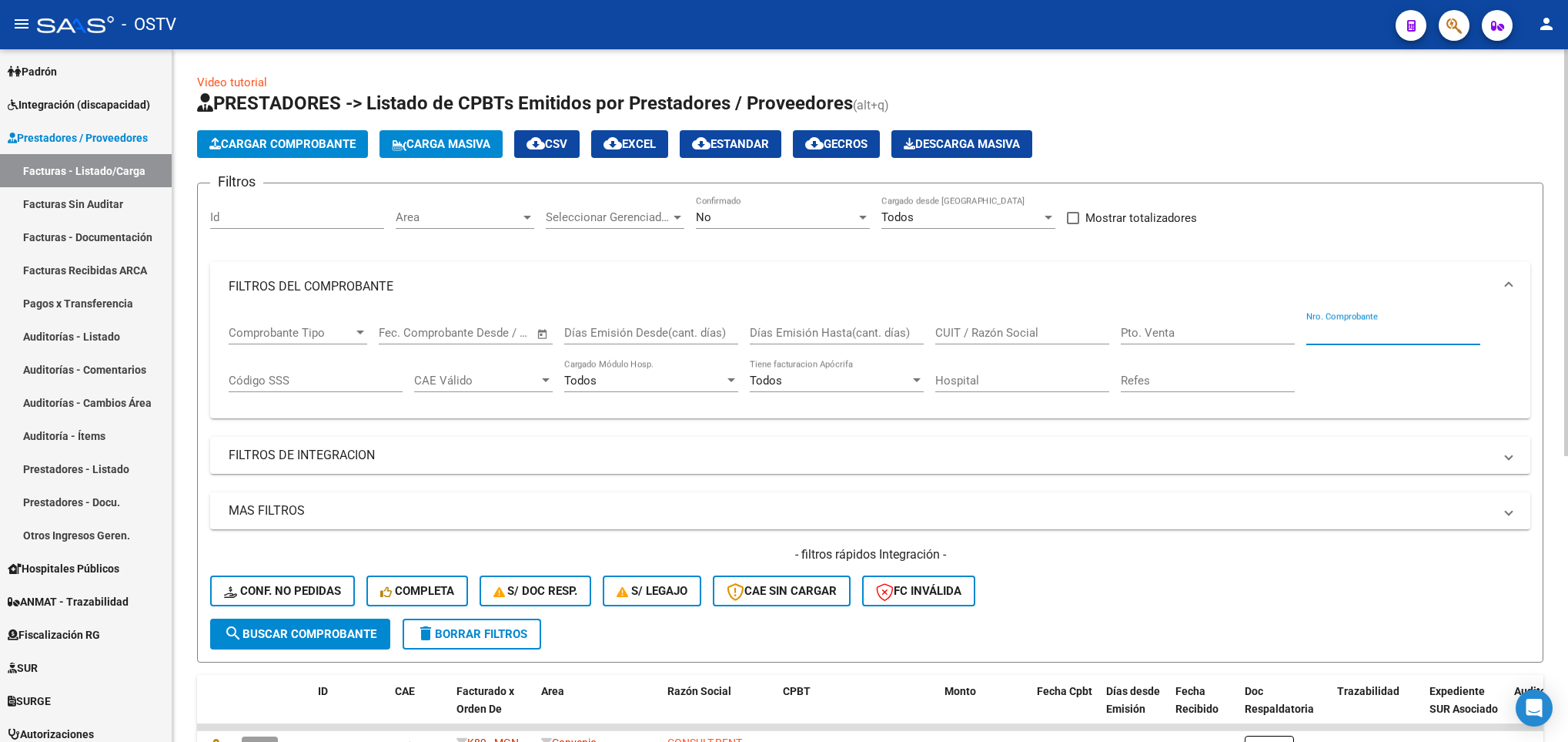
click at [1319, 337] on input "Nro. Comprobante" at bounding box center [1394, 333] width 174 height 14
type input "133"
click at [987, 335] on input "CUIT / Razón Social" at bounding box center [1022, 333] width 174 height 14
paste input "30715935933"
type input "30715935933"
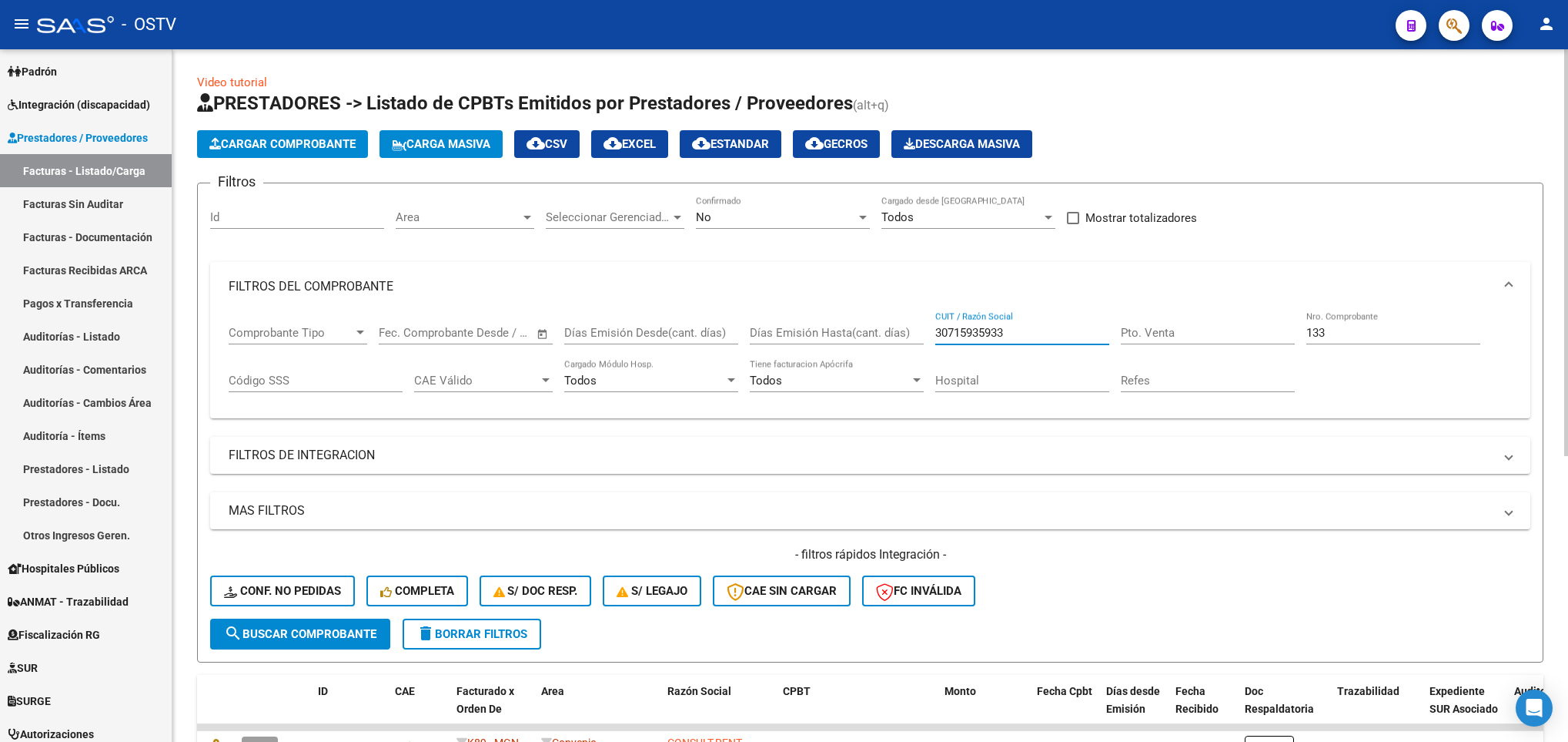
click at [714, 222] on div "No" at bounding box center [777, 217] width 160 height 14
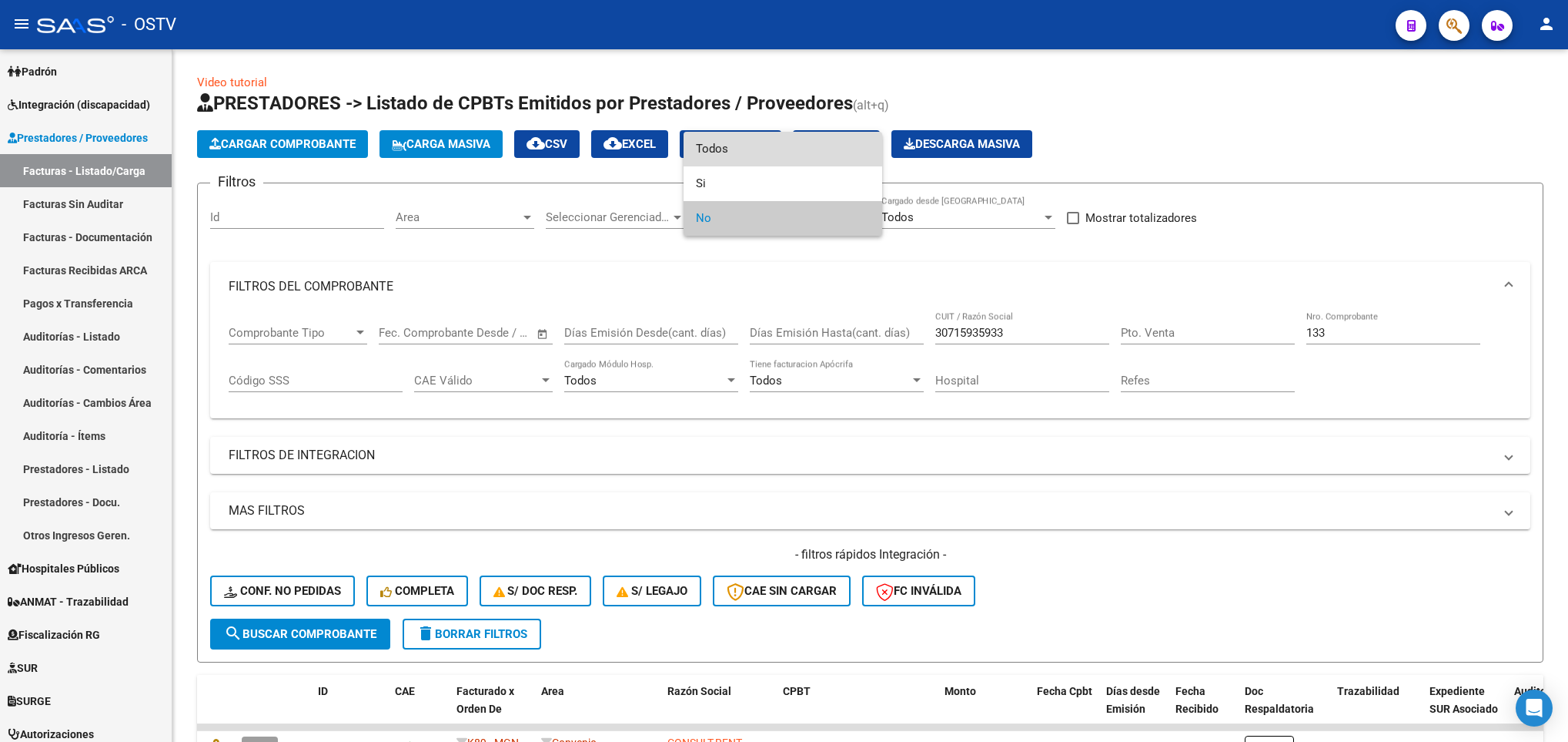
click at [710, 149] on span "Todos" at bounding box center [784, 149] width 174 height 35
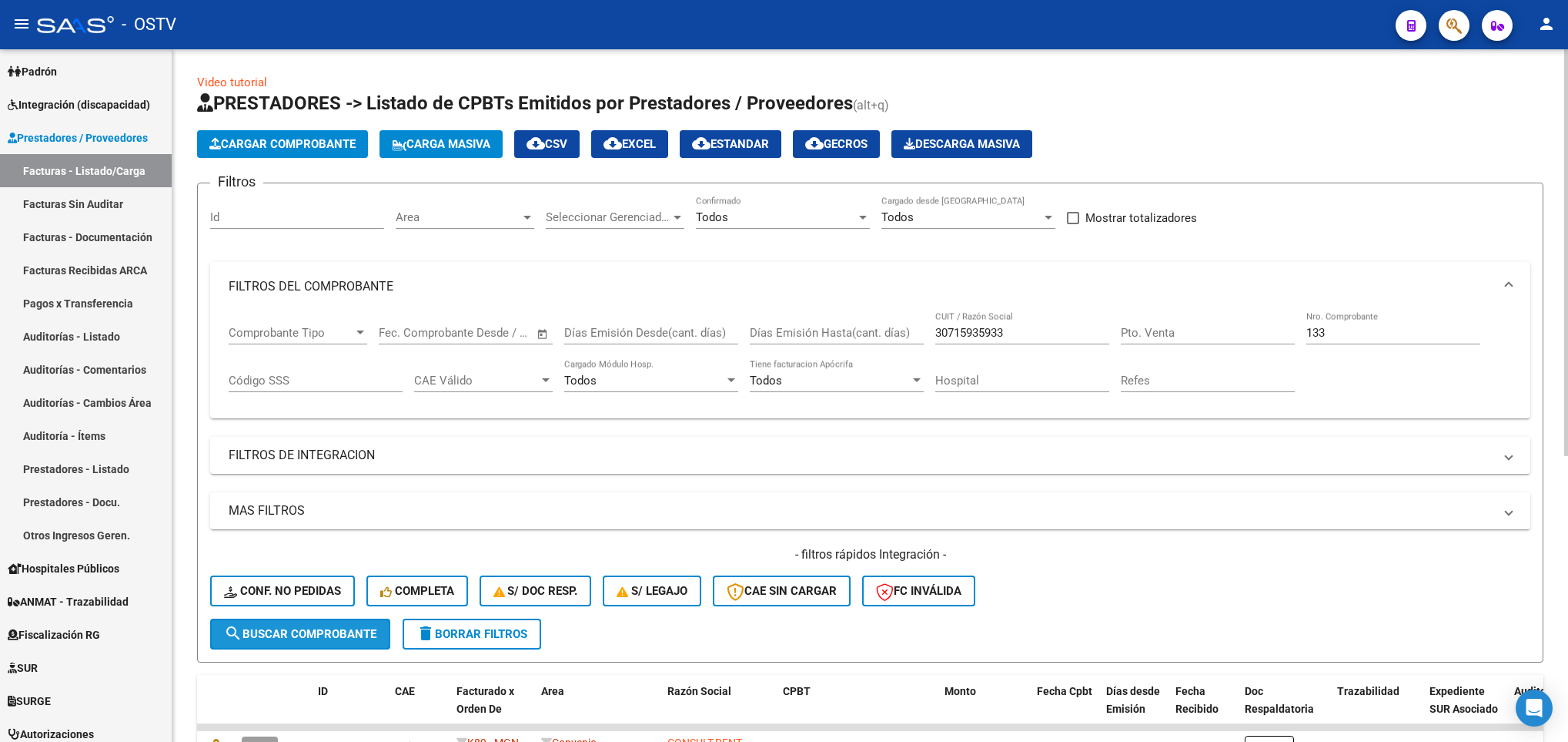
click at [358, 627] on span "search Buscar Comprobante" at bounding box center [300, 634] width 153 height 14
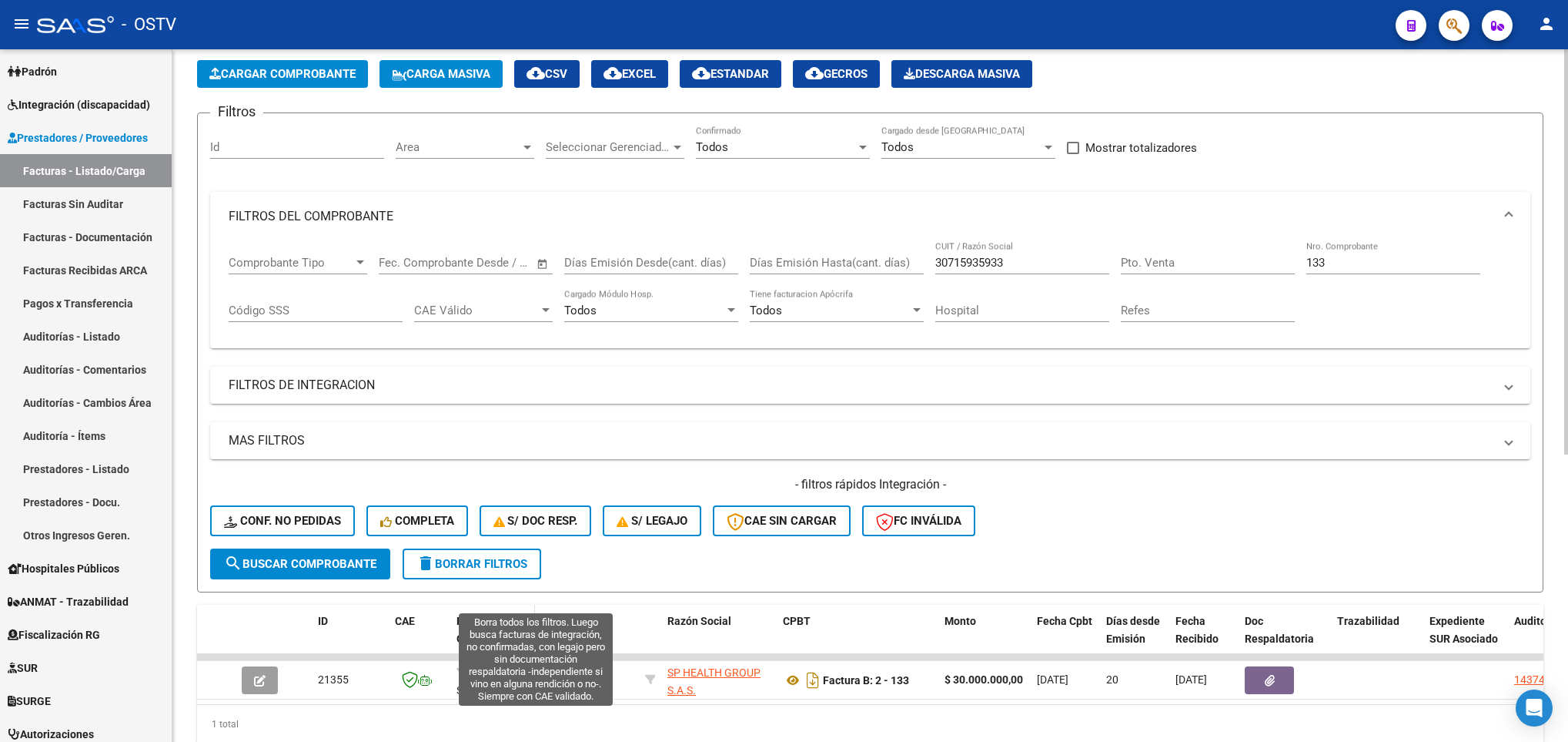
scroll to position [140, 0]
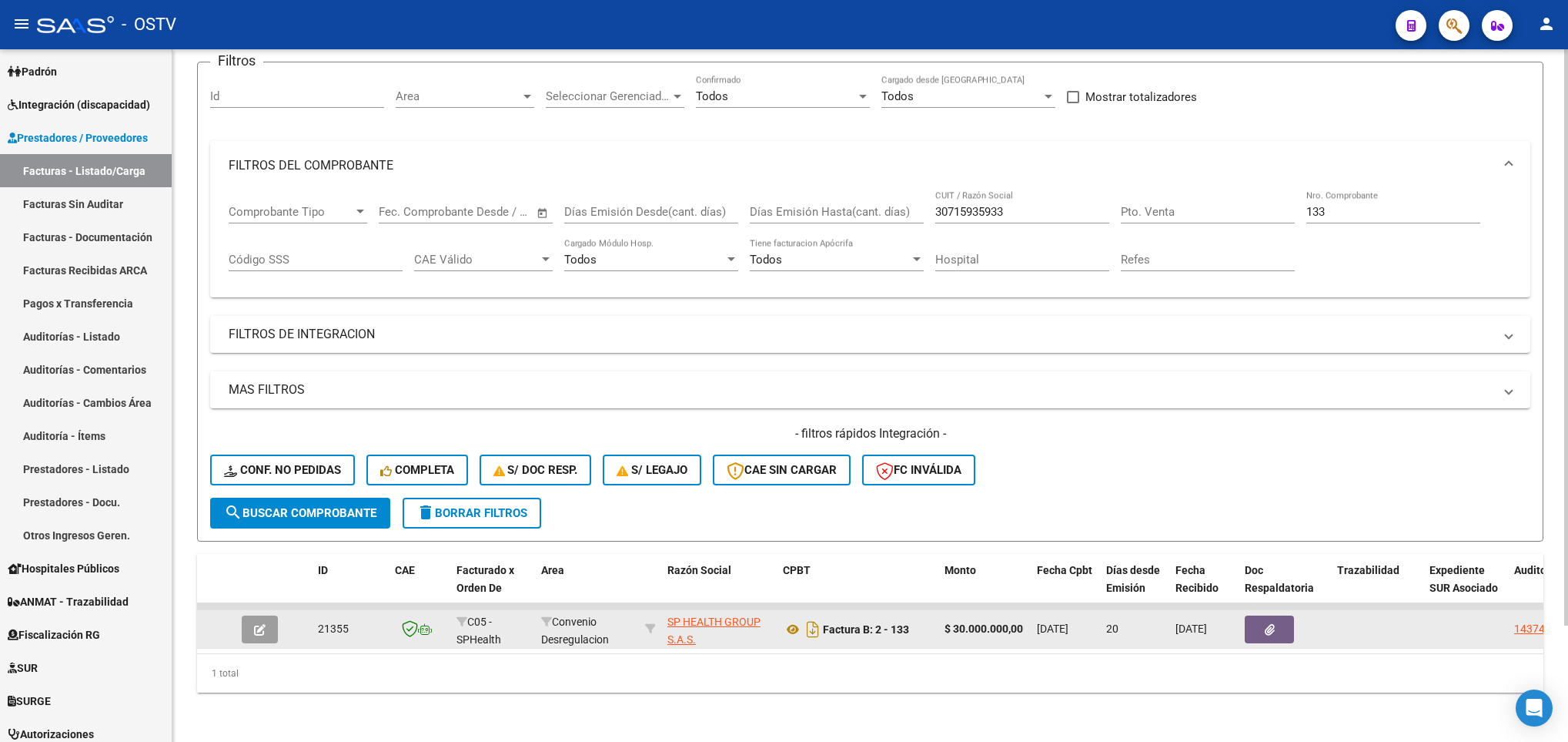
click at [260, 615] on button "button" at bounding box center [260, 629] width 37 height 28
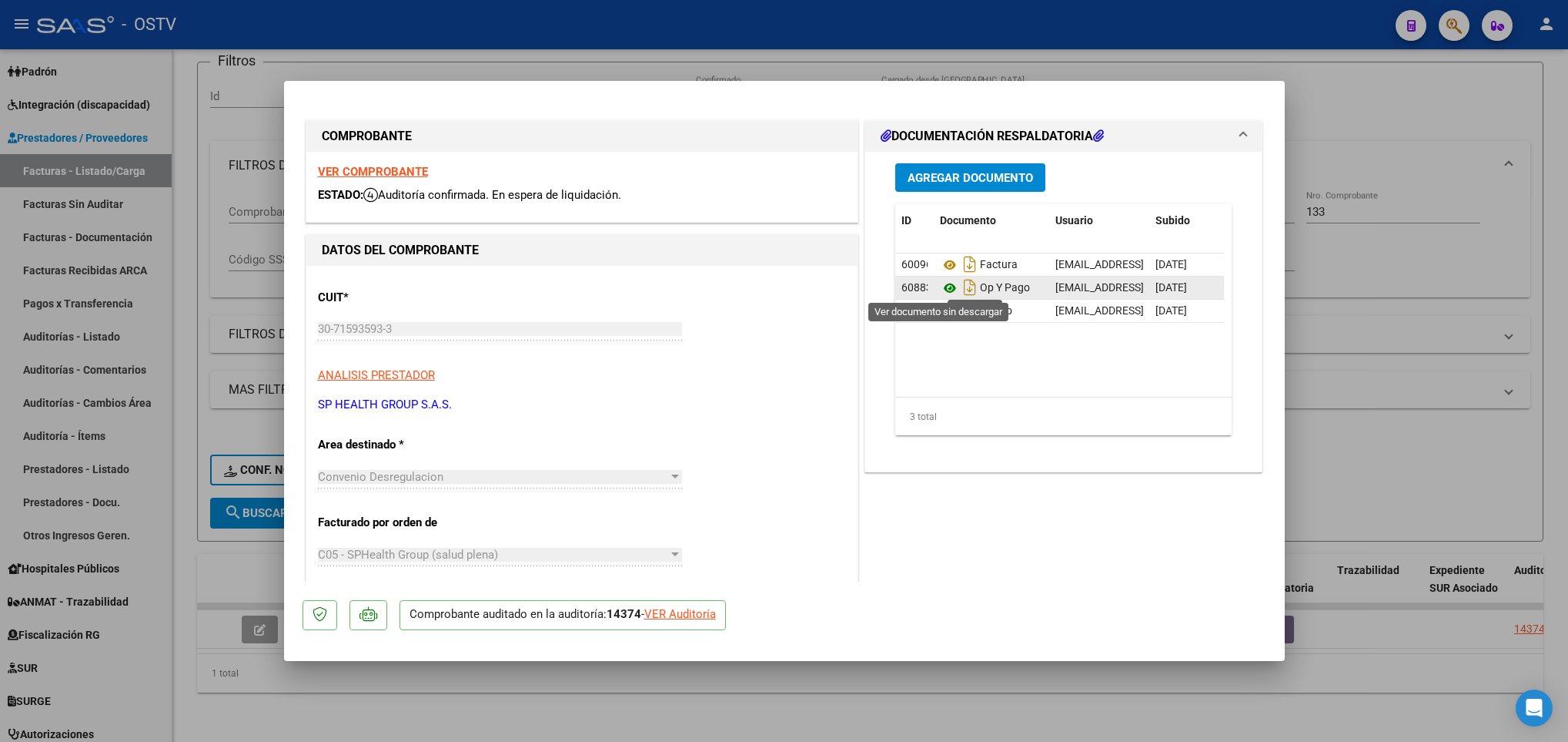
click at [940, 285] on icon at bounding box center [950, 287] width 20 height 19
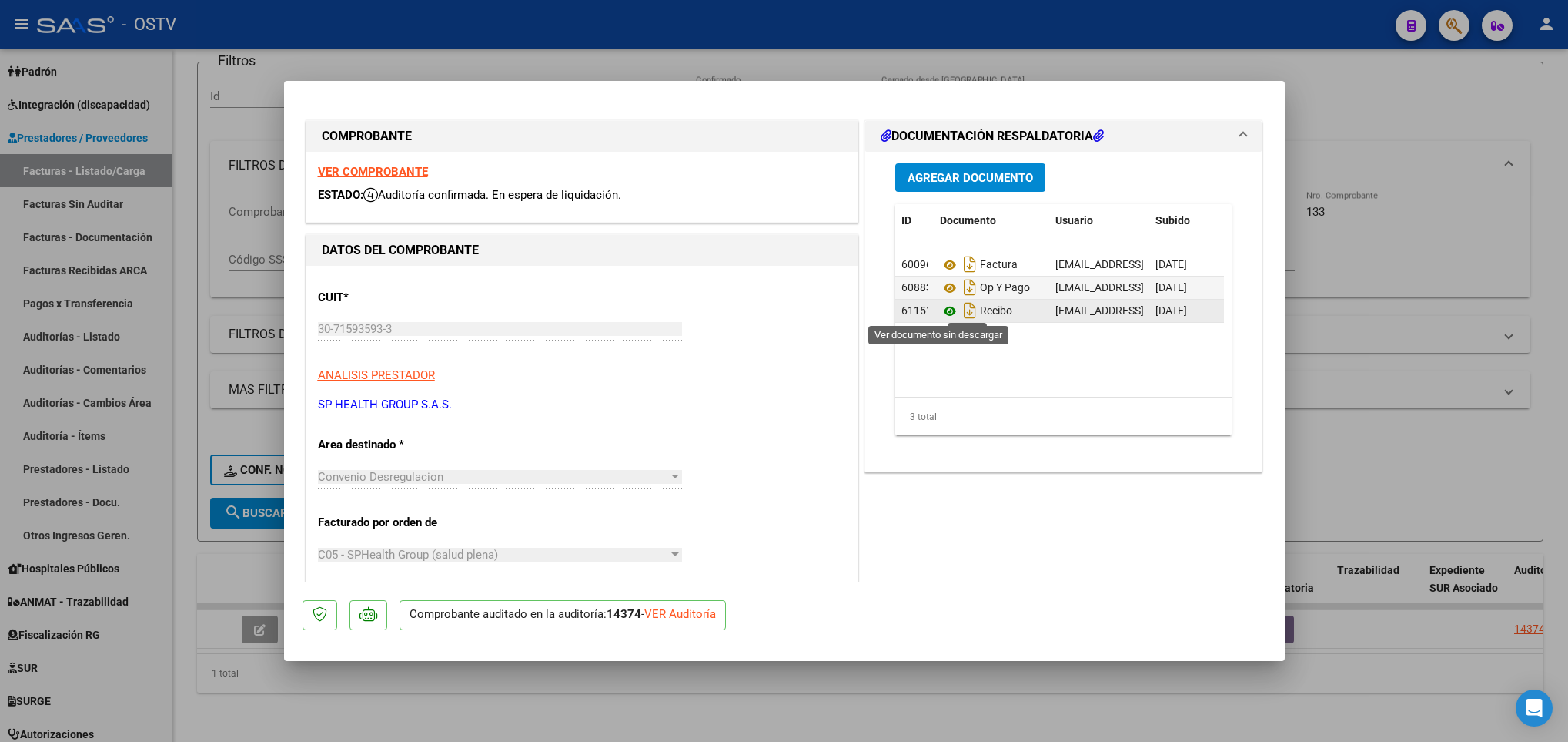
click at [940, 314] on icon at bounding box center [950, 311] width 20 height 19
click at [199, 308] on div at bounding box center [784, 371] width 1568 height 742
type input "$ 0,00"
